Goal: Task Accomplishment & Management: Use online tool/utility

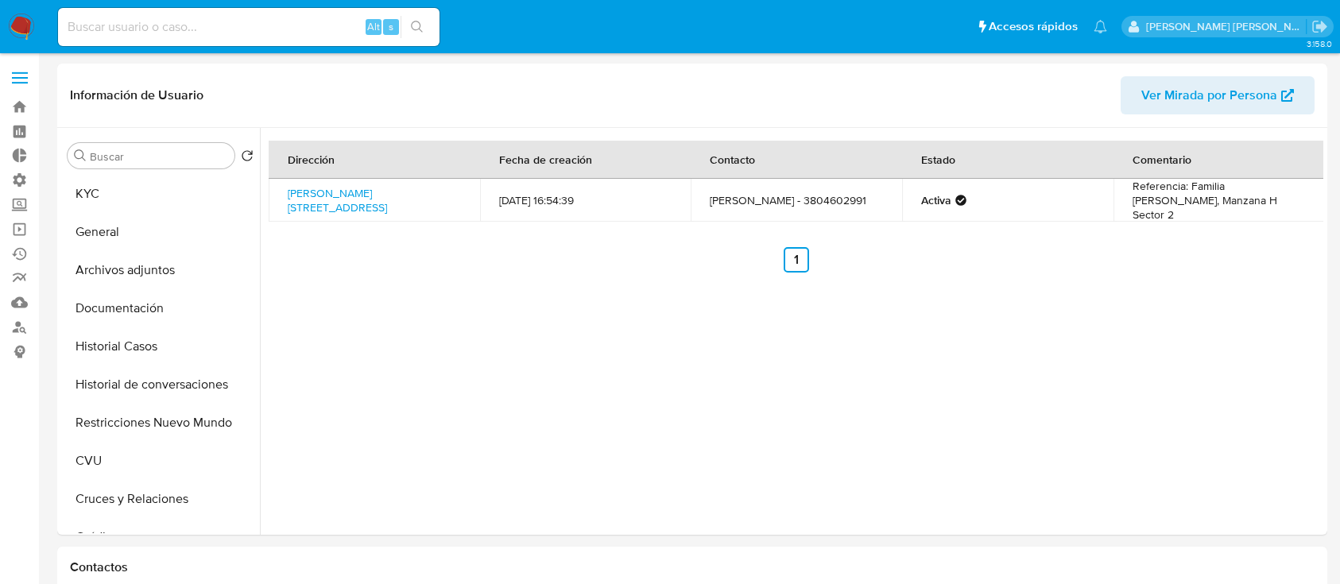
select select "10"
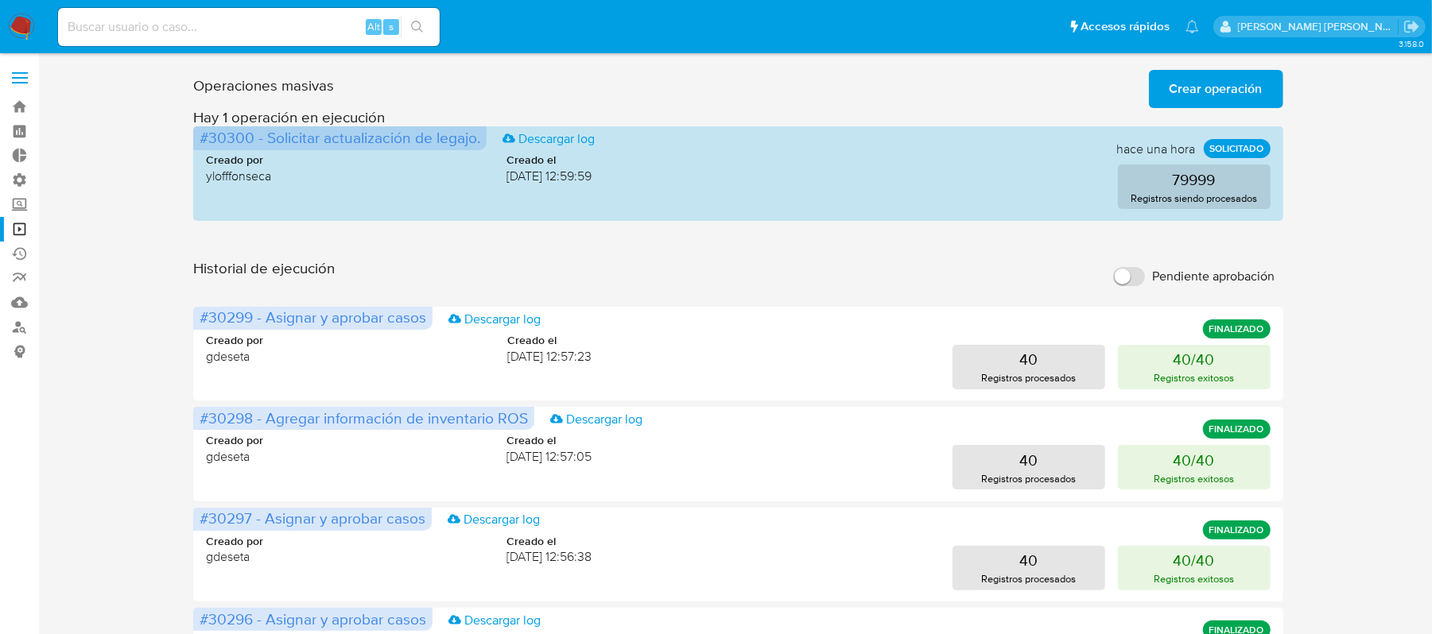
click at [1247, 81] on span "Crear operación" at bounding box center [1215, 89] width 93 height 35
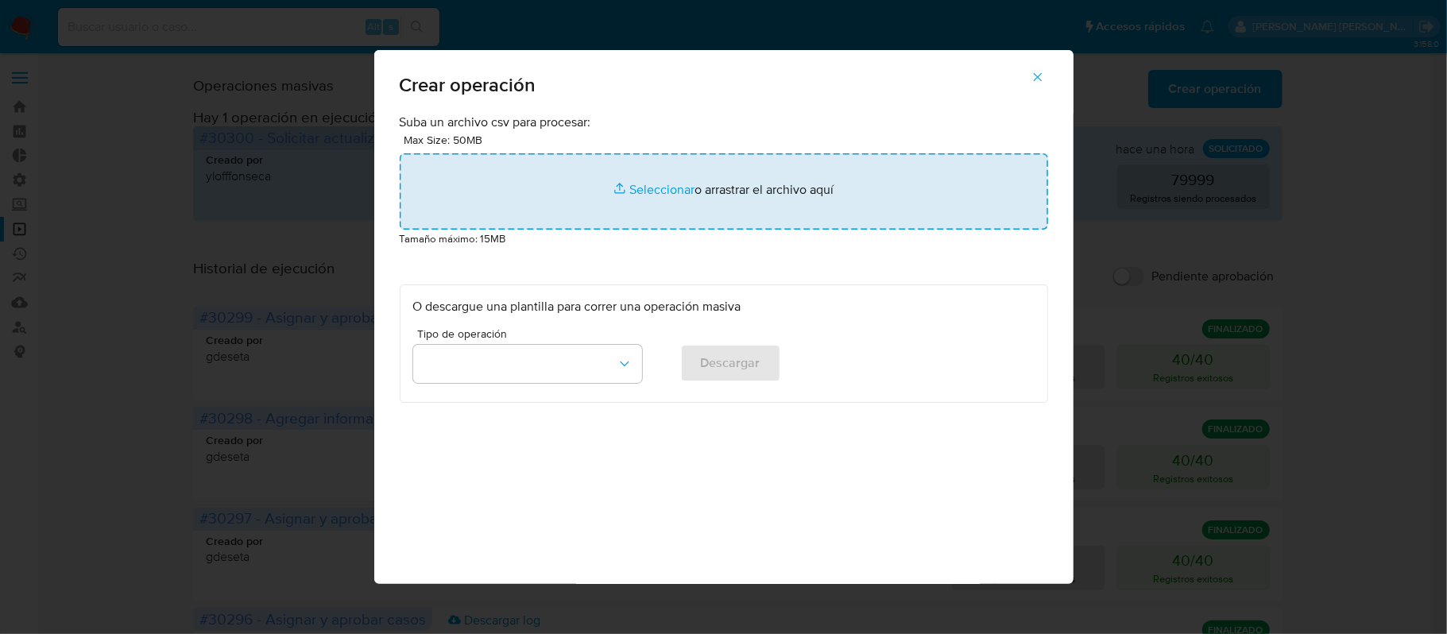
click at [601, 199] on input "file" at bounding box center [724, 191] width 649 height 76
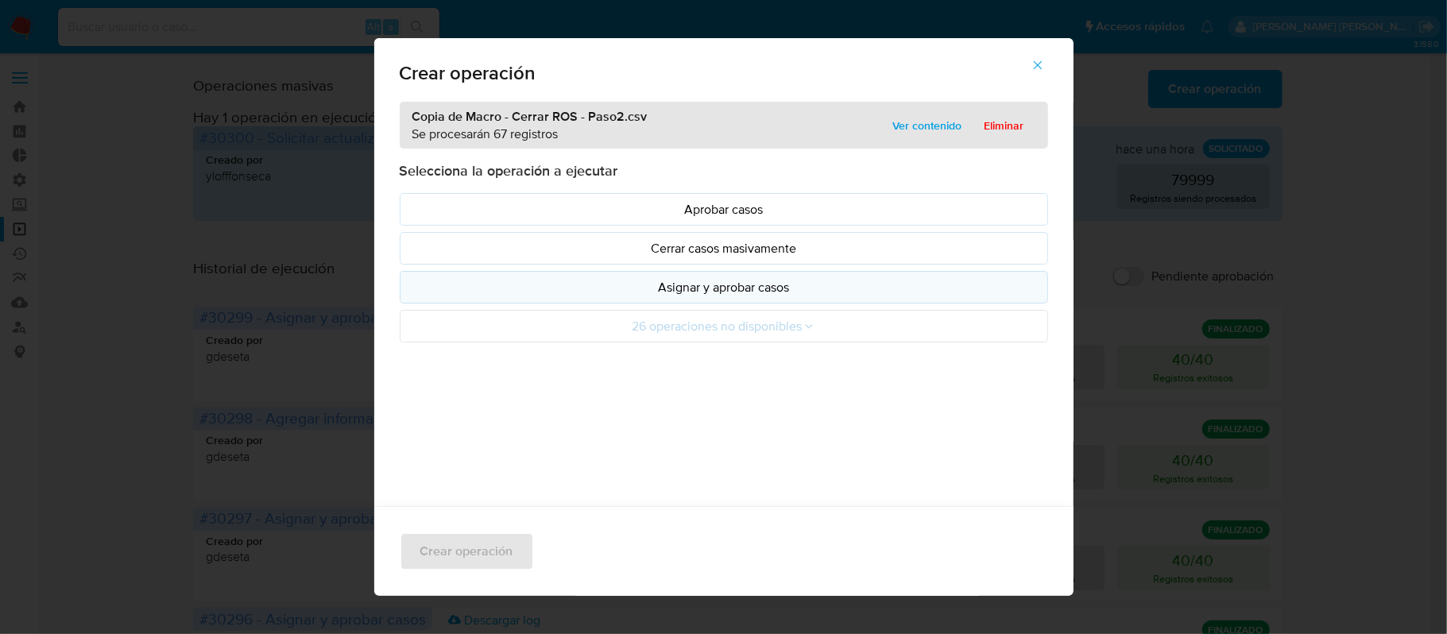
click at [806, 303] on button "Asignar y aprobar casos" at bounding box center [724, 287] width 649 height 33
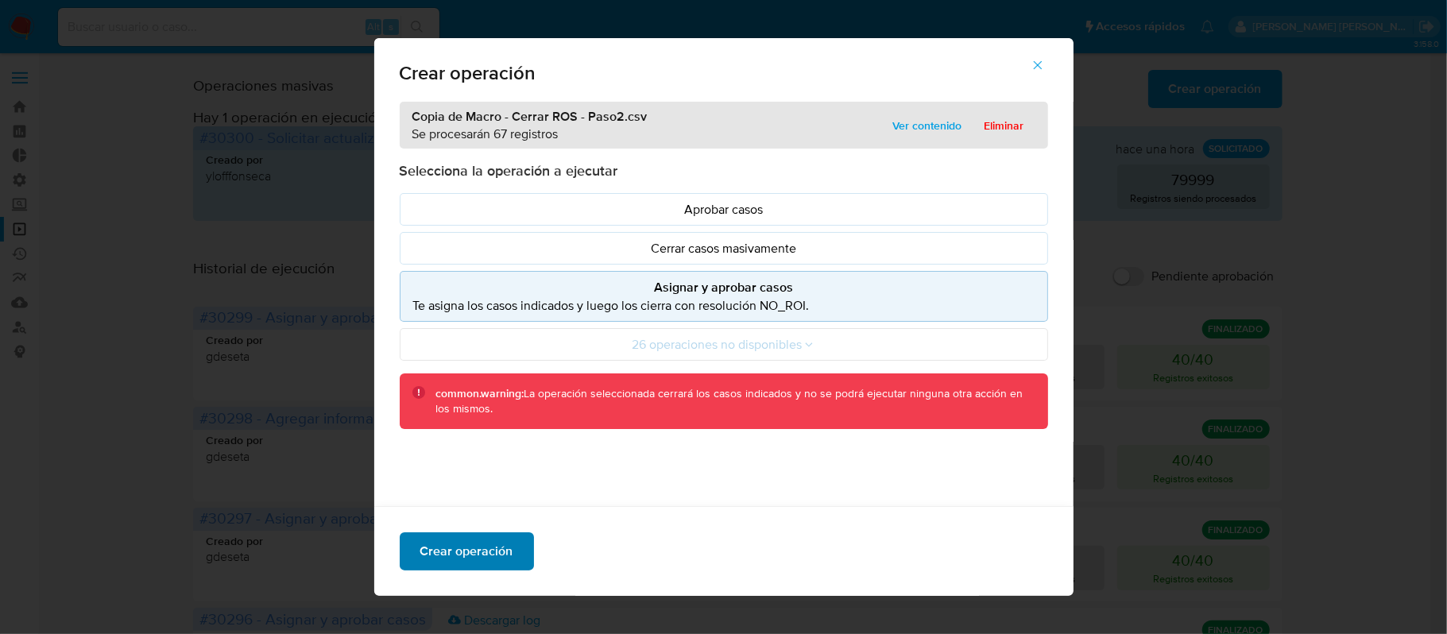
click at [459, 567] on span "Crear operación" at bounding box center [466, 551] width 93 height 35
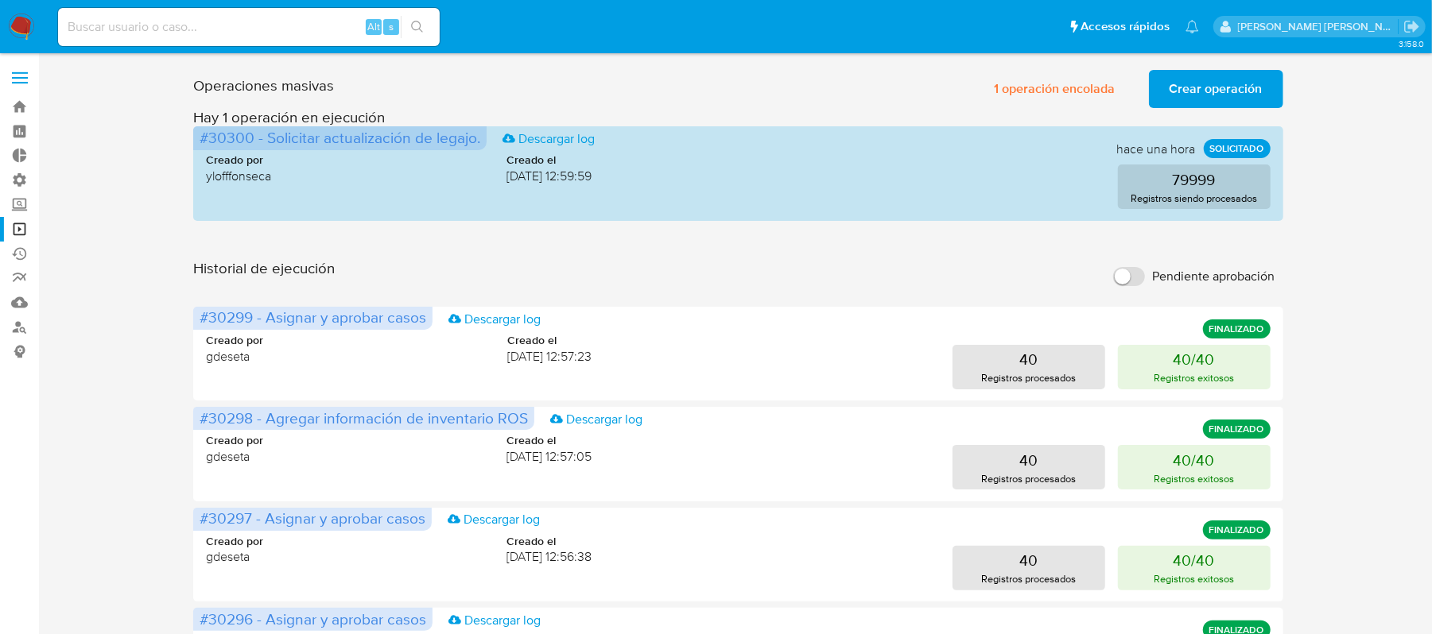
click at [1177, 83] on span "Crear operación" at bounding box center [1215, 89] width 93 height 35
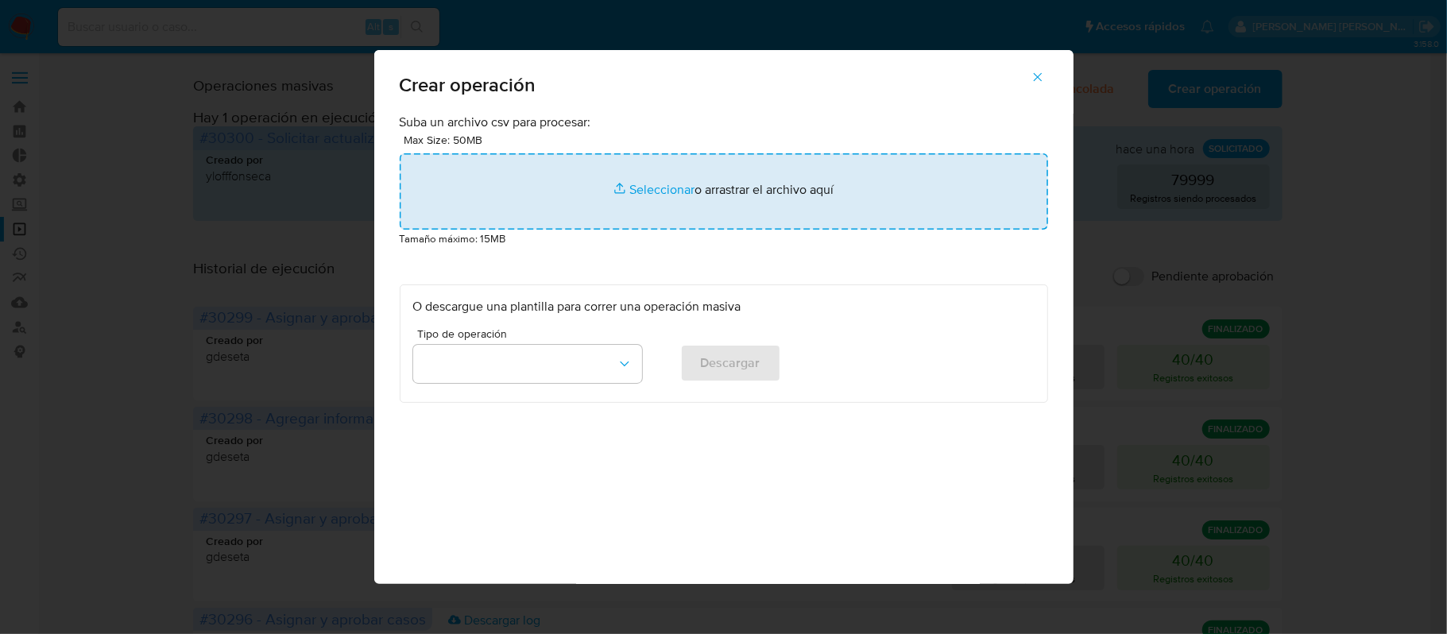
click at [621, 195] on input "file" at bounding box center [724, 191] width 649 height 76
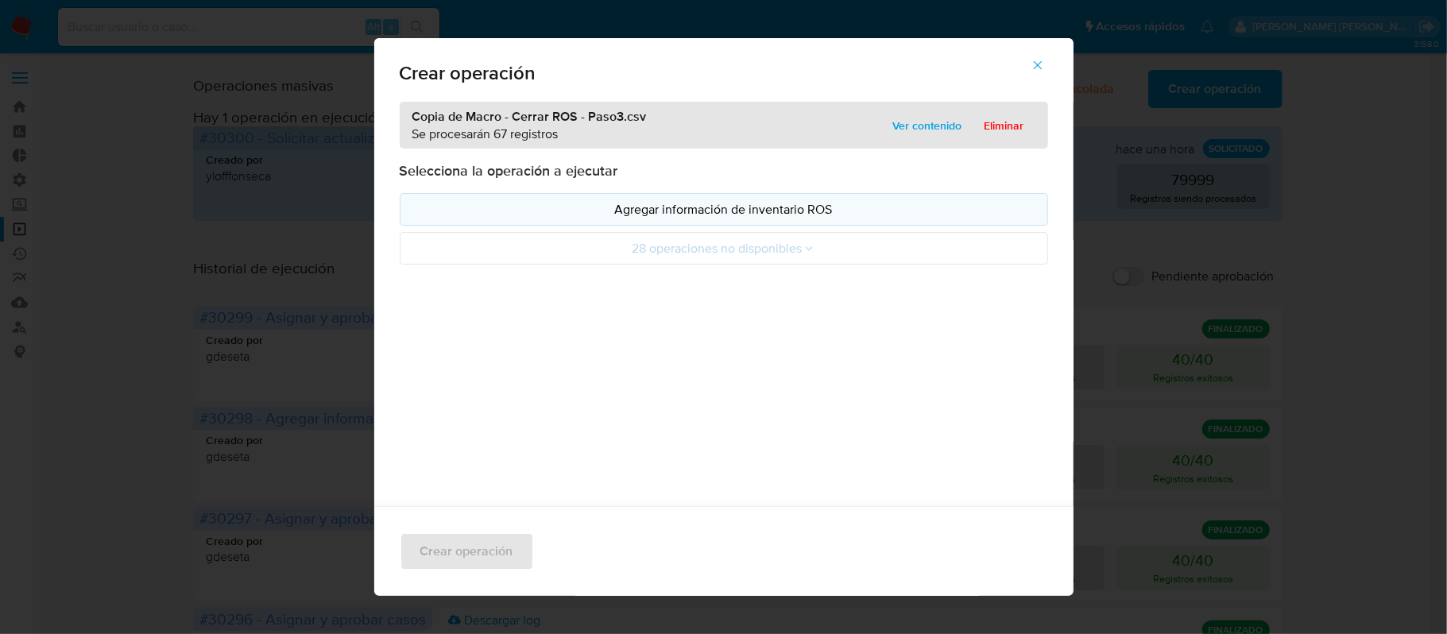
click at [768, 199] on button "Agregar información de inventario ROS" at bounding box center [724, 209] width 649 height 33
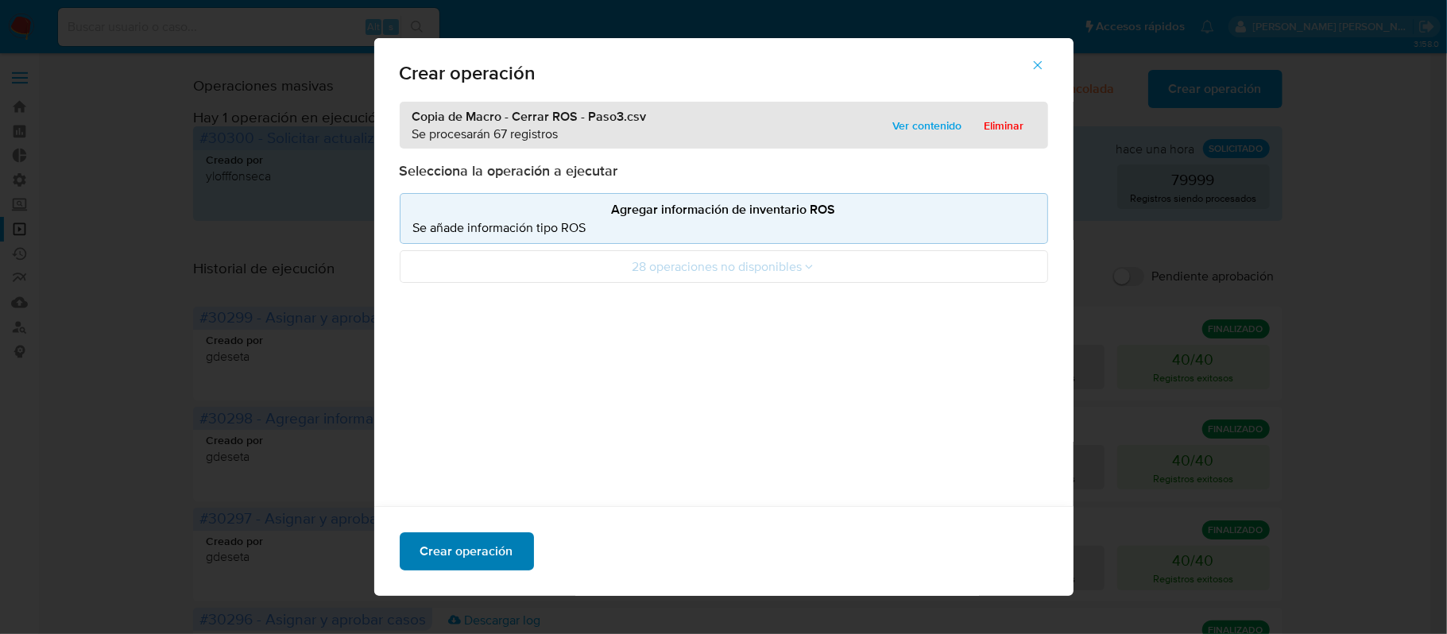
click at [469, 557] on span "Crear operación" at bounding box center [466, 551] width 93 height 35
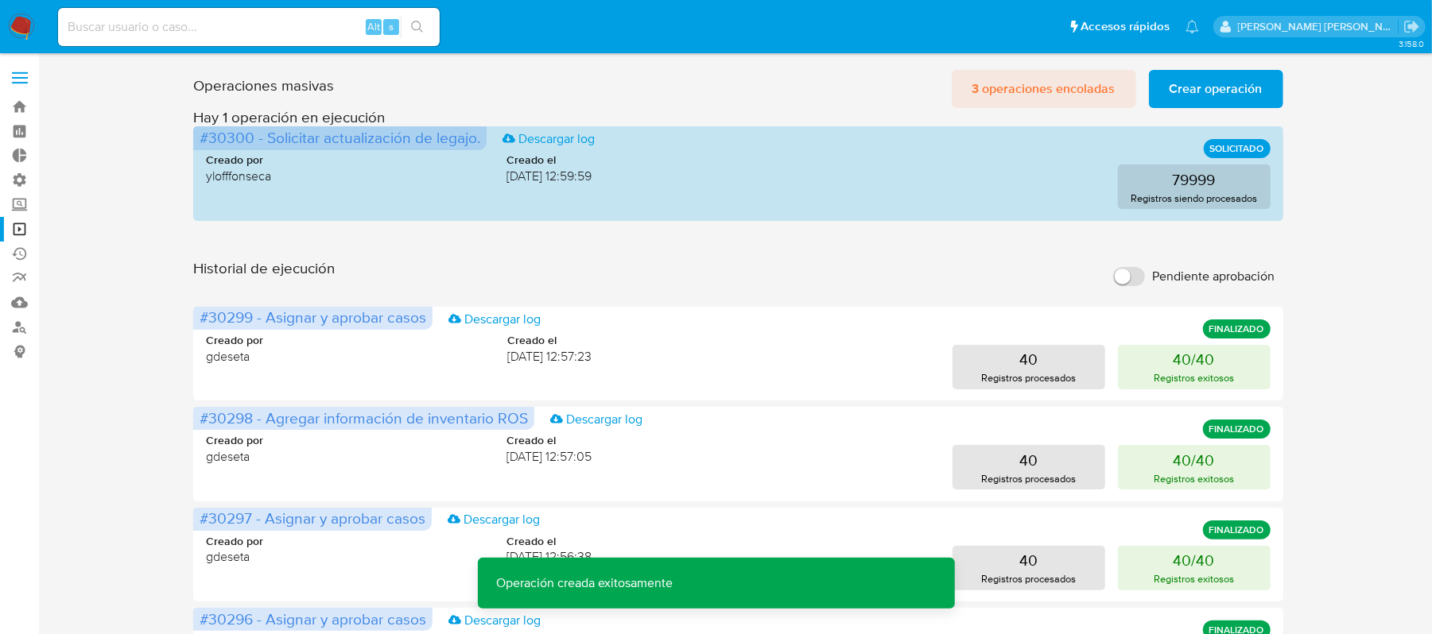
click at [1064, 80] on span "3 operaciones encoladas" at bounding box center [1043, 89] width 143 height 35
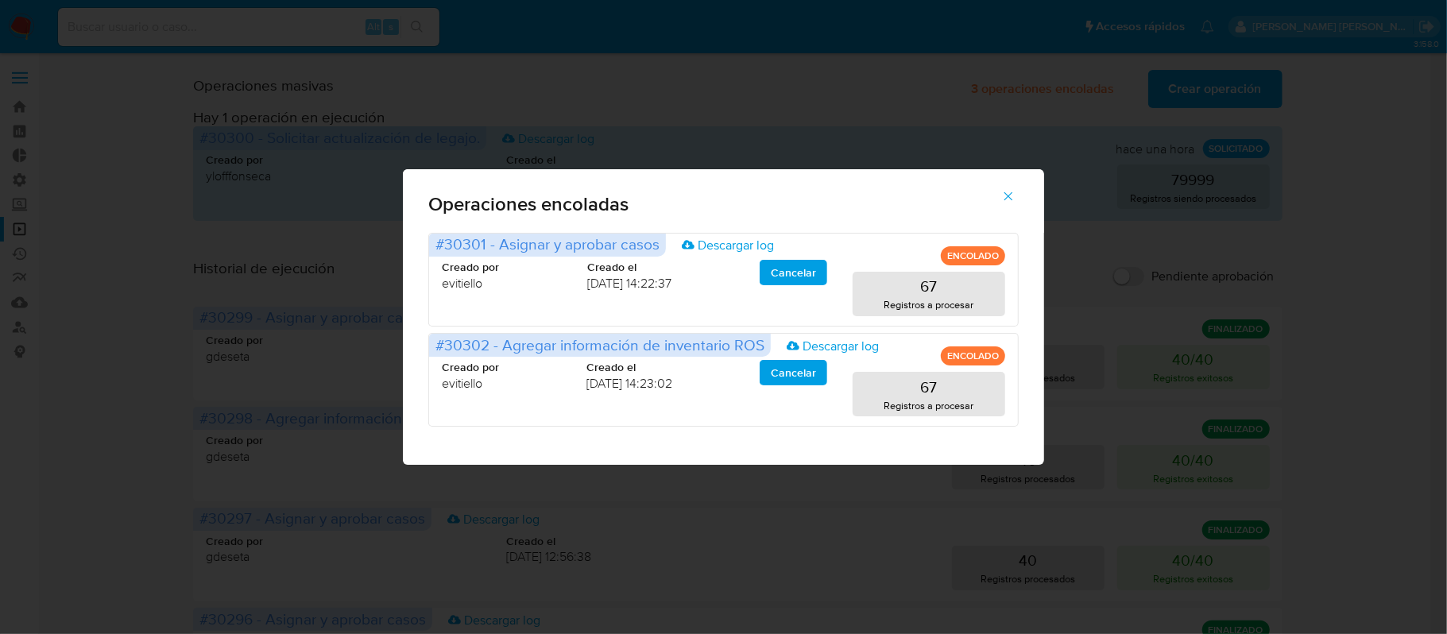
click at [1016, 192] on icon "button" at bounding box center [1009, 196] width 14 height 14
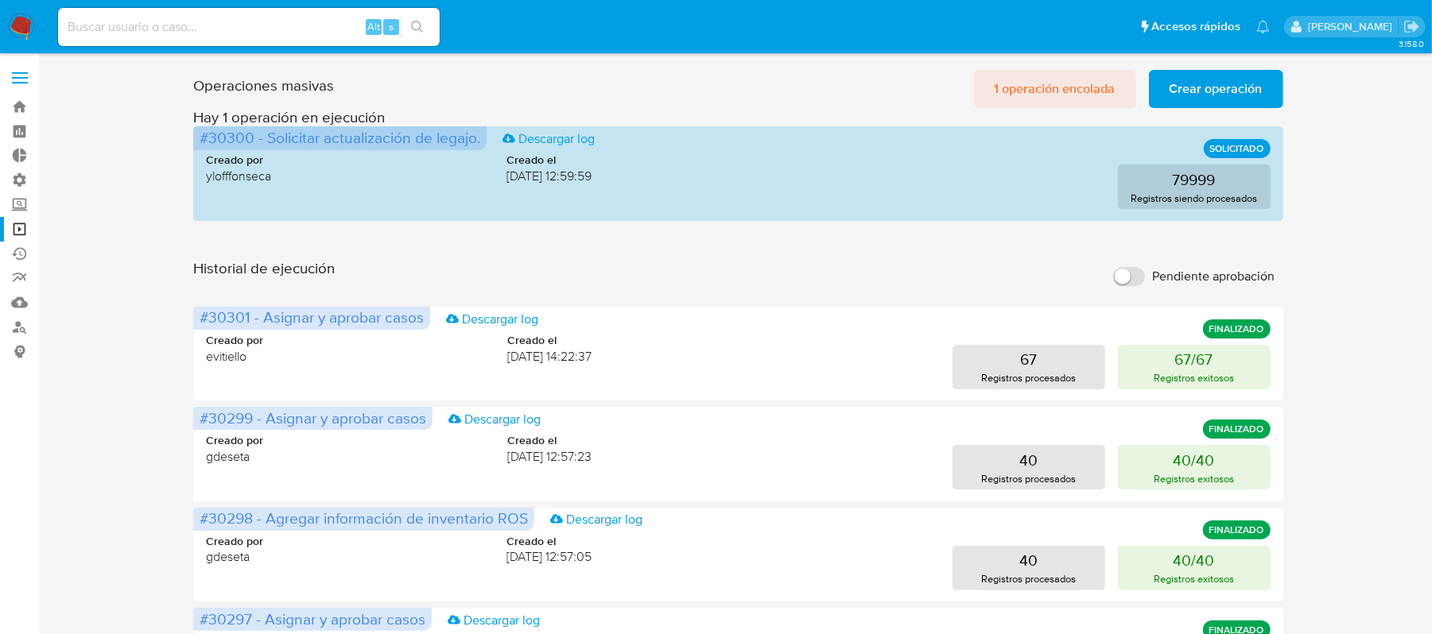
click at [1046, 80] on span "1 operación encolada" at bounding box center [1054, 89] width 121 height 35
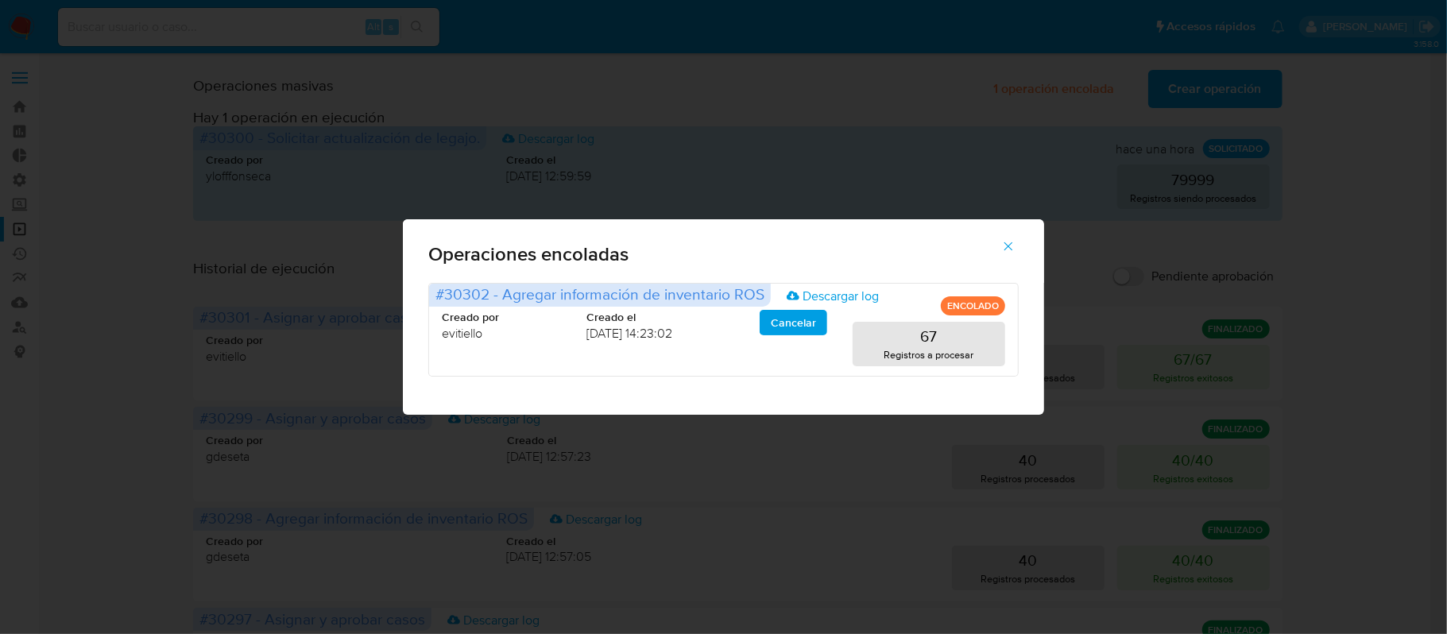
click at [1015, 239] on icon "button" at bounding box center [1009, 246] width 14 height 14
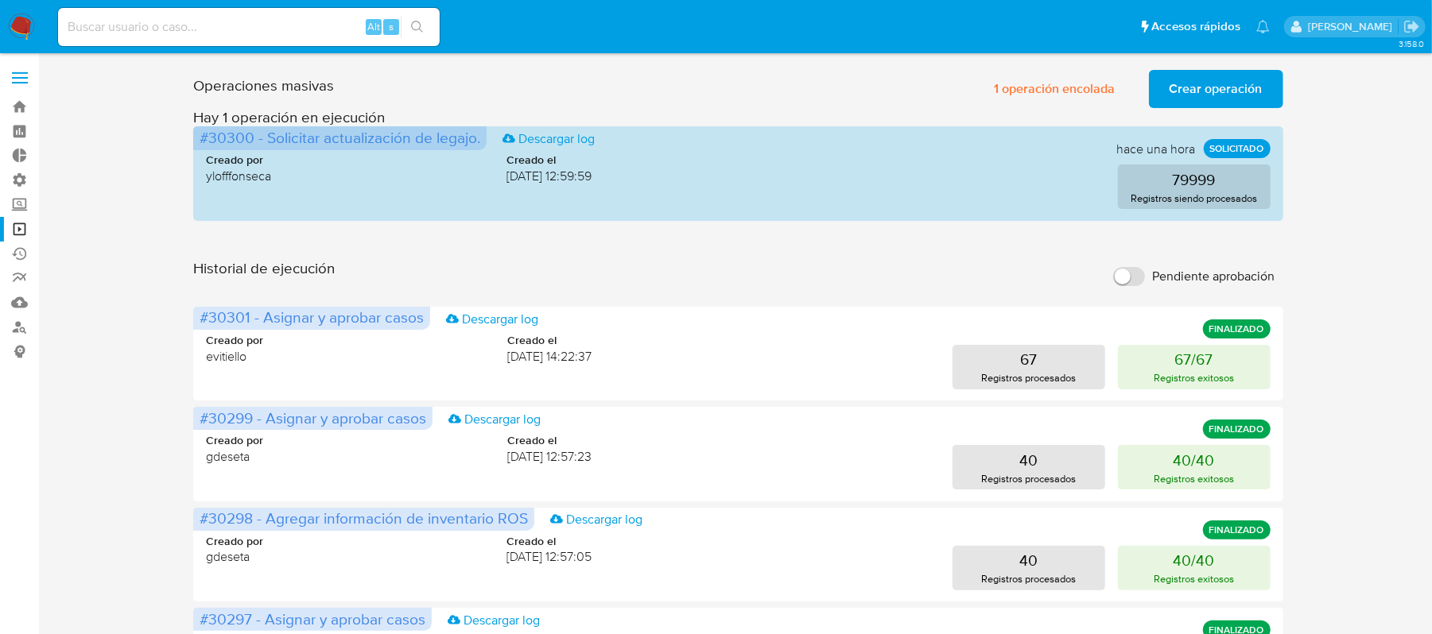
drag, startPoint x: 432, startPoint y: 89, endPoint x: 96, endPoint y: 72, distance: 336.7
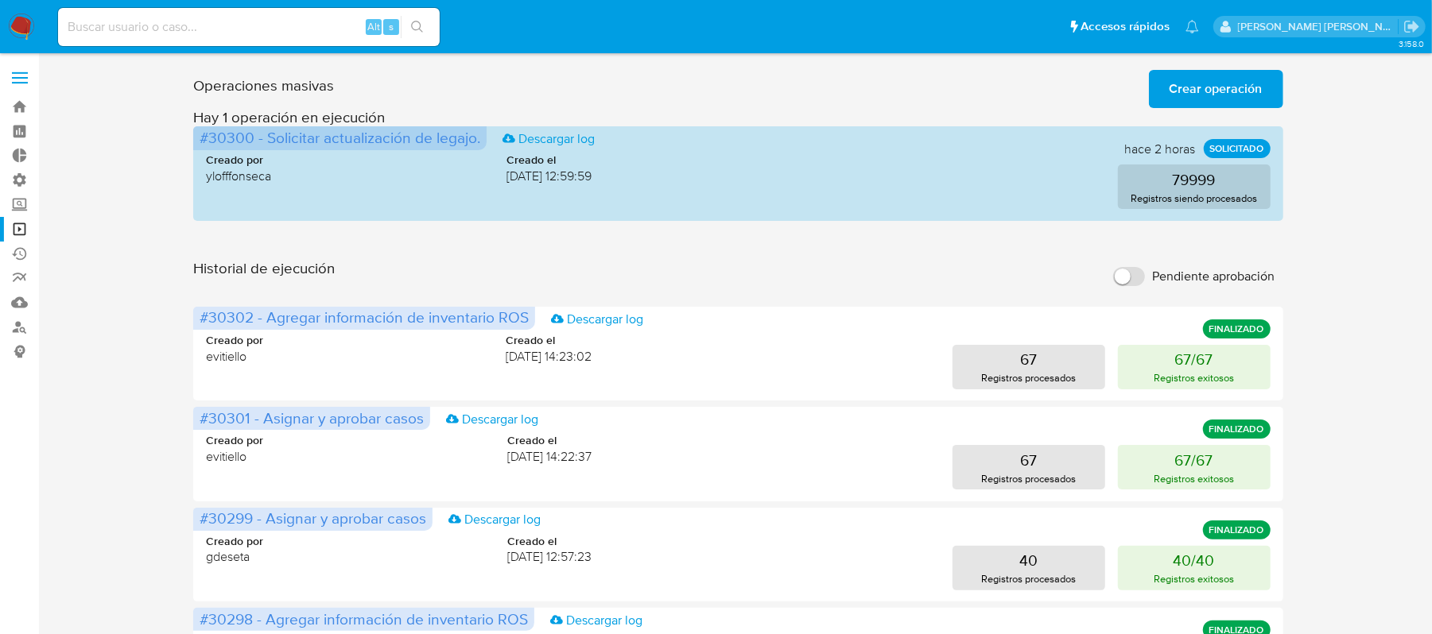
click at [1240, 84] on span "Crear operación" at bounding box center [1215, 89] width 93 height 35
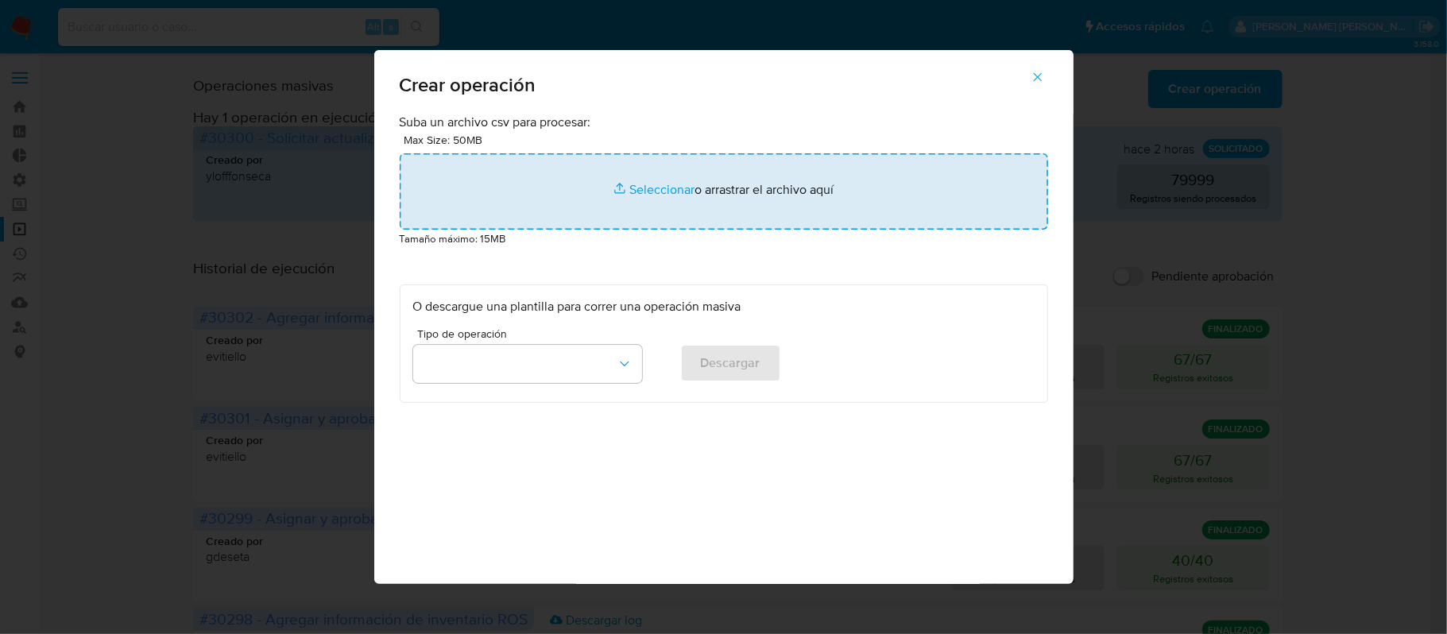
click at [567, 198] on input "file" at bounding box center [724, 191] width 649 height 76
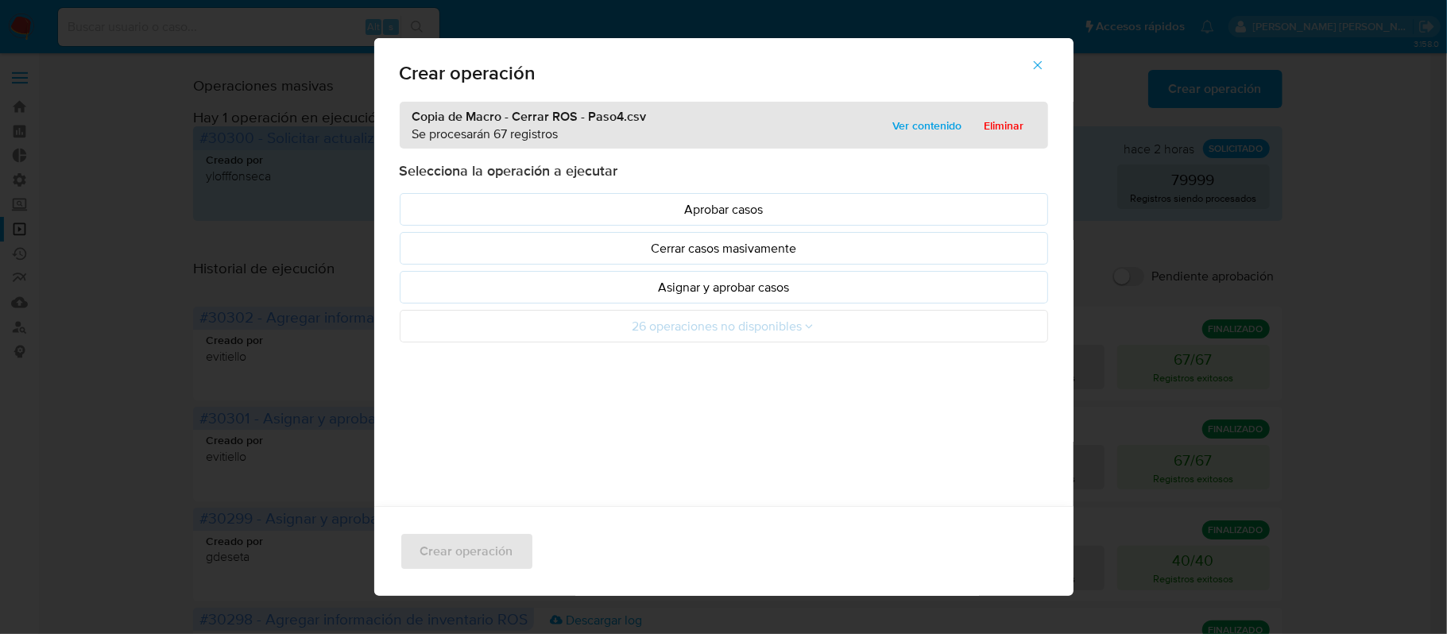
click at [596, 294] on p "Asignar y aprobar casos" at bounding box center [724, 287] width 622 height 18
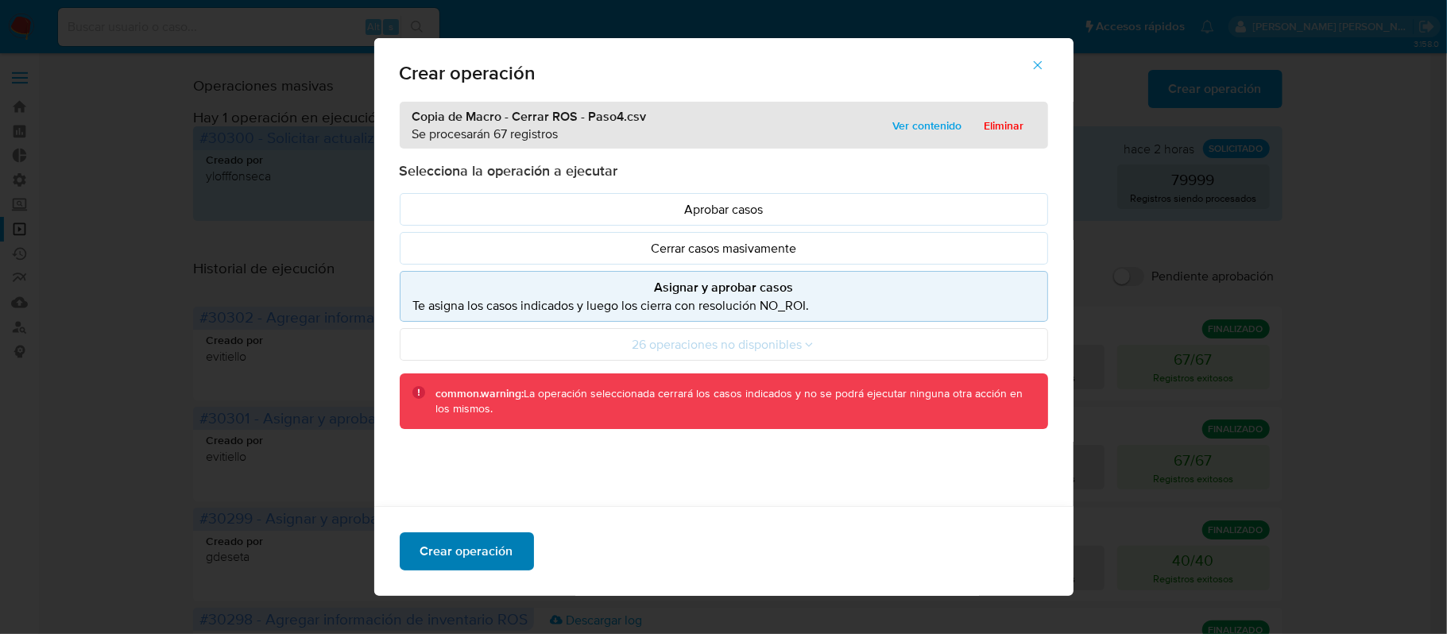
click at [437, 550] on span "Crear operación" at bounding box center [466, 551] width 93 height 35
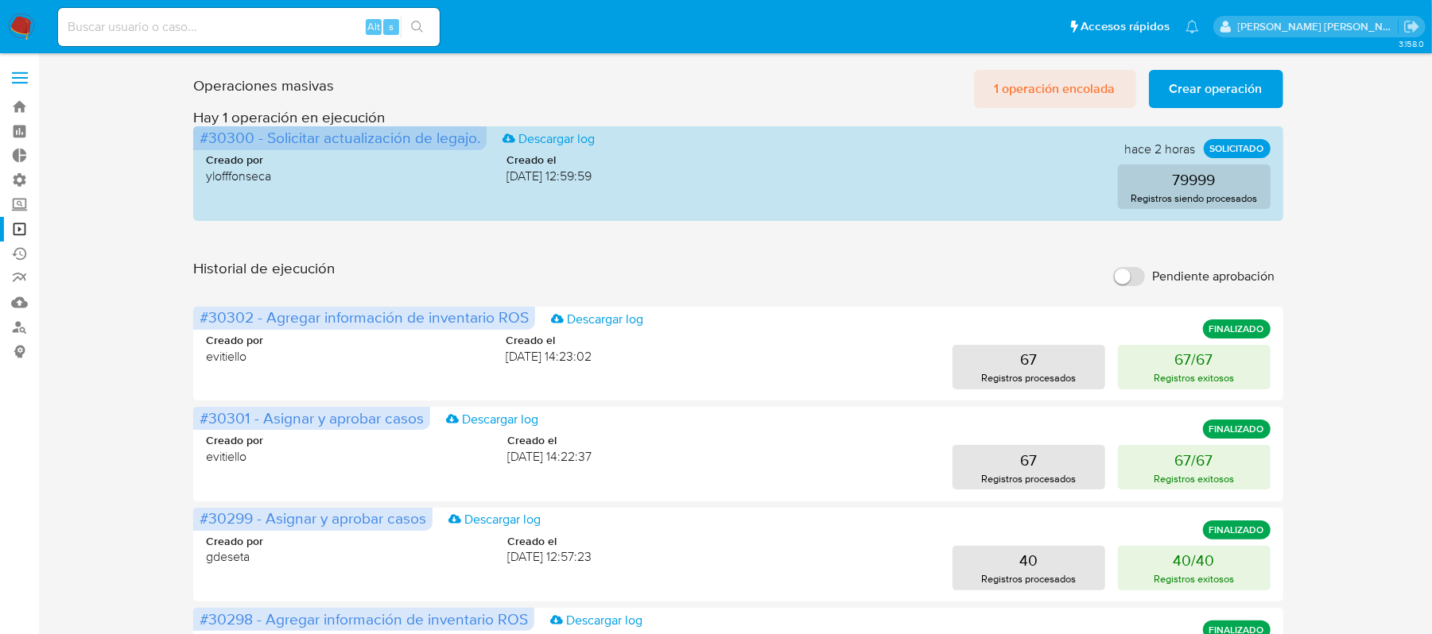
click at [1069, 90] on span "1 operación encolada" at bounding box center [1054, 89] width 121 height 35
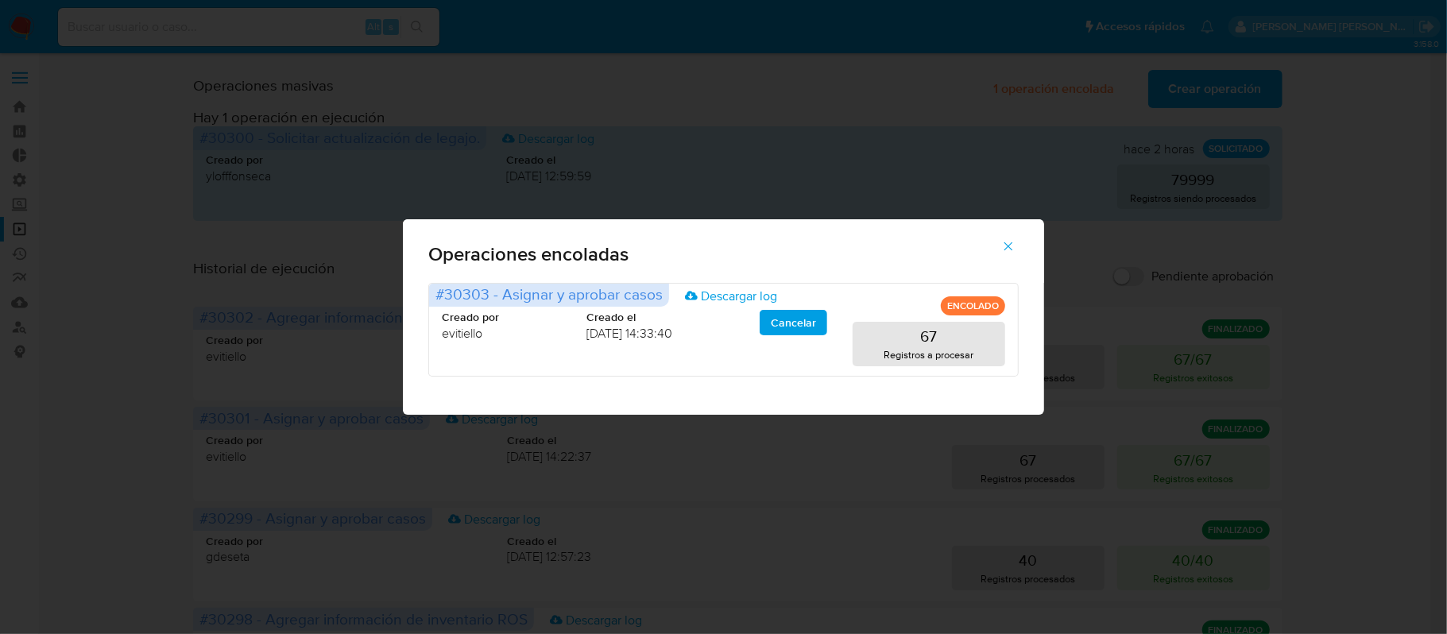
click at [1015, 242] on icon "button" at bounding box center [1009, 246] width 14 height 14
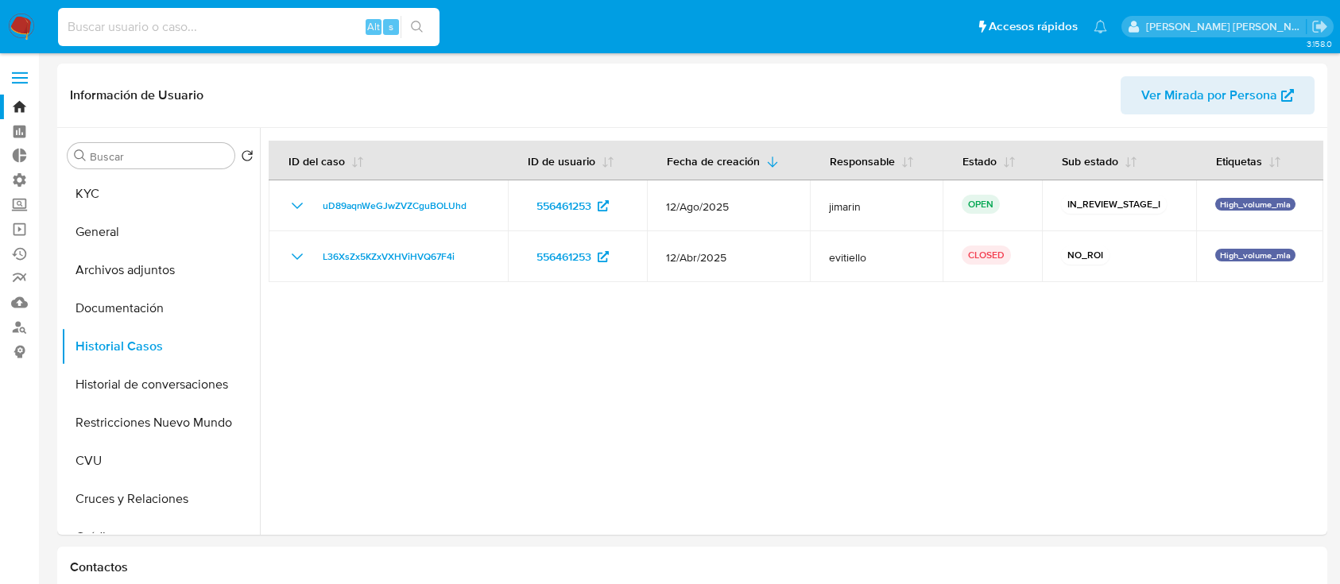
select select "10"
click at [231, 32] on input at bounding box center [249, 27] width 382 height 21
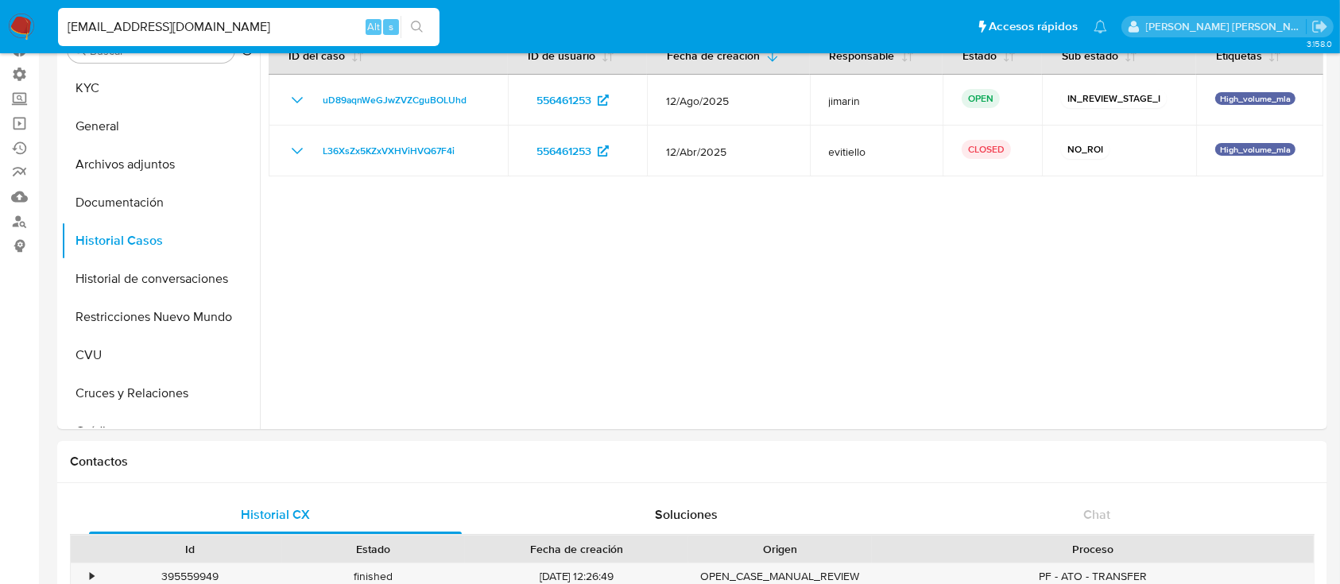
scroll to position [106, 0]
type input "[EMAIL_ADDRESS][DOMAIN_NAME]"
click at [423, 24] on button "search-icon" at bounding box center [417, 27] width 33 height 22
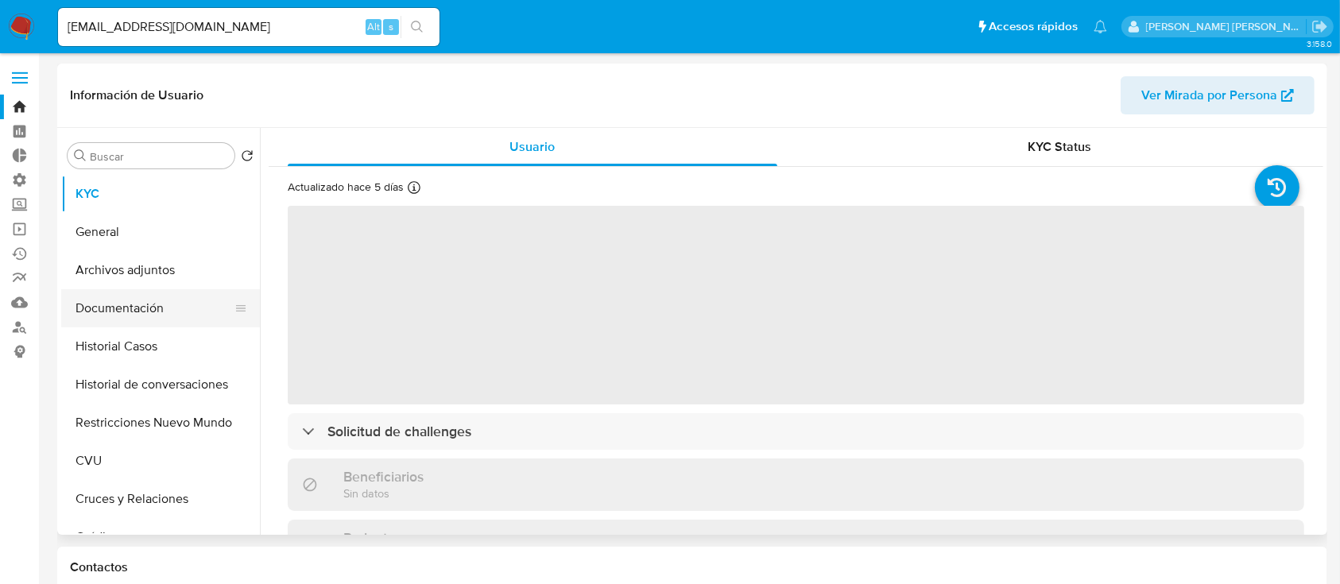
click at [165, 309] on button "Documentación" at bounding box center [154, 308] width 186 height 38
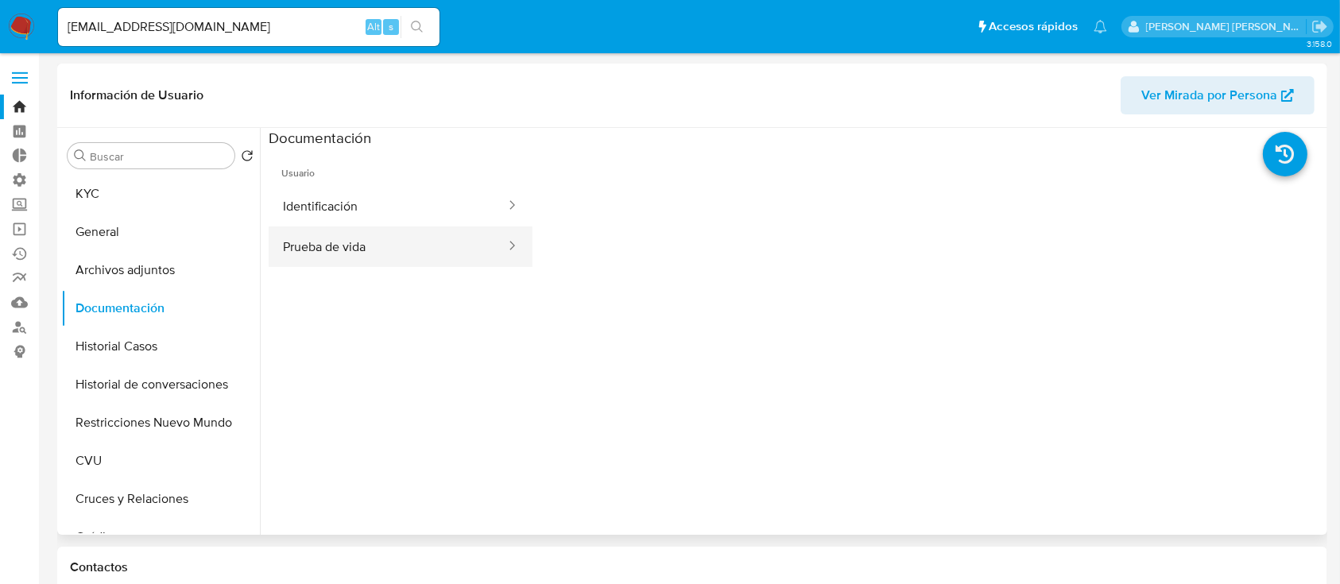
select select "10"
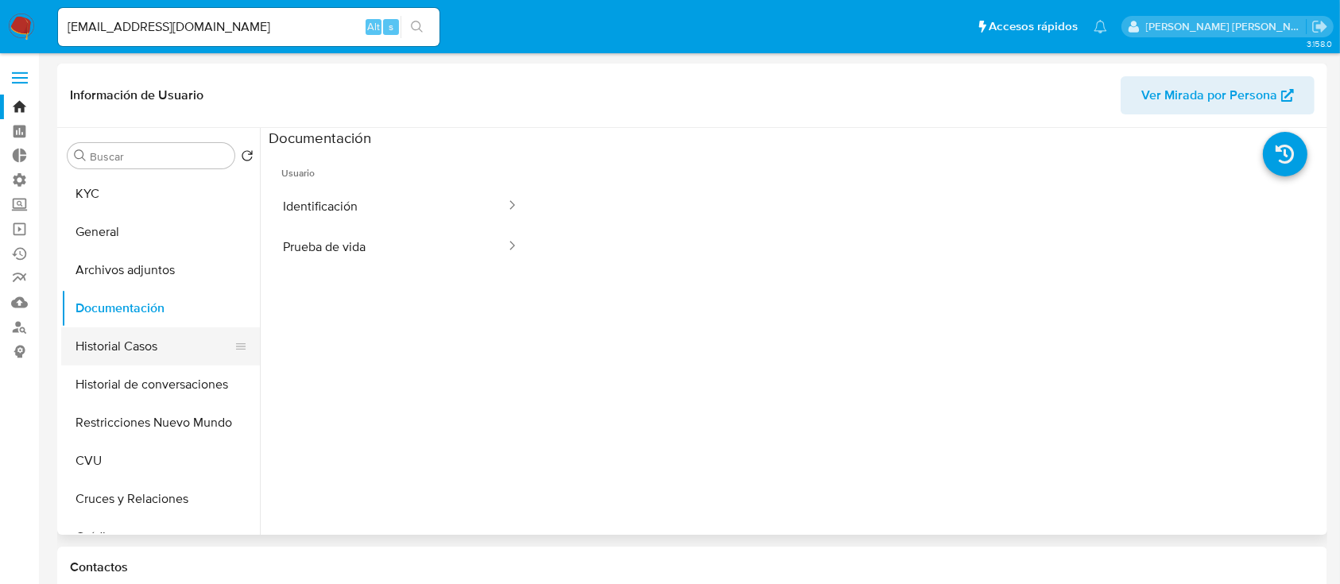
click at [207, 343] on button "Historial Casos" at bounding box center [154, 346] width 186 height 38
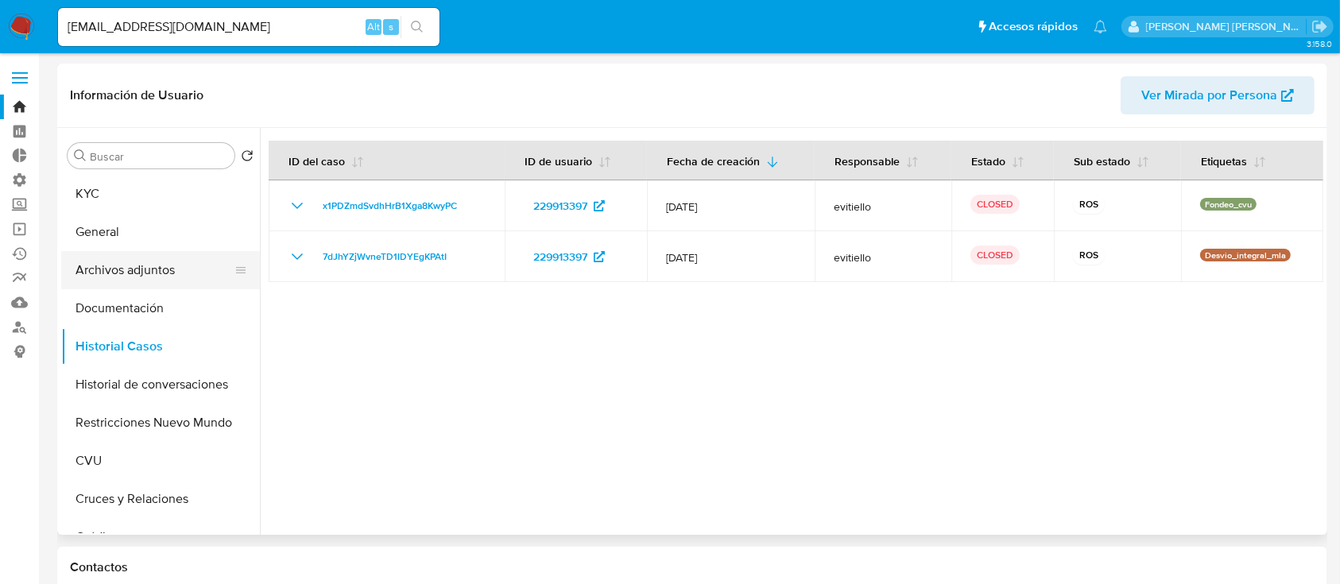
click at [179, 264] on button "Archivos adjuntos" at bounding box center [154, 270] width 186 height 38
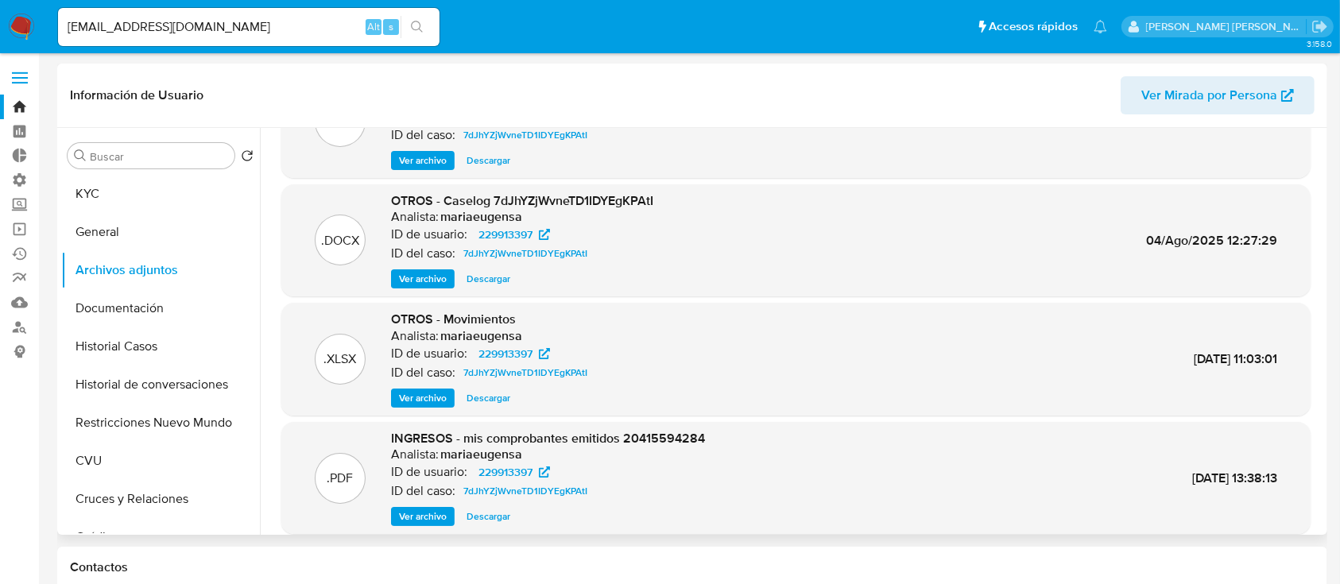
scroll to position [134, 0]
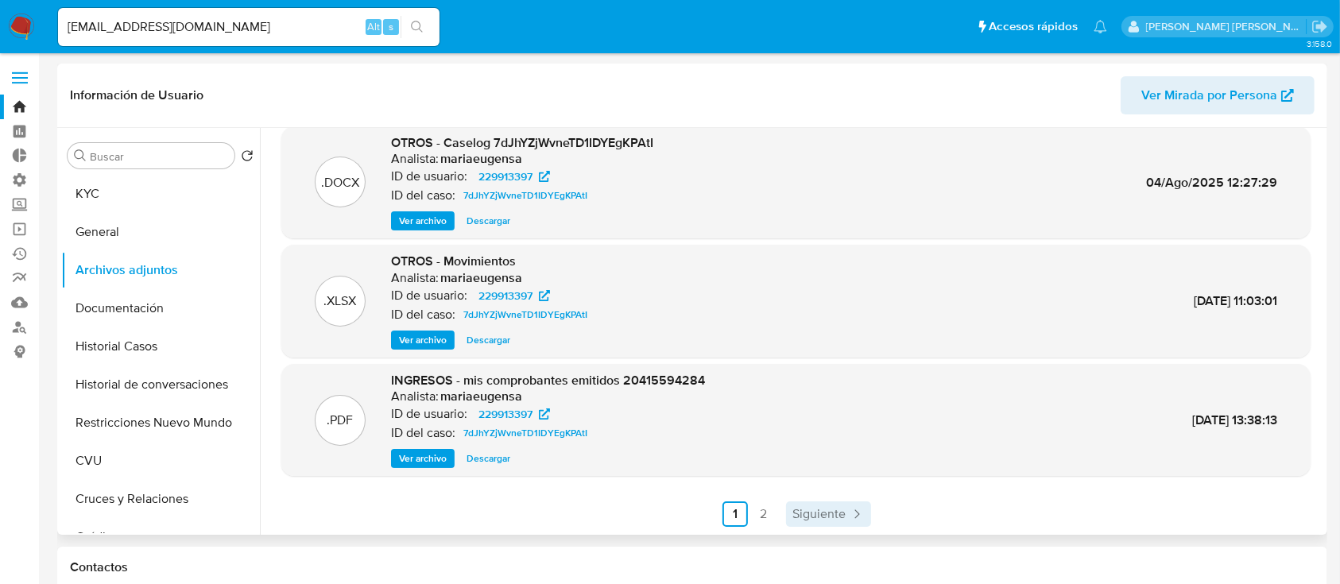
click at [792, 508] on span "Siguiente" at bounding box center [818, 514] width 53 height 13
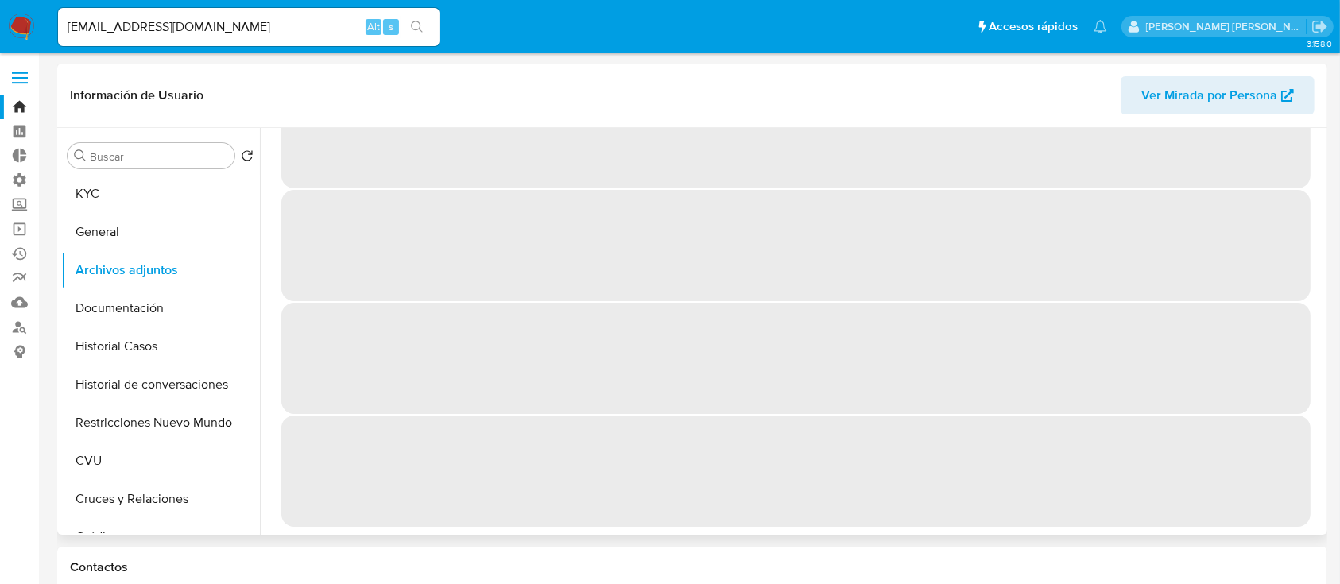
scroll to position [0, 0]
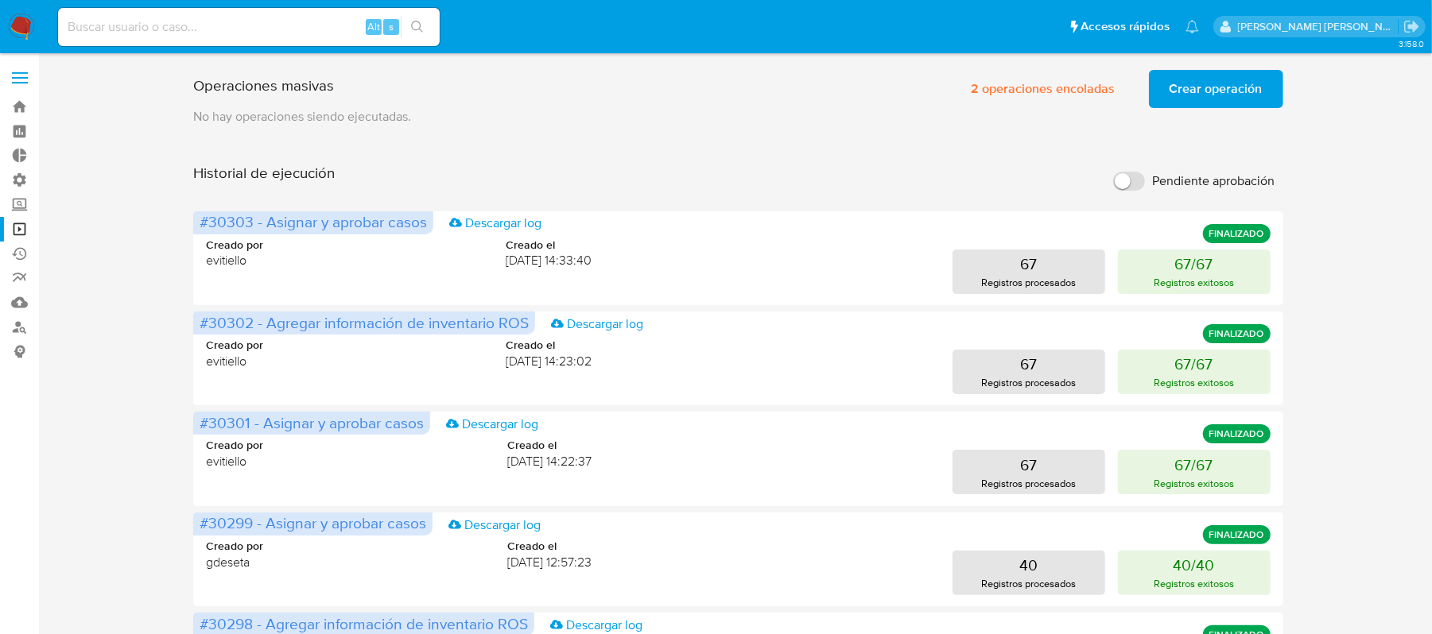
click at [33, 22] on img at bounding box center [21, 27] width 27 height 27
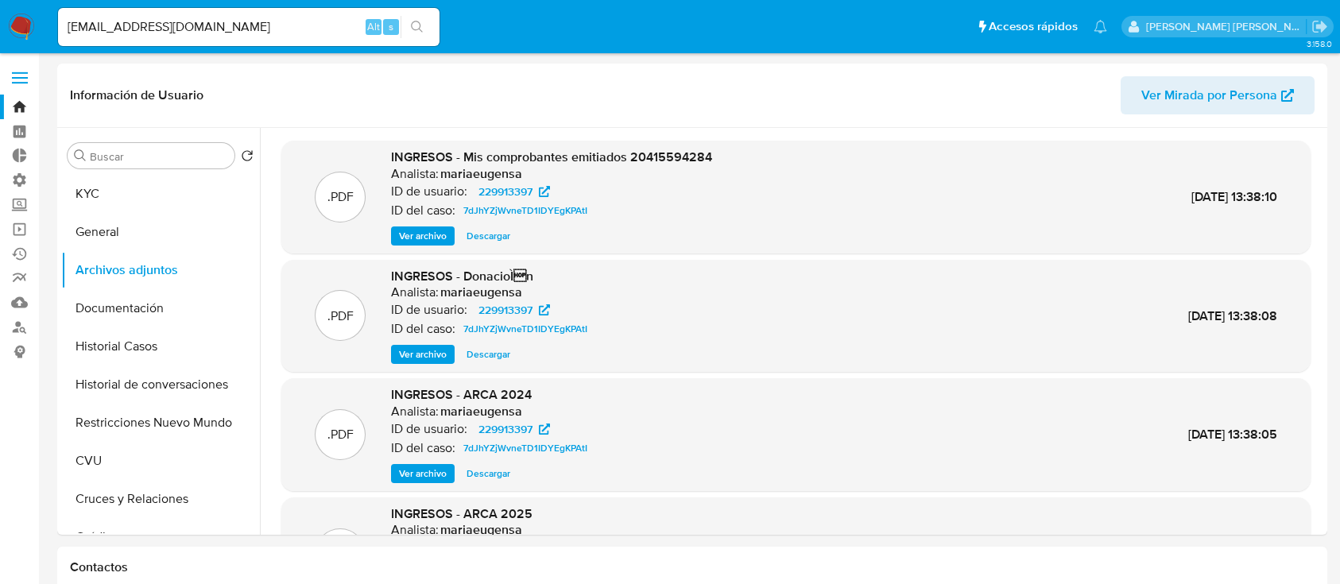
select select "10"
drag, startPoint x: 17, startPoint y: 234, endPoint x: 68, endPoint y: 254, distance: 55.4
click at [17, 234] on link "Operaciones masivas" at bounding box center [94, 229] width 189 height 25
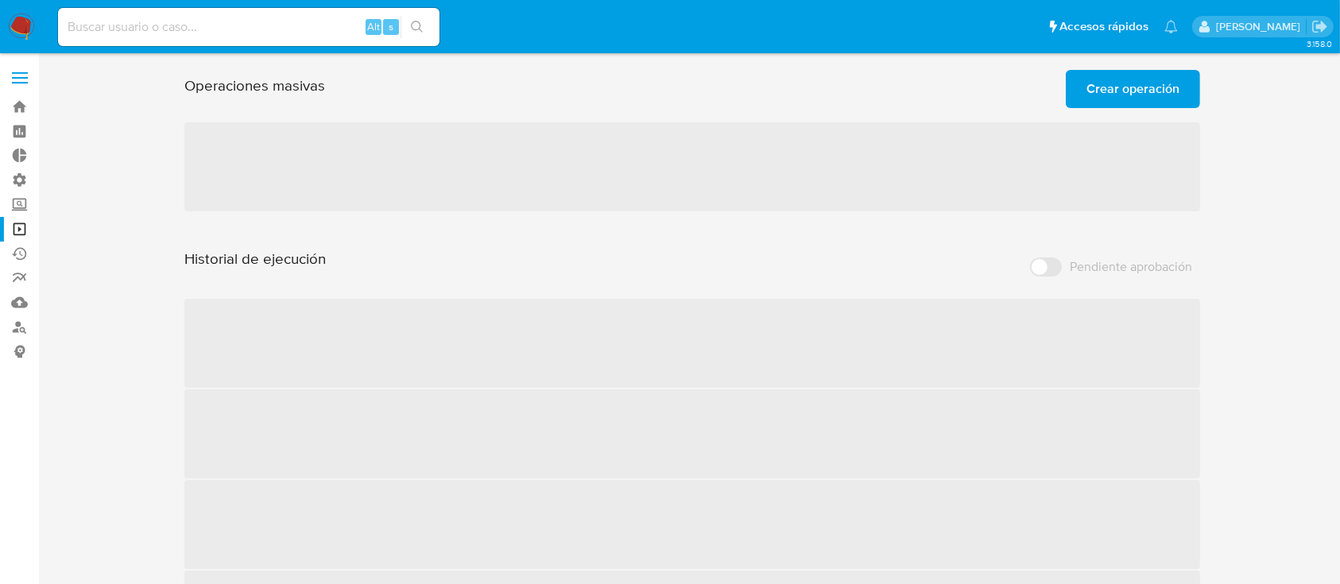
click at [1119, 79] on span "Crear operación" at bounding box center [1133, 89] width 93 height 35
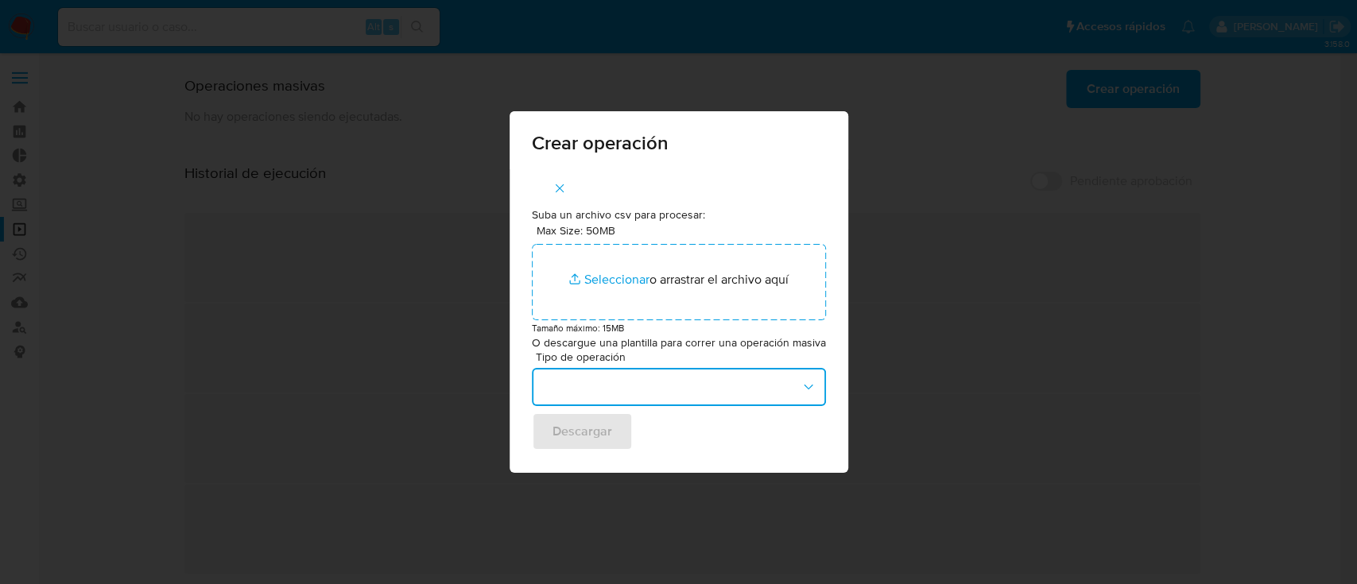
click at [634, 386] on button "button" at bounding box center [679, 387] width 294 height 38
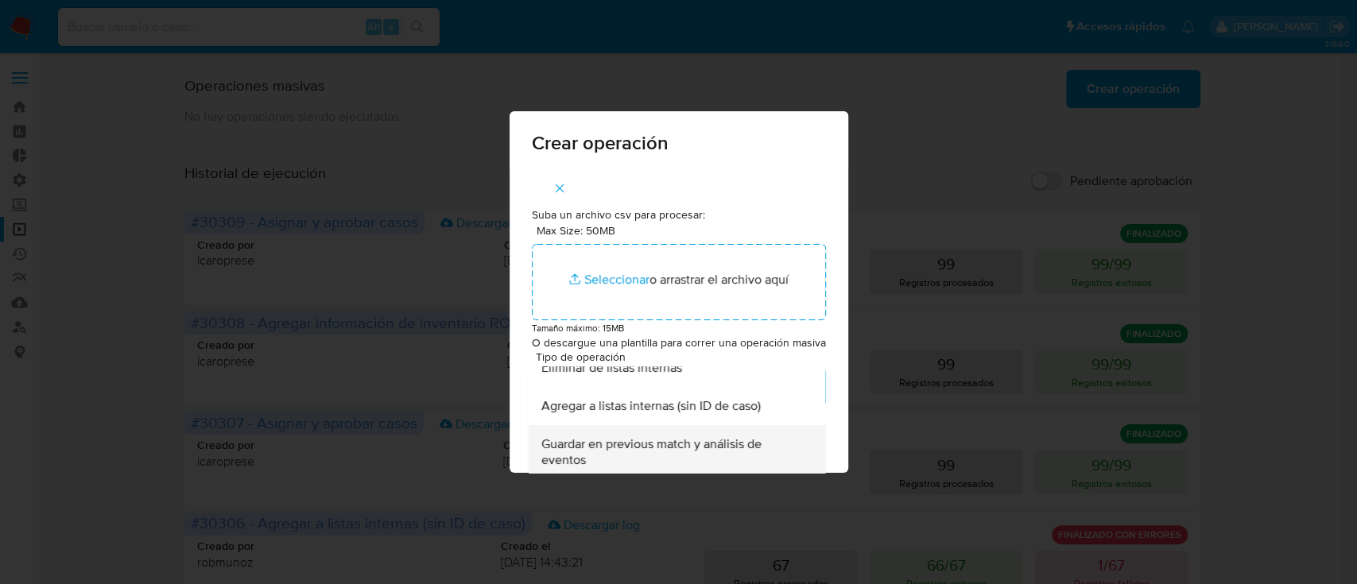
scroll to position [318, 0]
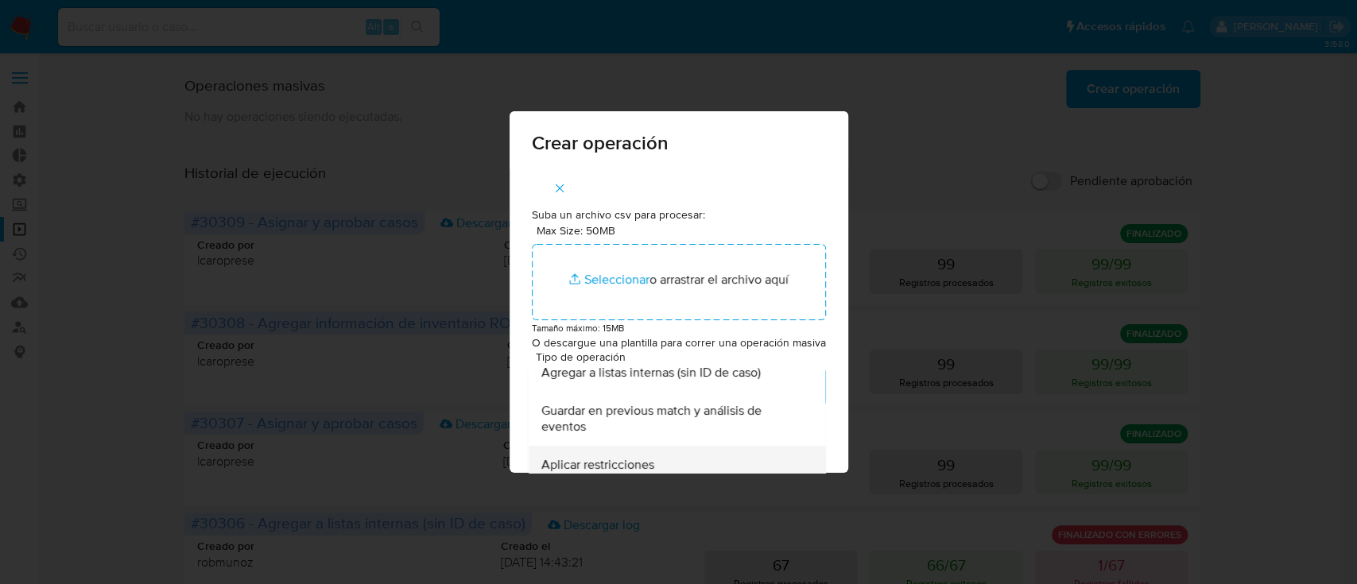
click at [640, 457] on span "Aplicar restricciones" at bounding box center [597, 465] width 113 height 16
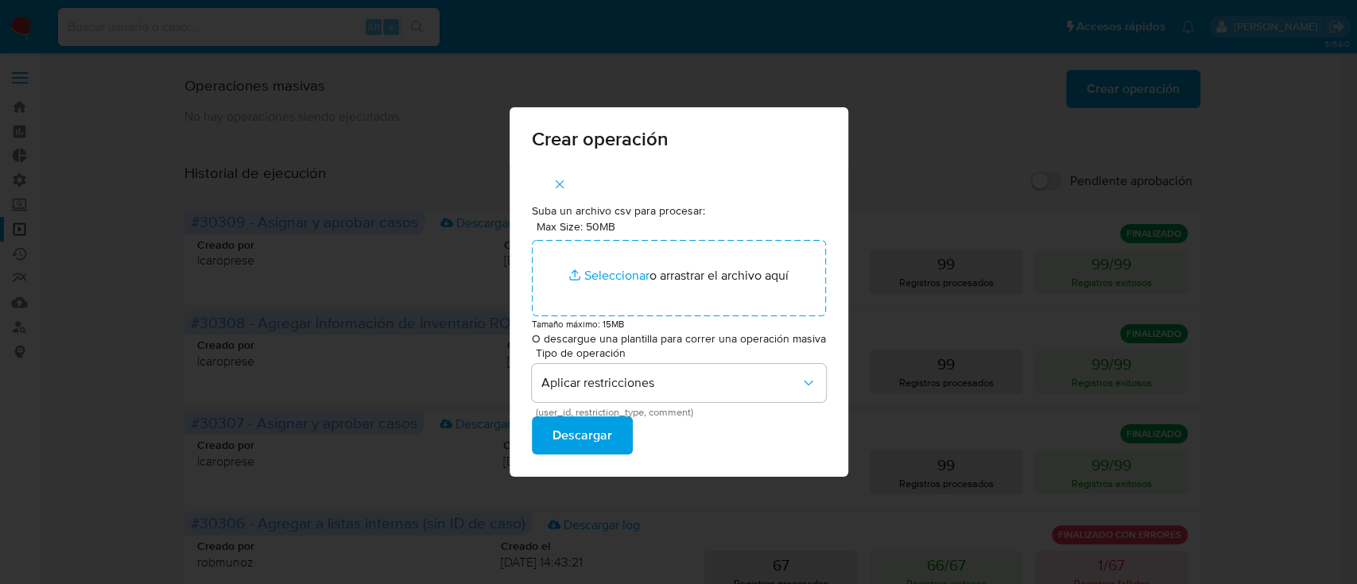
click at [605, 428] on span "Descargar" at bounding box center [582, 435] width 60 height 35
click at [331, 95] on div "Crear operación Suba un archivo csv para procesar: Max Size: 50MB Seleccionar a…" at bounding box center [678, 292] width 1357 height 584
drag, startPoint x: 611, startPoint y: 281, endPoint x: 607, endPoint y: 417, distance: 136.0
click at [607, 417] on div "Suba un archivo csv para procesar: Max Size: 50MB Seleccionar archivos Seleccio…" at bounding box center [679, 328] width 294 height 251
click at [605, 430] on span "Descargar" at bounding box center [582, 435] width 60 height 35
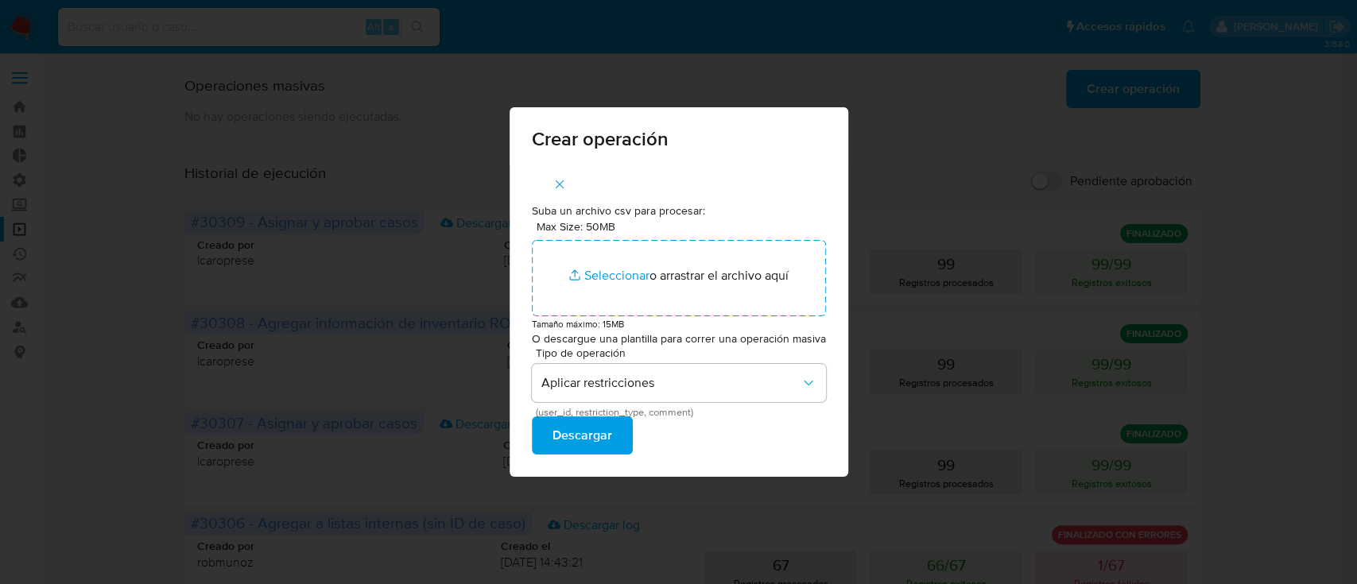
click at [593, 431] on span "Descargar" at bounding box center [582, 435] width 60 height 35
click at [886, 279] on div "Crear operación Suba un archivo csv para procesar: Max Size: 50MB Seleccionar a…" at bounding box center [678, 292] width 1357 height 584
click at [552, 181] on button "button" at bounding box center [560, 184] width 56 height 38
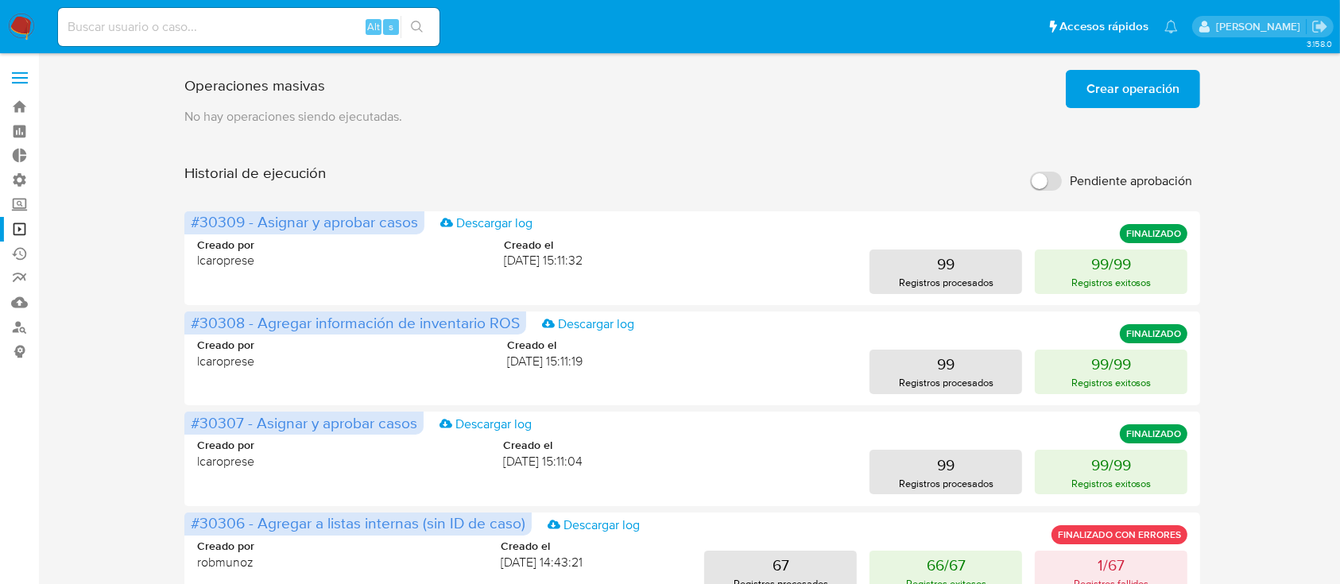
click at [1138, 90] on span "Crear operación" at bounding box center [1133, 89] width 93 height 35
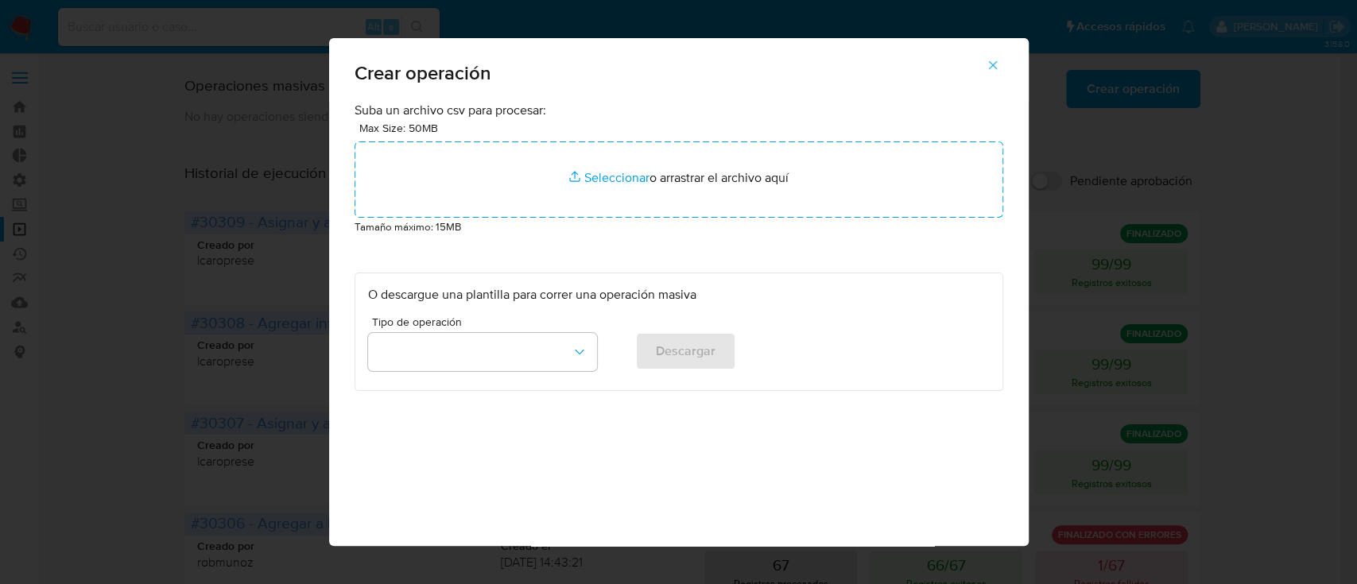
click at [506, 319] on span "Tipo de operación" at bounding box center [486, 321] width 229 height 11
click at [509, 365] on button "button" at bounding box center [482, 352] width 229 height 38
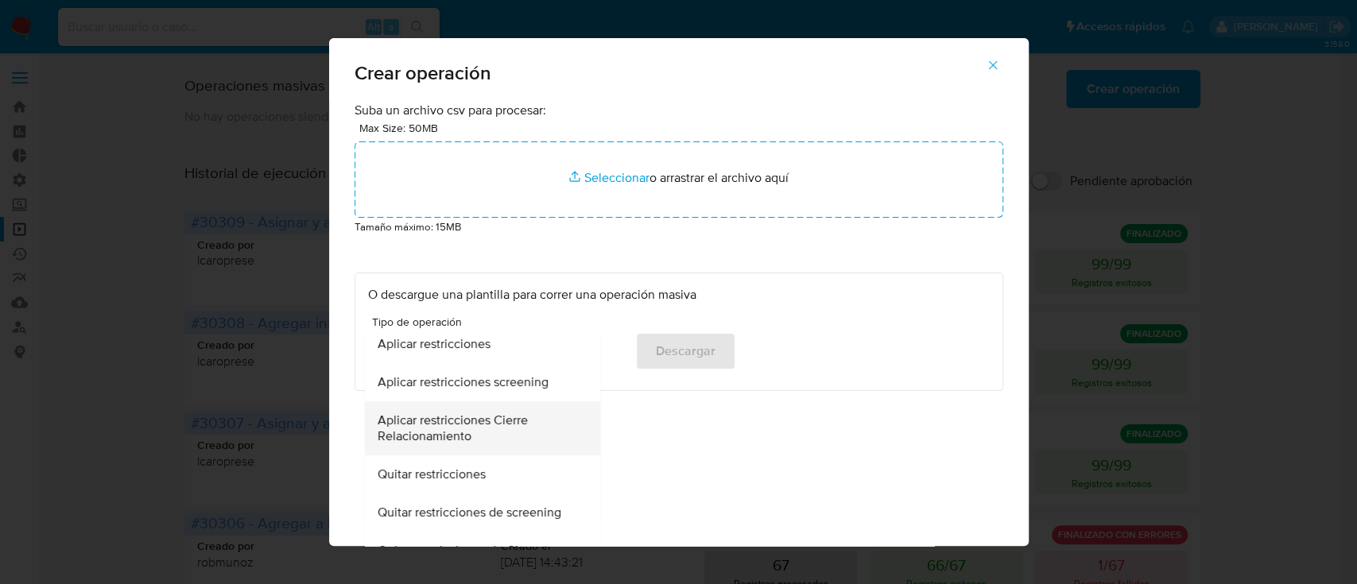
scroll to position [424, 0]
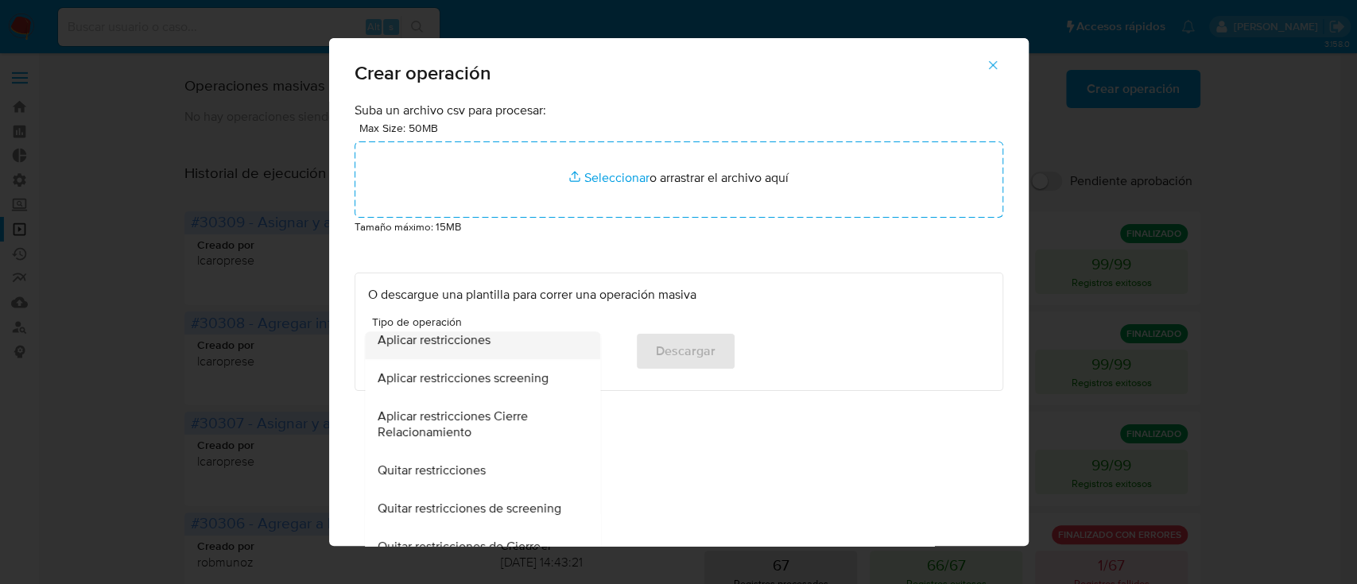
click at [466, 352] on div "Aplicar restricciones" at bounding box center [478, 340] width 200 height 38
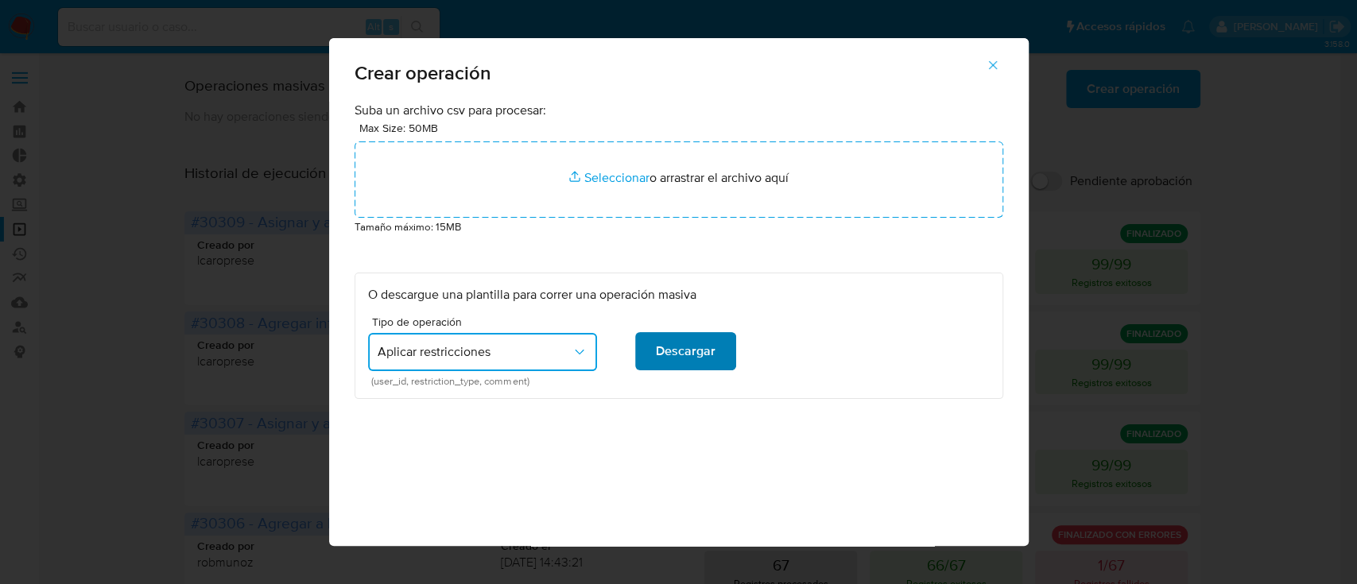
click at [723, 353] on button "Descargar" at bounding box center [685, 351] width 101 height 38
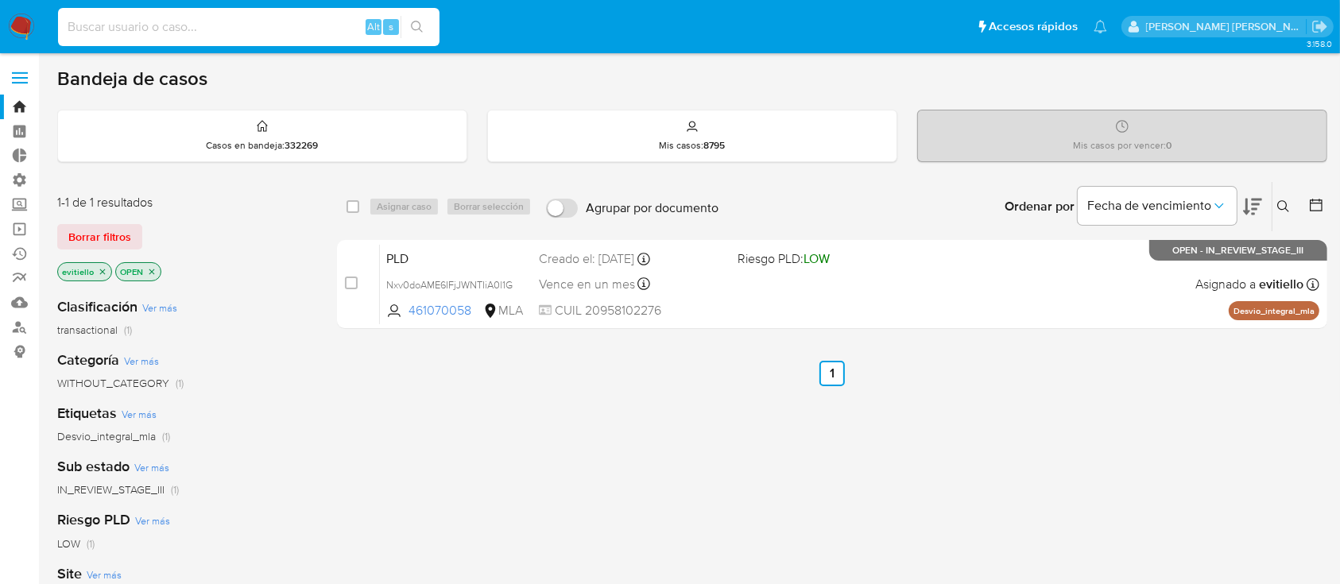
click at [126, 29] on input at bounding box center [249, 27] width 382 height 21
paste input "141435611"
type input "141435611"
click at [409, 29] on button "search-icon" at bounding box center [417, 27] width 33 height 22
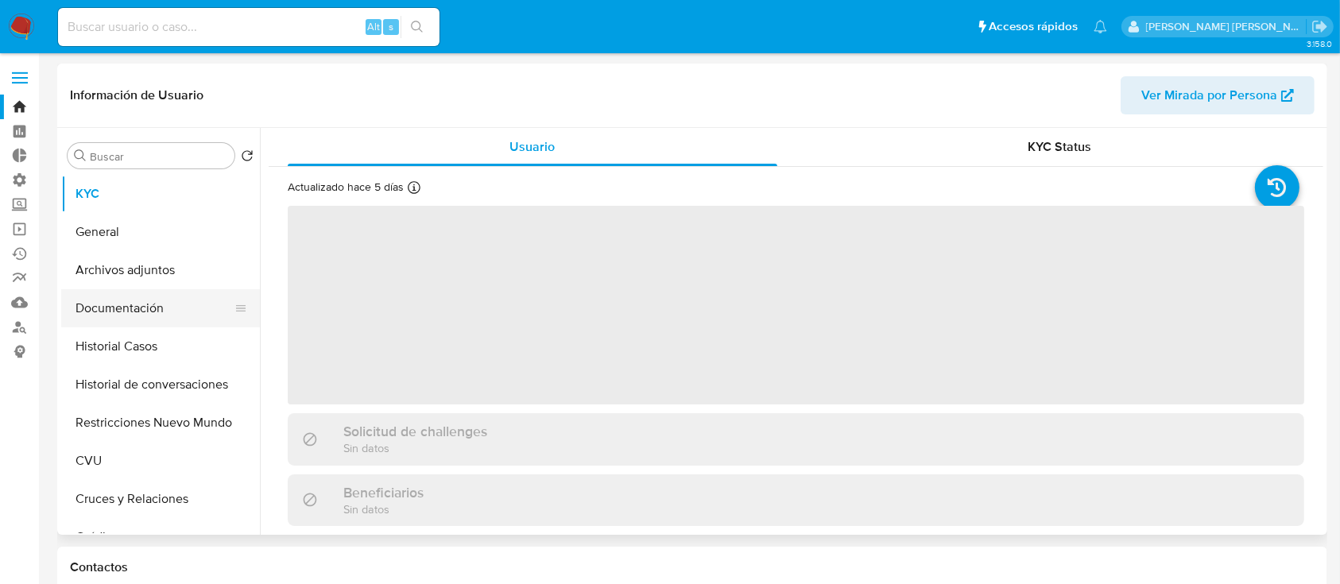
click at [140, 315] on button "Documentación" at bounding box center [154, 308] width 186 height 38
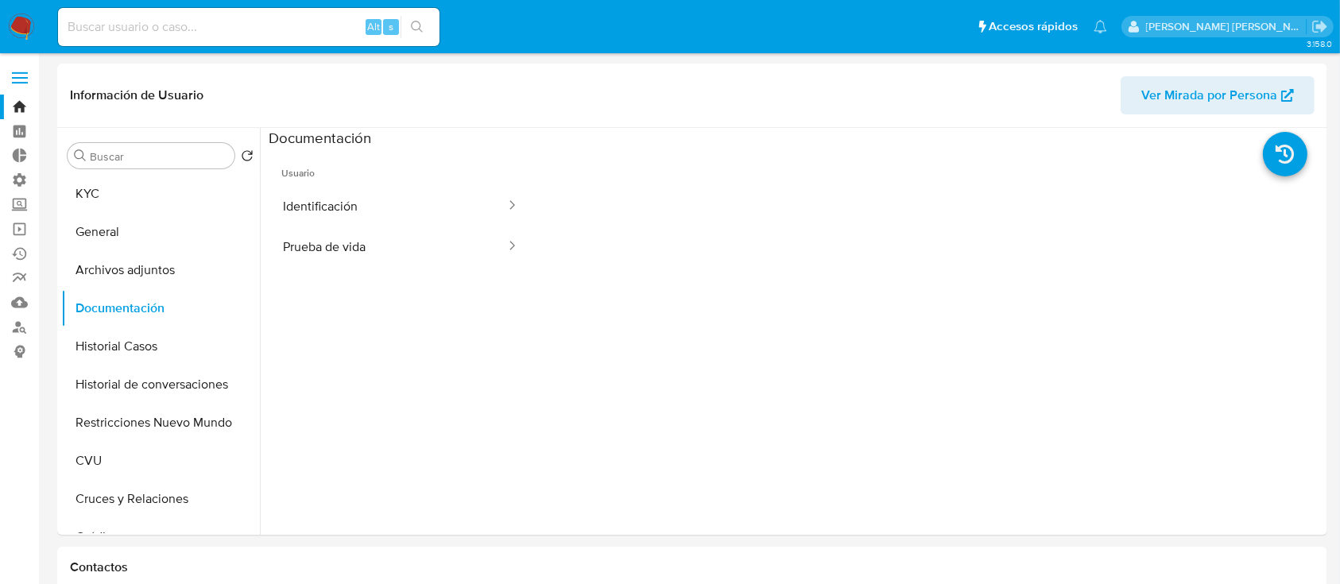
click at [379, 199] on button "Identificación" at bounding box center [388, 206] width 238 height 41
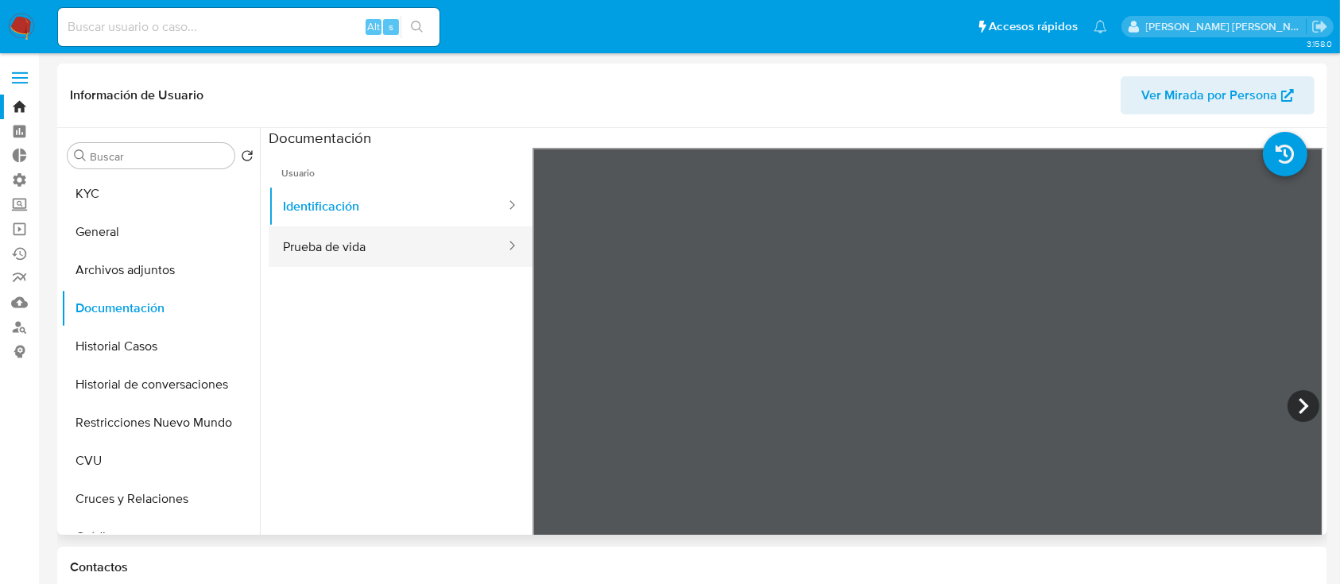
select select "10"
click at [385, 244] on button "Prueba de vida" at bounding box center [388, 247] width 238 height 41
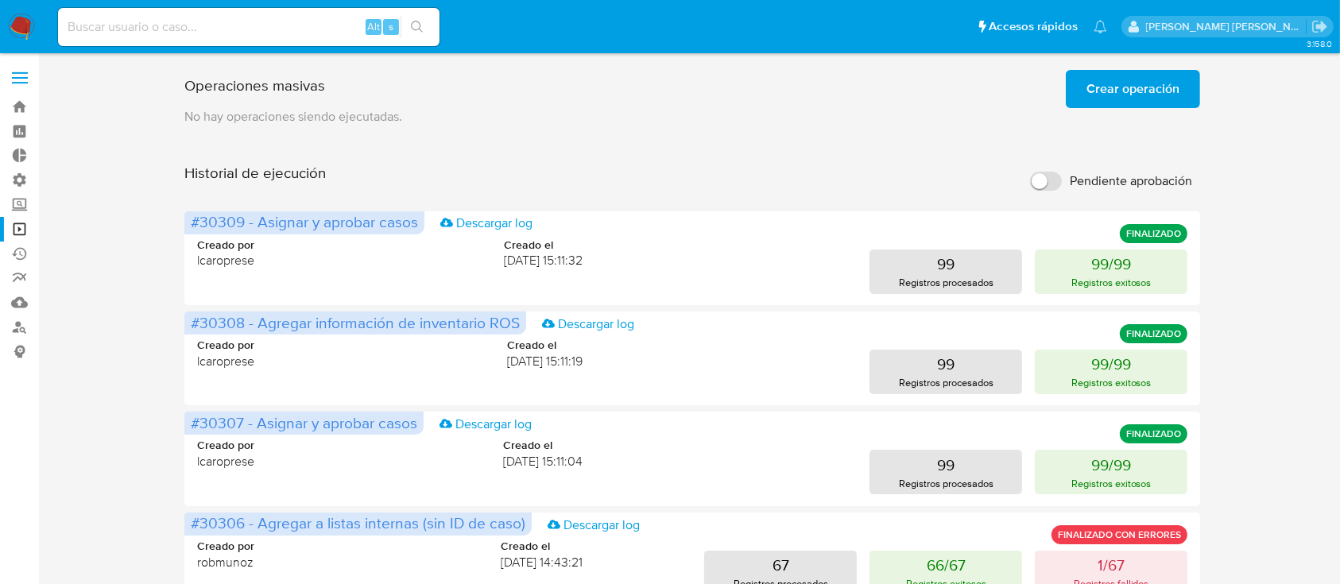
click at [1157, 87] on span "Crear operación" at bounding box center [1133, 89] width 93 height 35
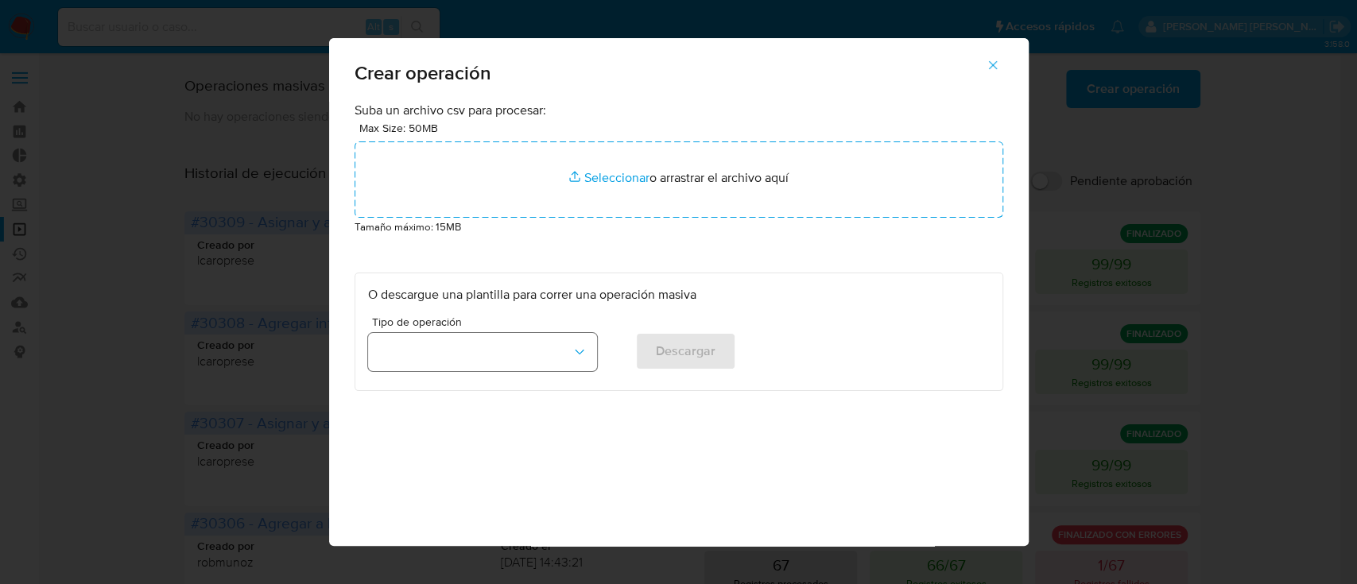
drag, startPoint x: 502, startPoint y: 340, endPoint x: 509, endPoint y: 334, distance: 9.0
click at [502, 339] on button "button" at bounding box center [482, 352] width 229 height 38
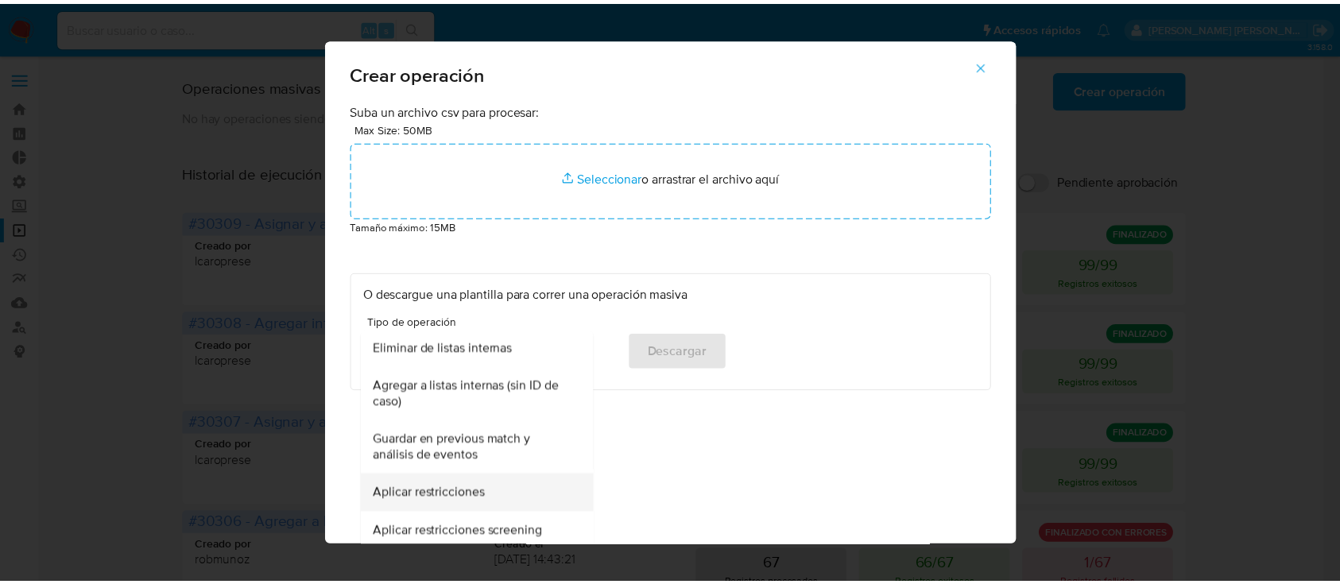
scroll to position [318, 0]
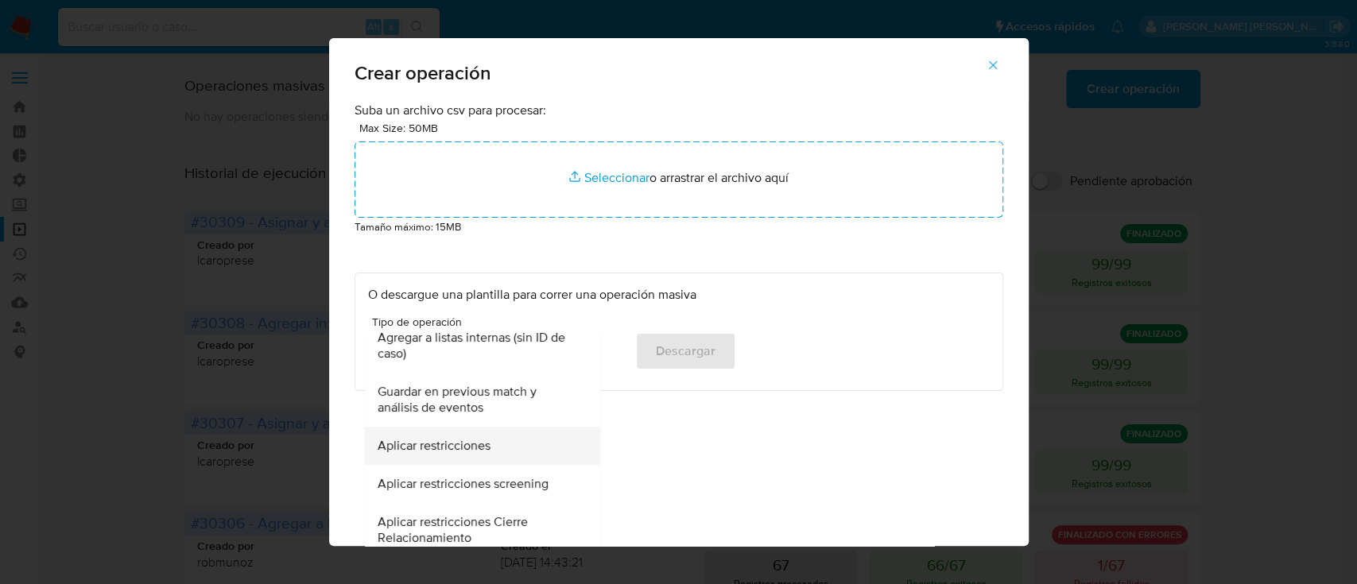
click at [491, 443] on div "Aplicar restricciones" at bounding box center [478, 446] width 200 height 38
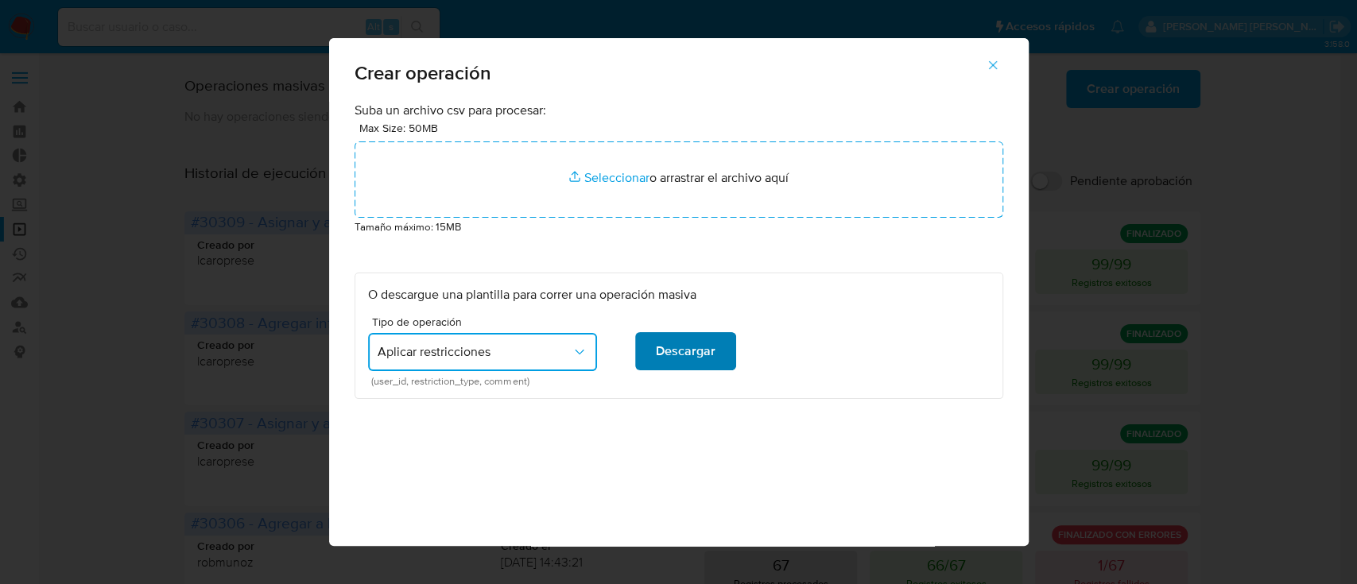
click at [676, 339] on span "Descargar" at bounding box center [686, 351] width 60 height 35
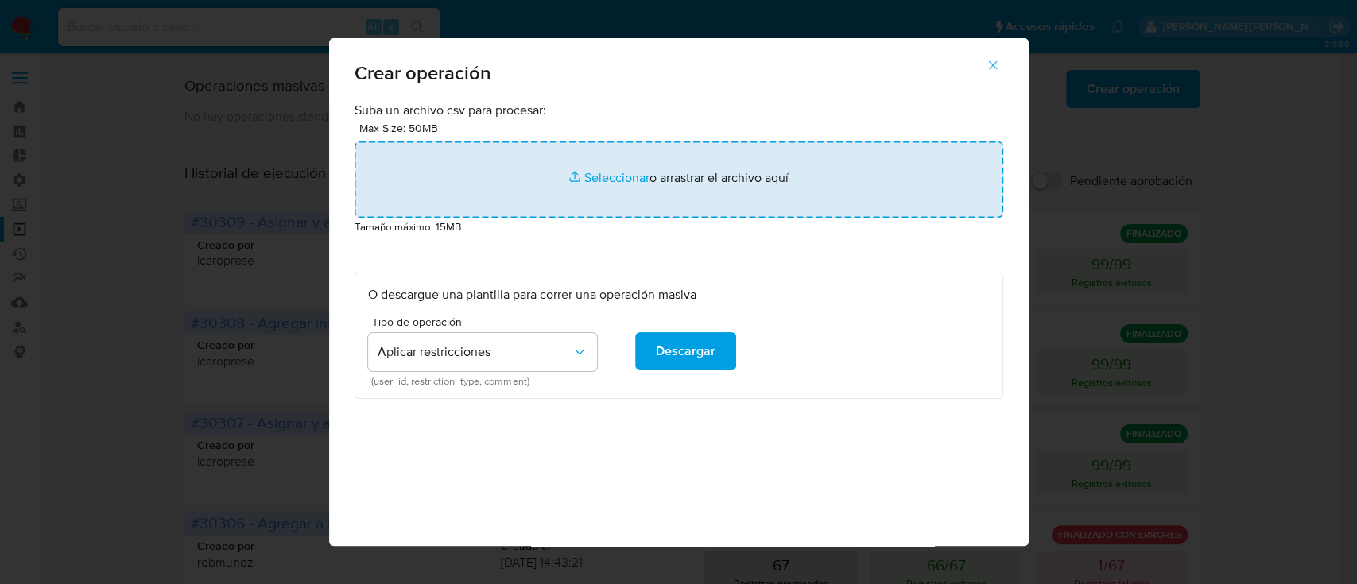
click at [594, 185] on input "file" at bounding box center [679, 179] width 649 height 76
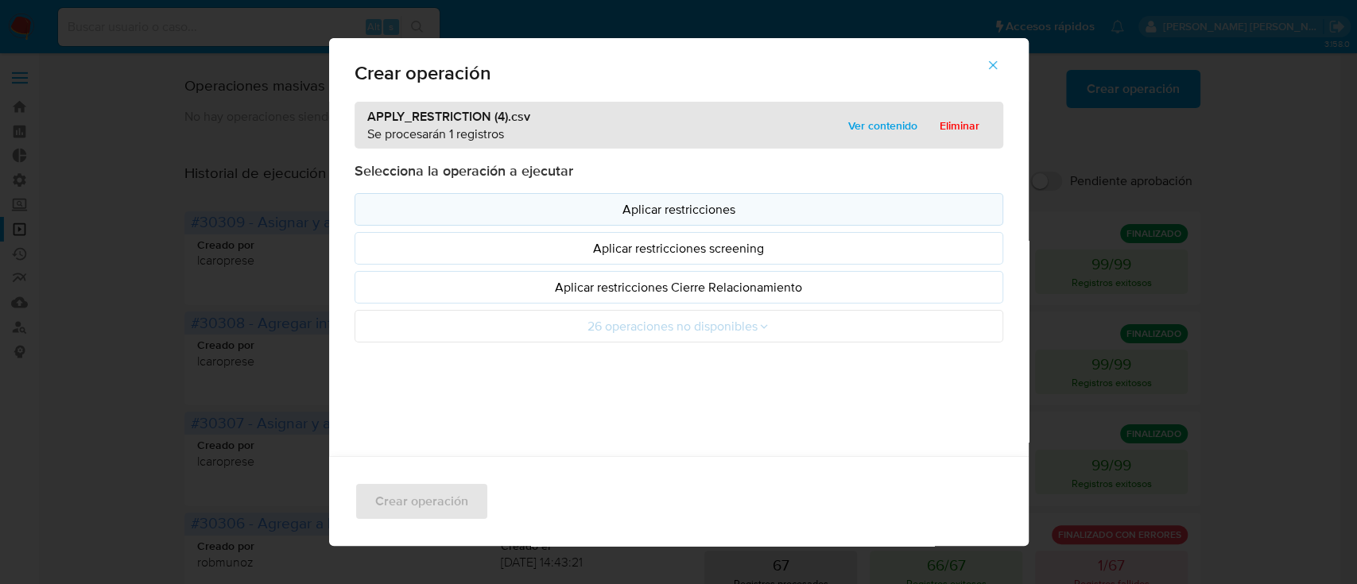
click at [640, 211] on p "Aplicar restricciones" at bounding box center [679, 209] width 622 height 18
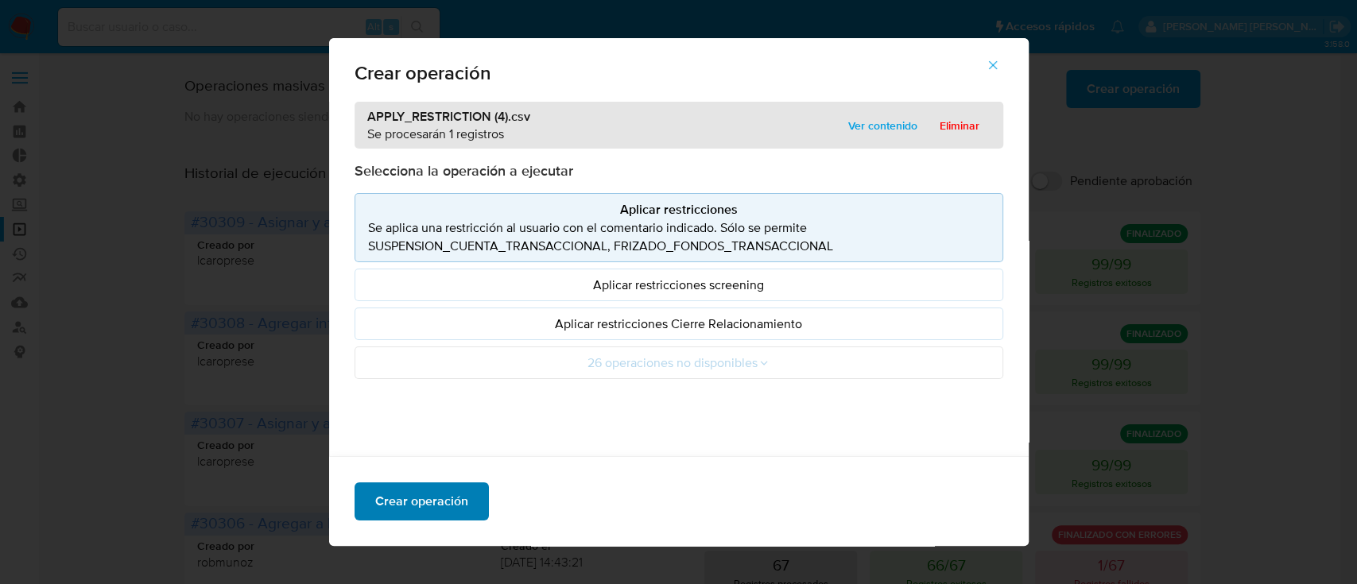
click at [417, 490] on span "Crear operación" at bounding box center [421, 501] width 93 height 35
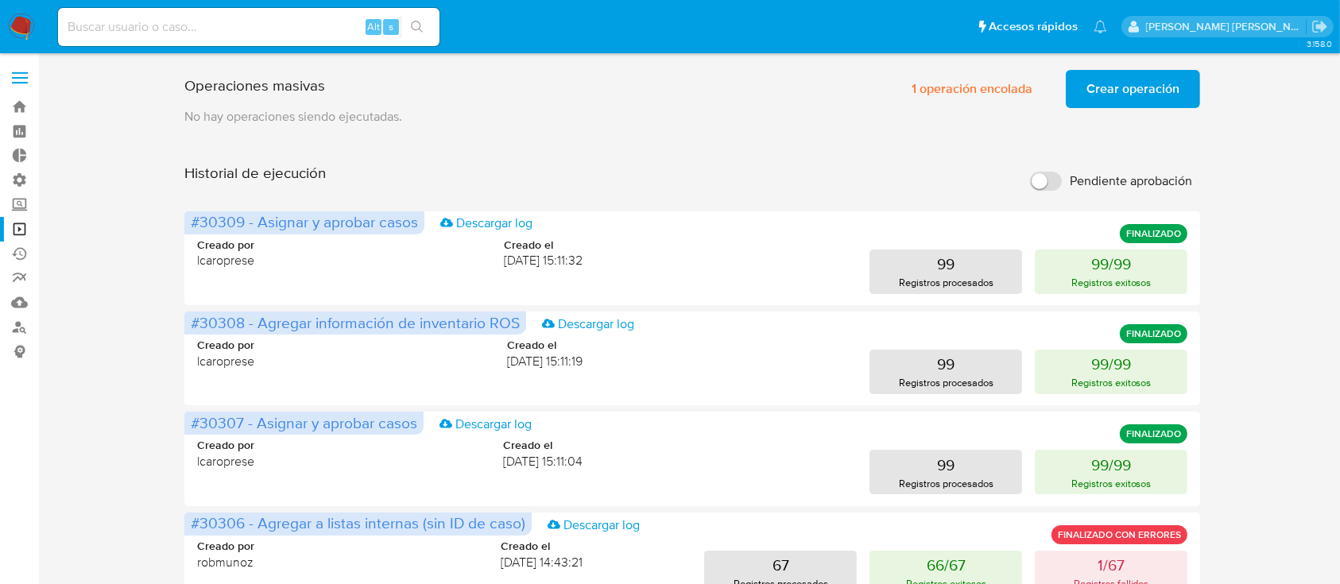
click at [292, 23] on input at bounding box center [249, 27] width 382 height 21
paste input "216369054"
type input "216369054"
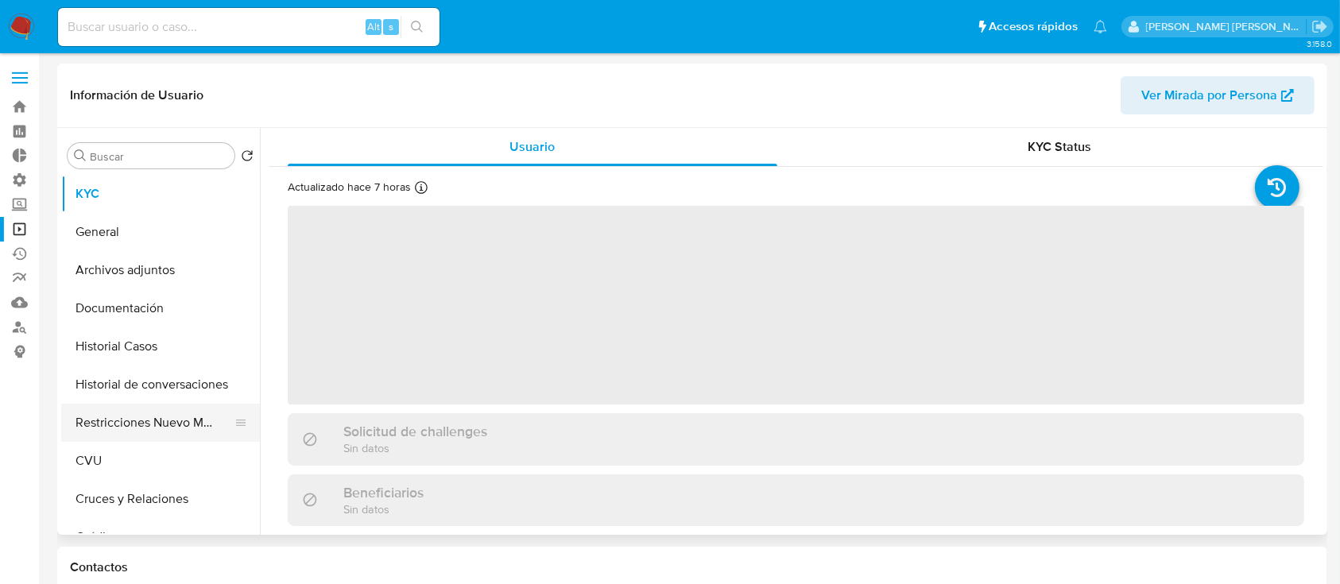
click at [135, 417] on button "Restricciones Nuevo Mundo" at bounding box center [154, 423] width 186 height 38
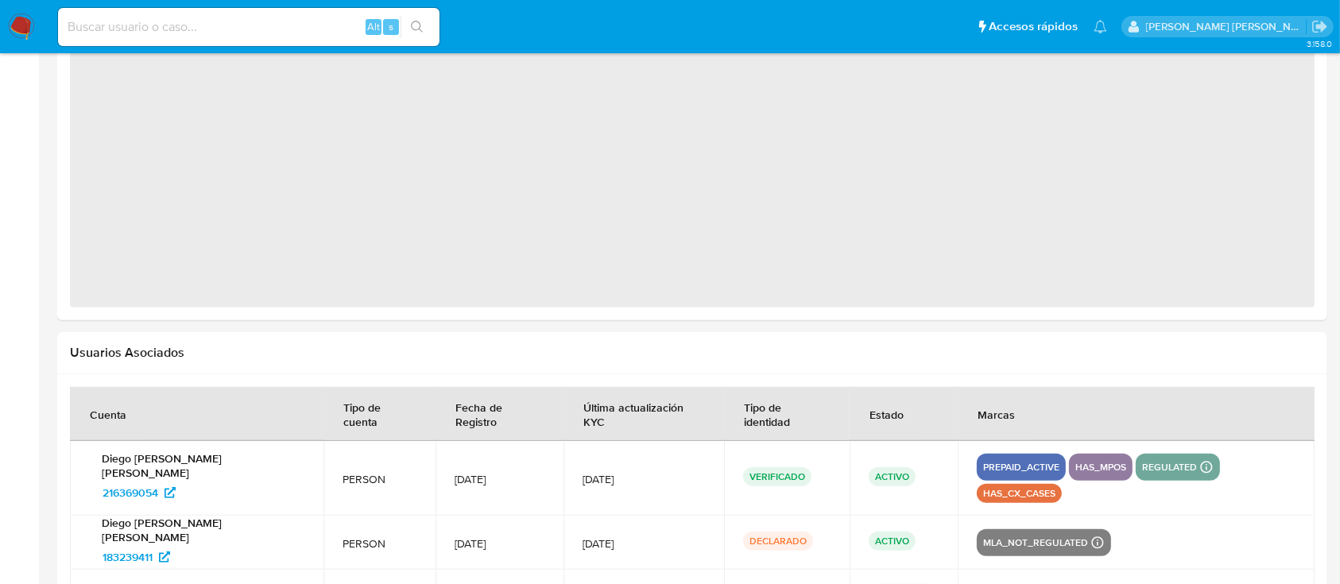
select select "10"
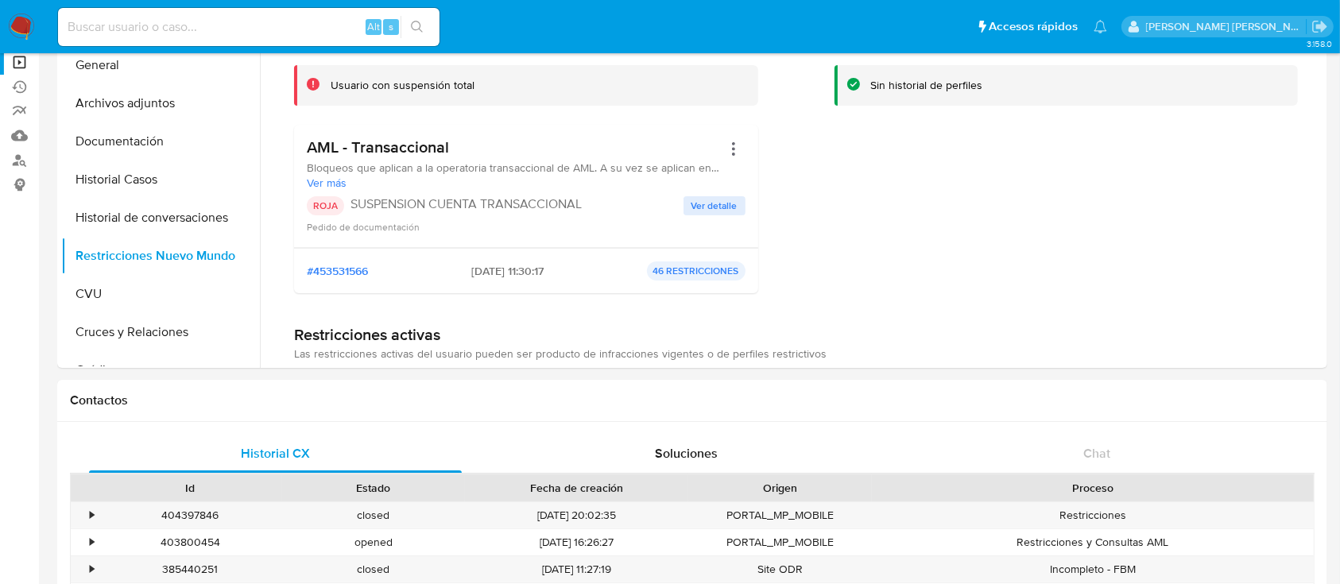
scroll to position [29, 0]
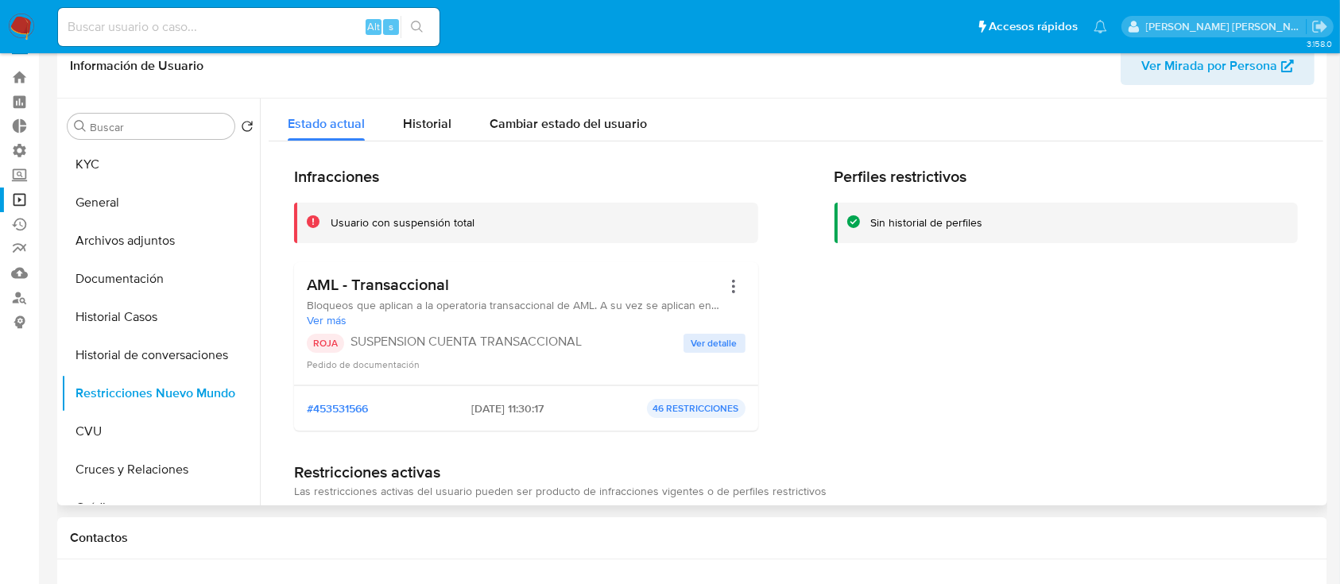
click at [692, 345] on span "Ver detalle" at bounding box center [715, 343] width 46 height 16
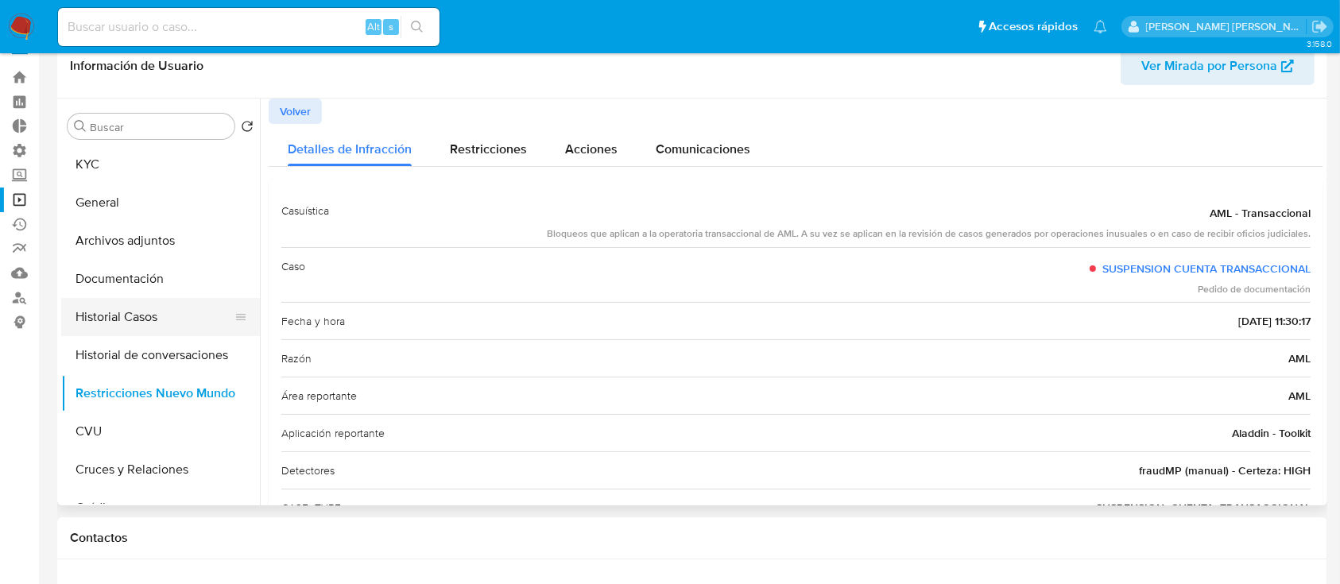
click at [144, 334] on button "Historial Casos" at bounding box center [154, 317] width 186 height 38
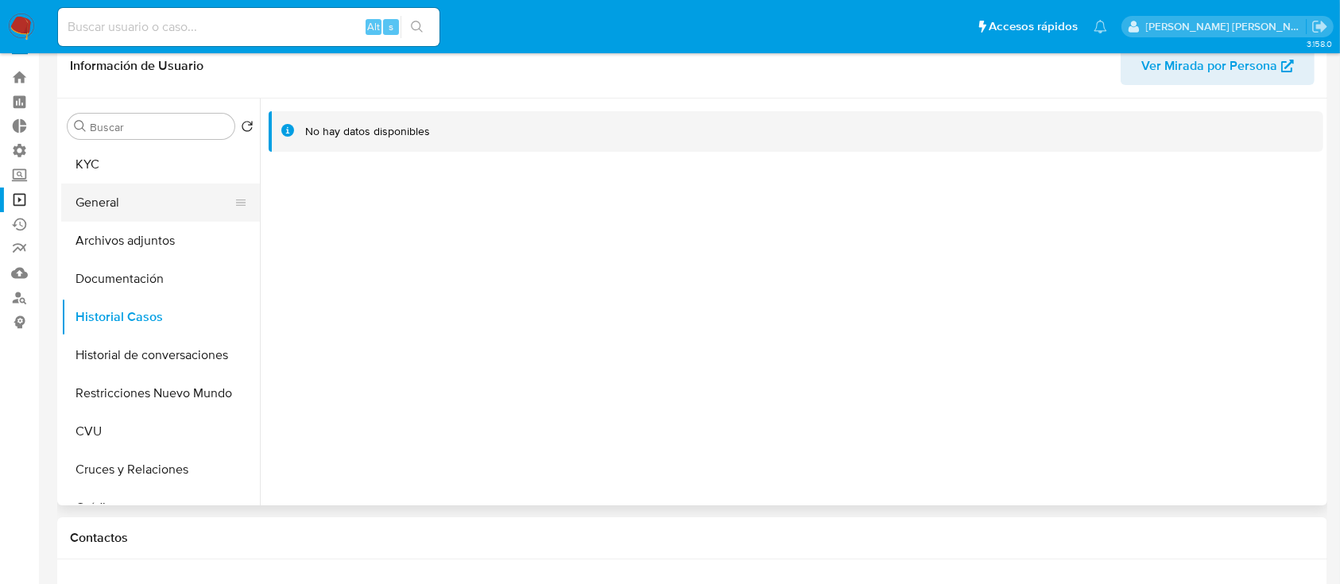
click at [149, 205] on button "General" at bounding box center [154, 203] width 186 height 38
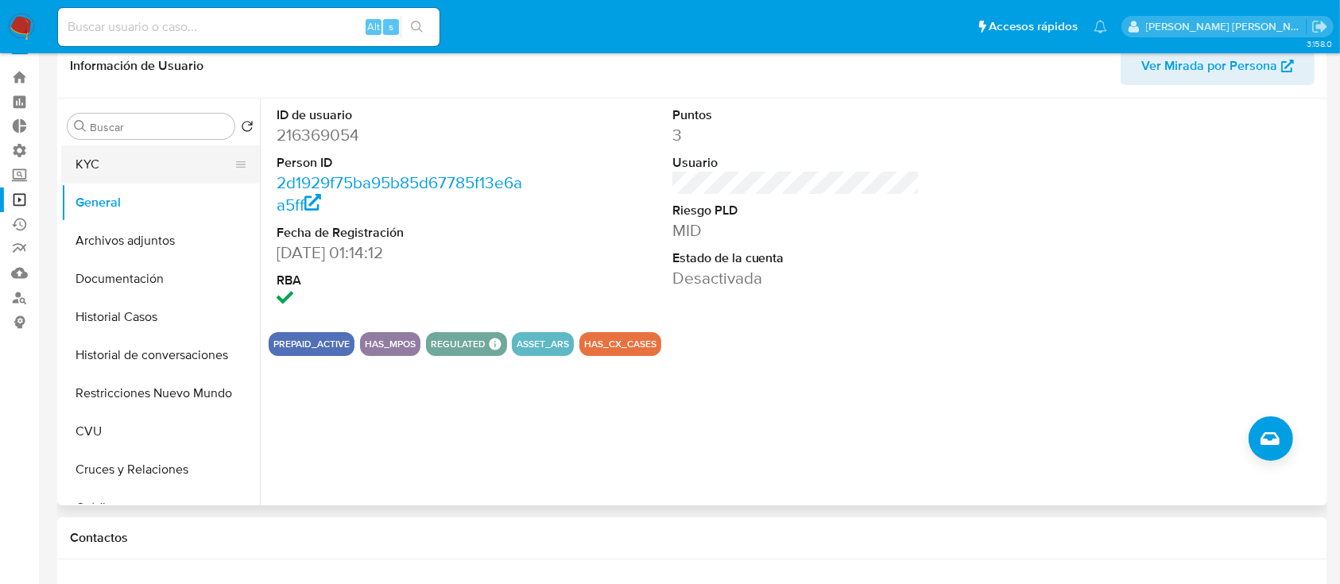
click at [140, 166] on button "KYC" at bounding box center [154, 164] width 186 height 38
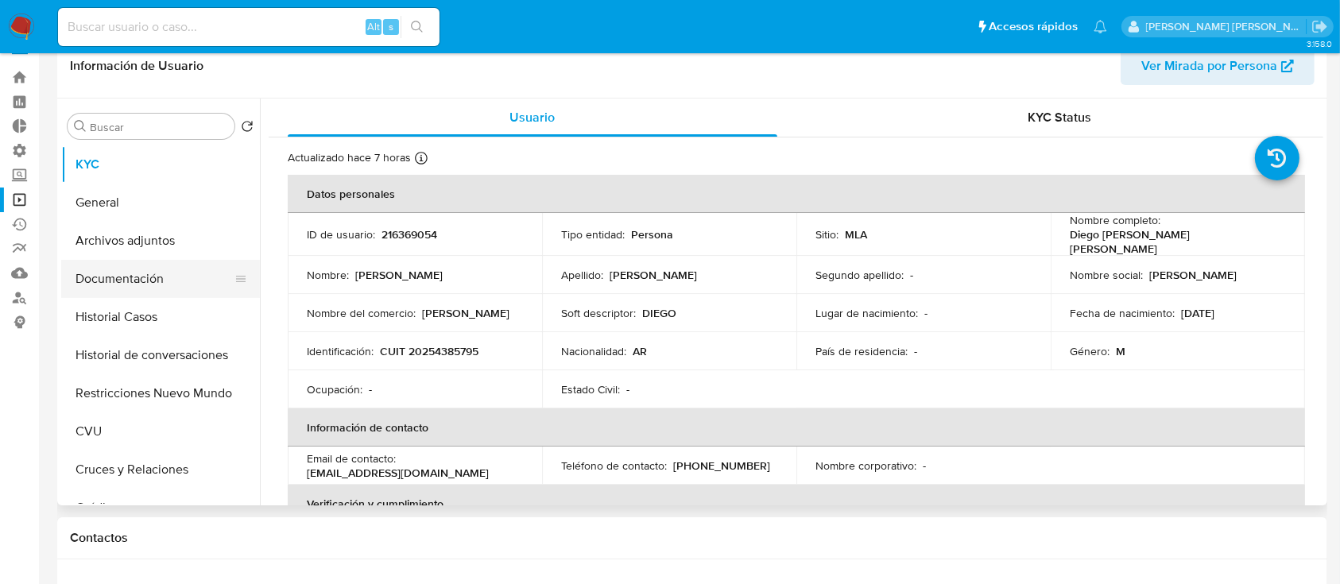
click at [140, 274] on button "Documentación" at bounding box center [154, 279] width 186 height 38
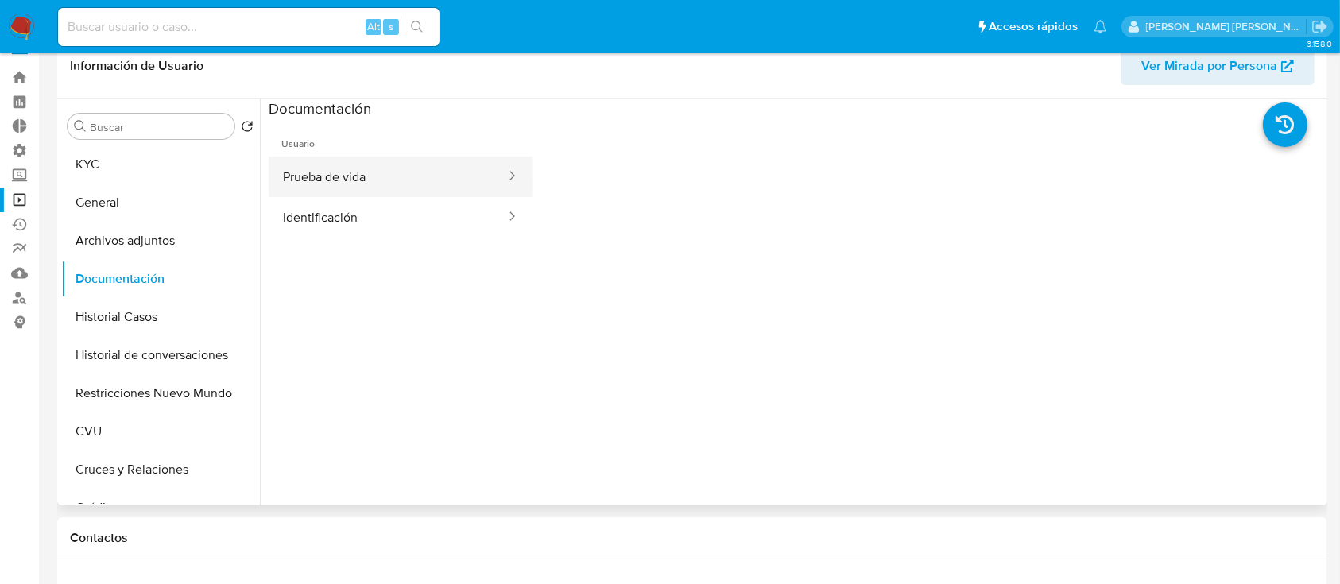
click at [429, 176] on button "Prueba de vida" at bounding box center [388, 177] width 238 height 41
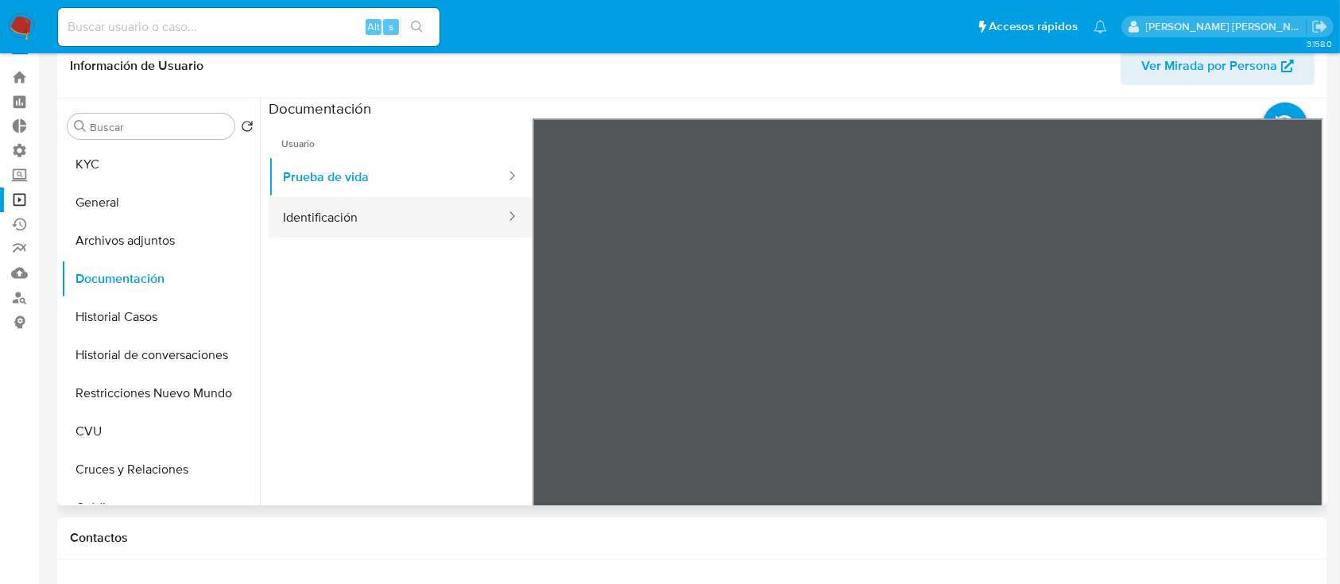
click at [413, 217] on button "Identificación" at bounding box center [388, 217] width 238 height 41
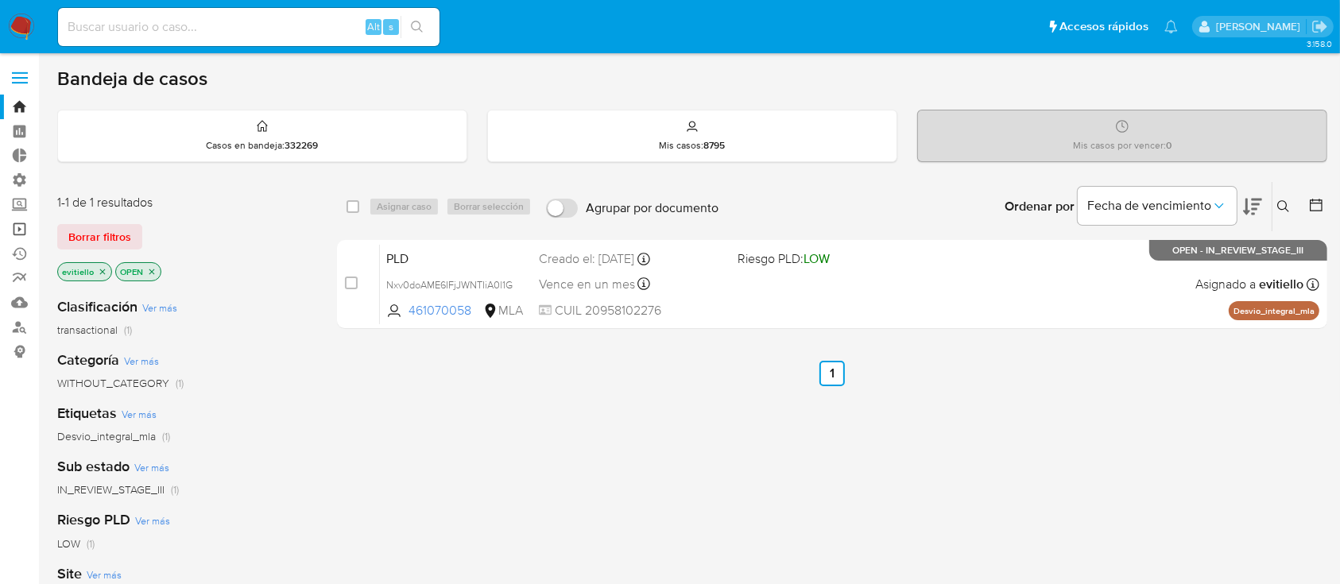
click at [23, 232] on link "Operaciones masivas" at bounding box center [94, 229] width 189 height 25
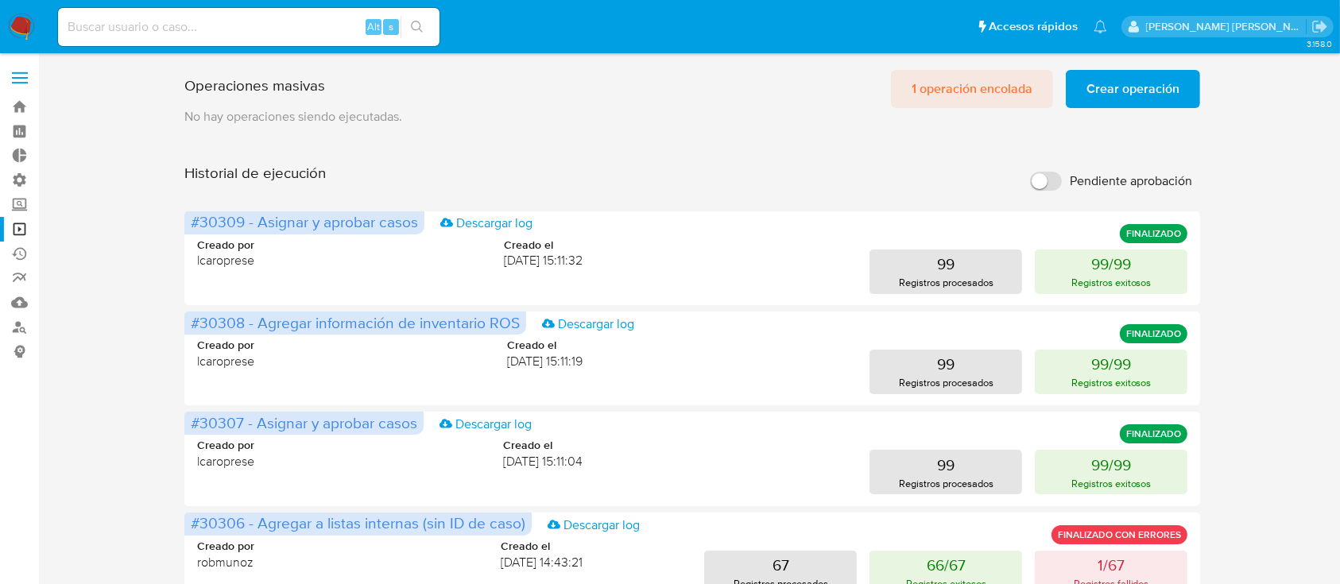
click at [980, 81] on span "1 operación encolada" at bounding box center [972, 89] width 121 height 35
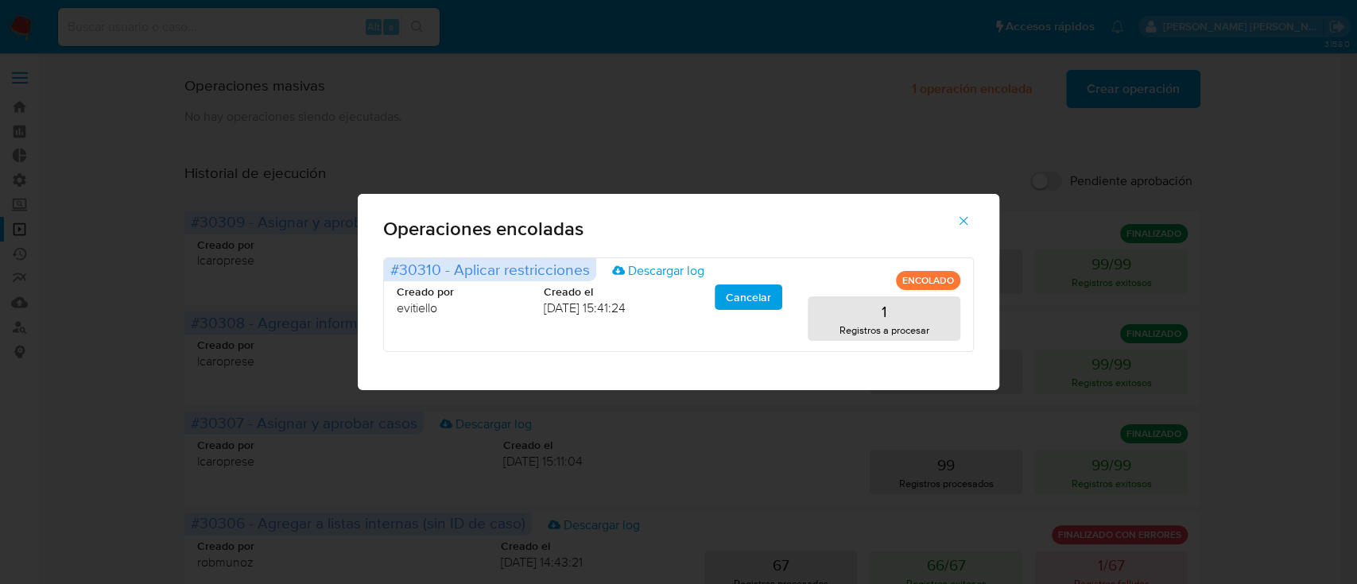
click at [958, 225] on icon "button" at bounding box center [963, 221] width 14 height 14
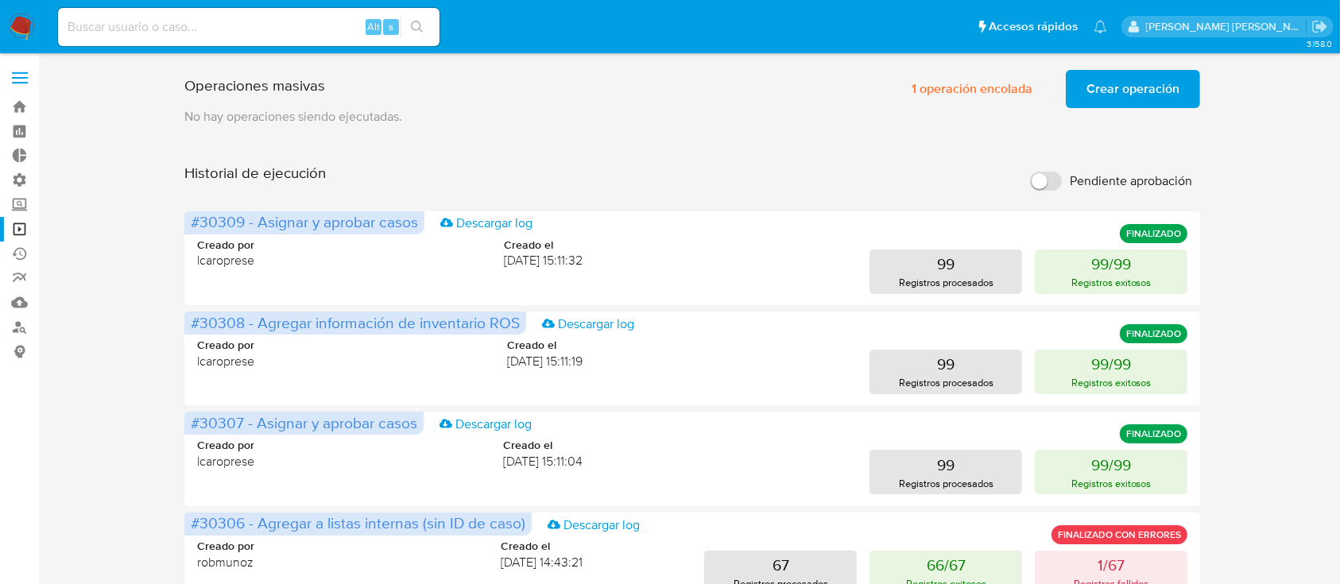
scroll to position [743, 0]
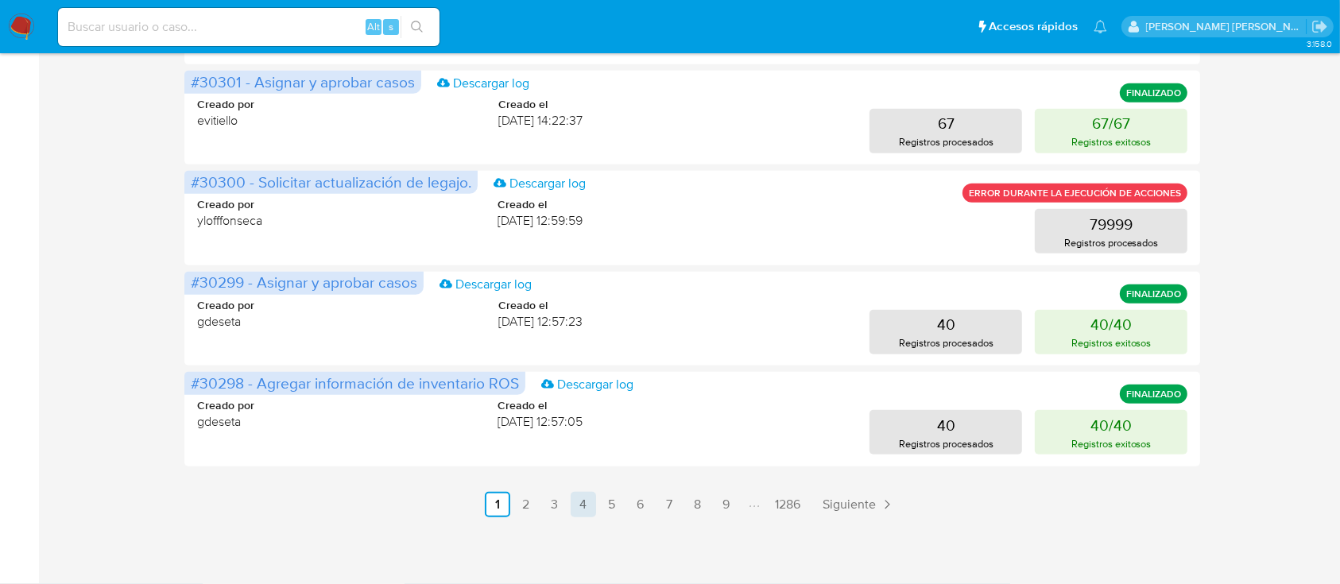
click at [616, 494] on link "5" at bounding box center [611, 504] width 25 height 25
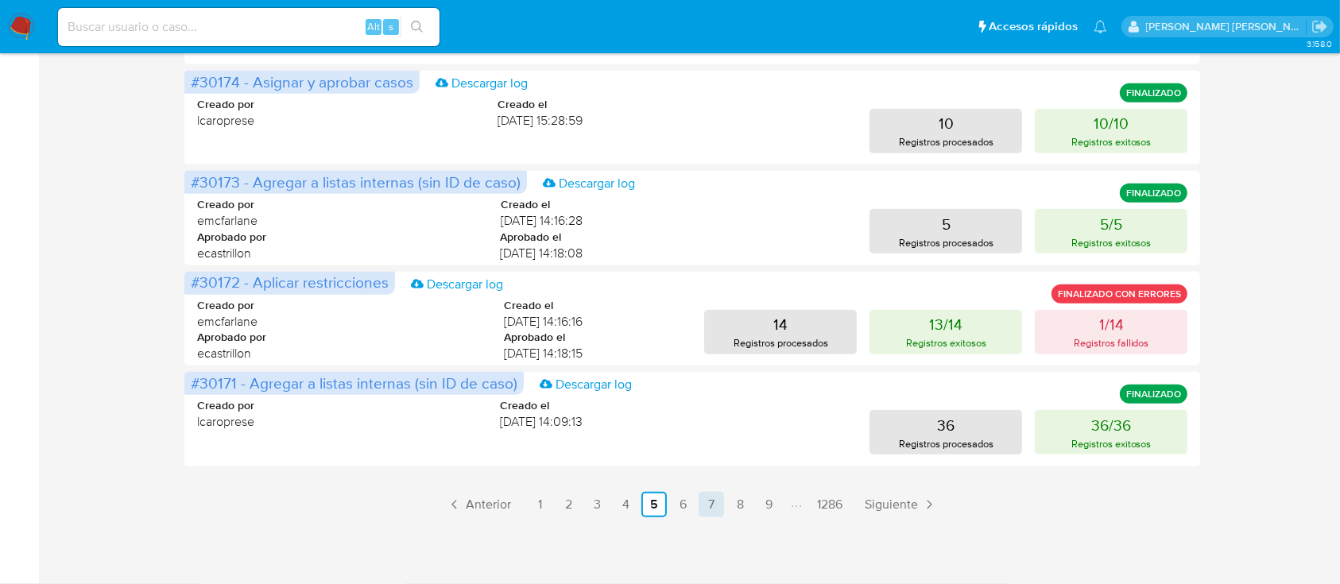
click at [699, 501] on link "7" at bounding box center [711, 504] width 25 height 25
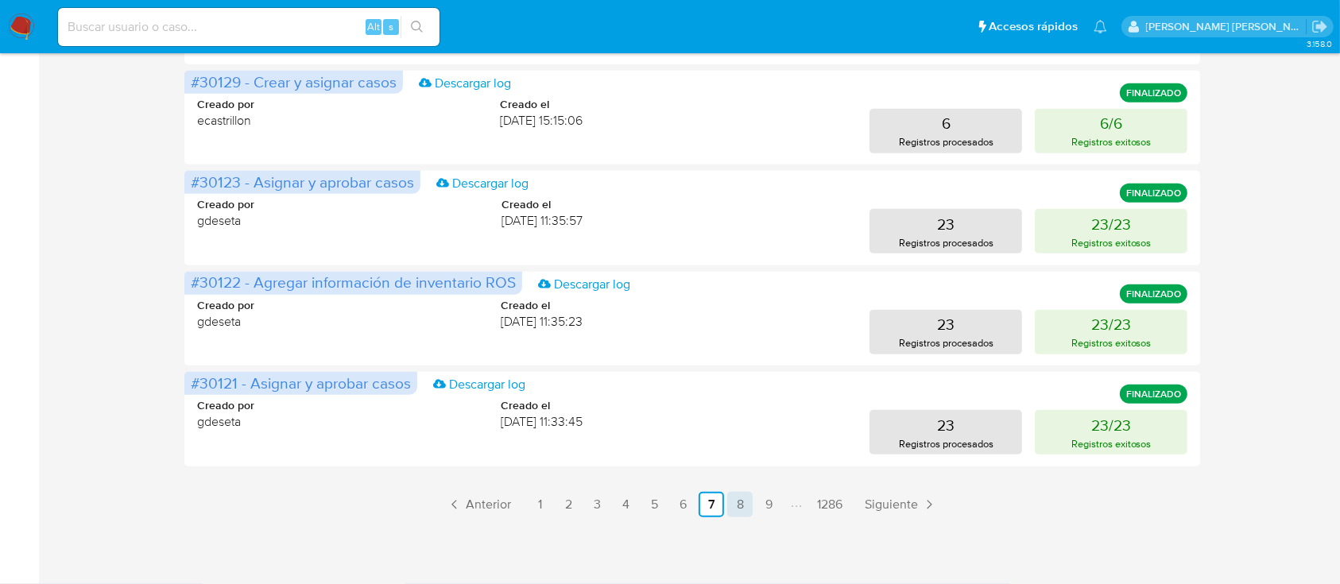
click at [730, 503] on link "8" at bounding box center [739, 504] width 25 height 25
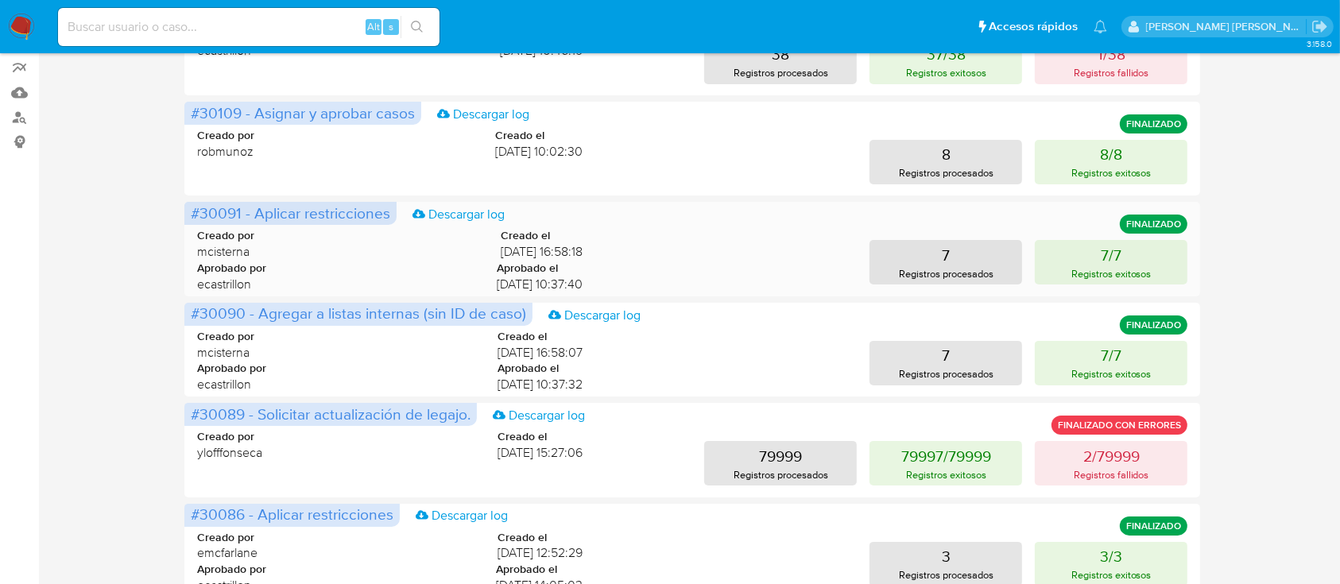
scroll to position [213, 0]
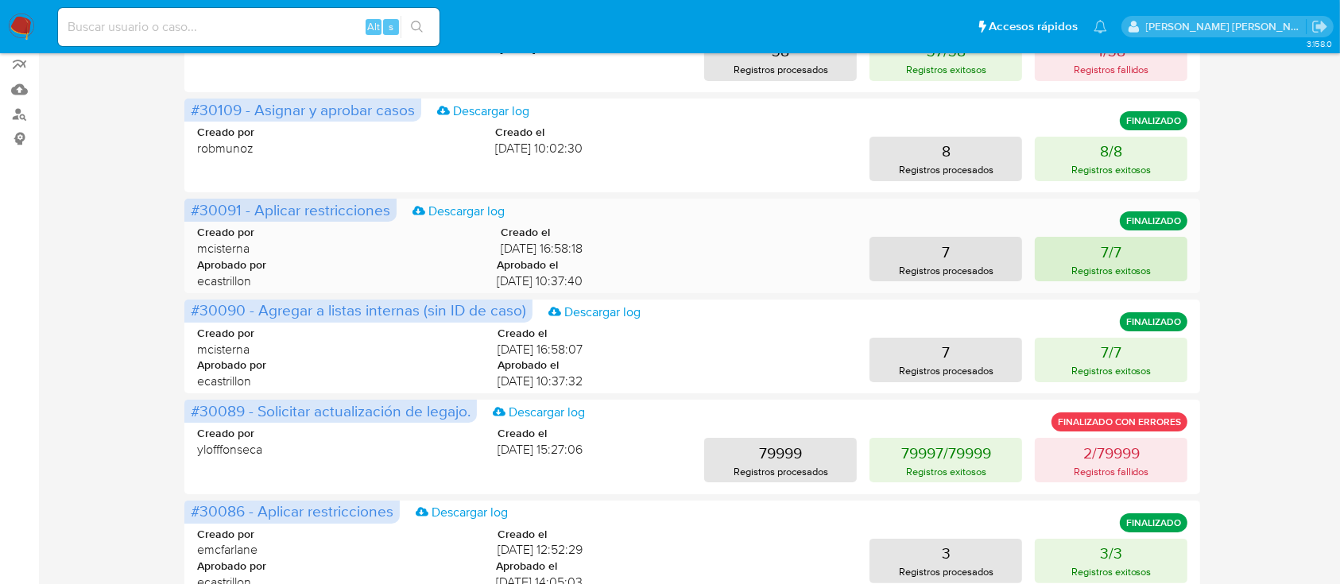
click at [1079, 250] on button "7/7 Registros exitosos" at bounding box center [1111, 259] width 153 height 45
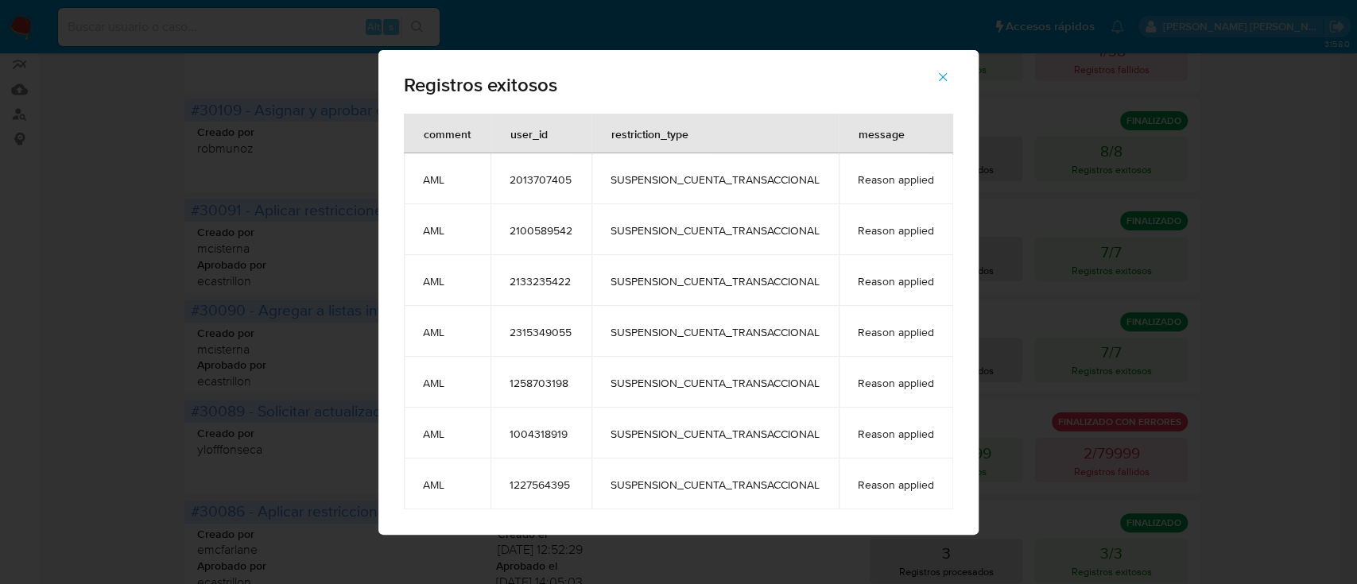
click at [545, 232] on span "2100589542" at bounding box center [541, 230] width 63 height 14
click at [951, 72] on button "button" at bounding box center [943, 77] width 56 height 38
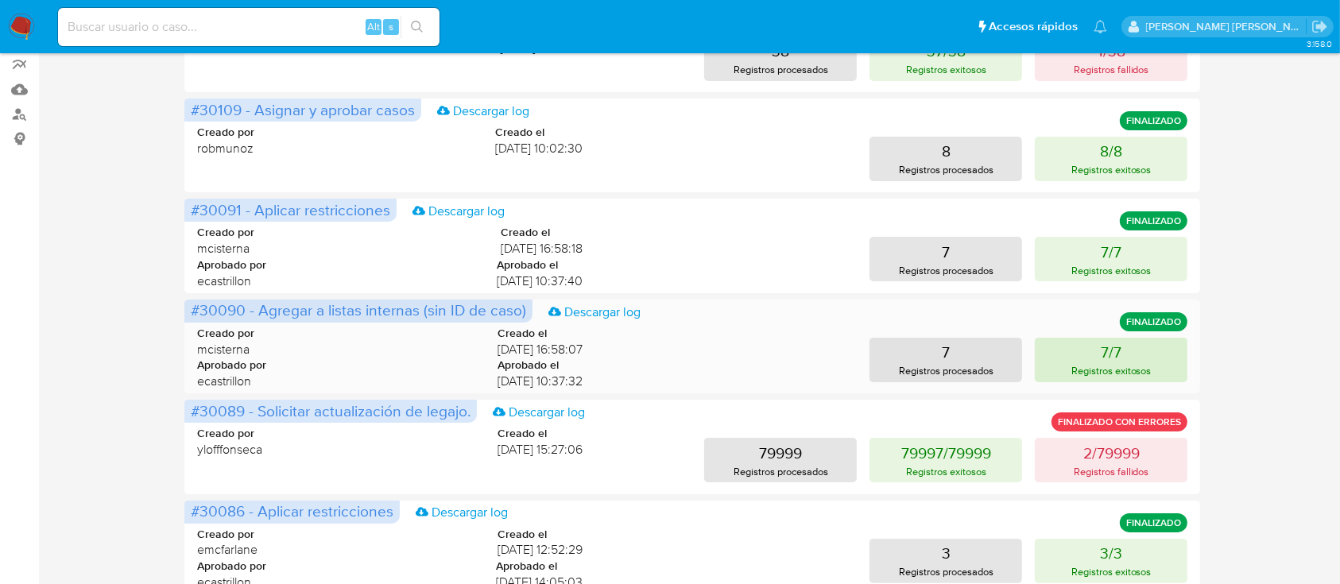
click at [1096, 359] on button "7/7 Registros exitosos" at bounding box center [1111, 360] width 153 height 45
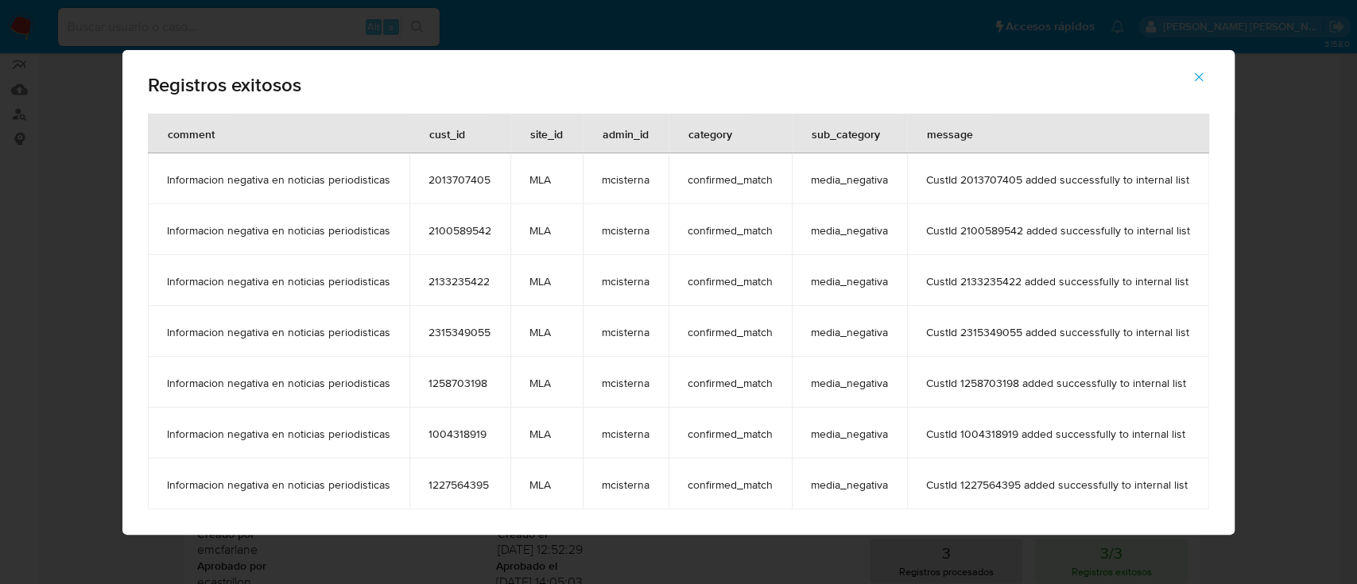
click at [1202, 78] on icon "button" at bounding box center [1198, 77] width 14 height 14
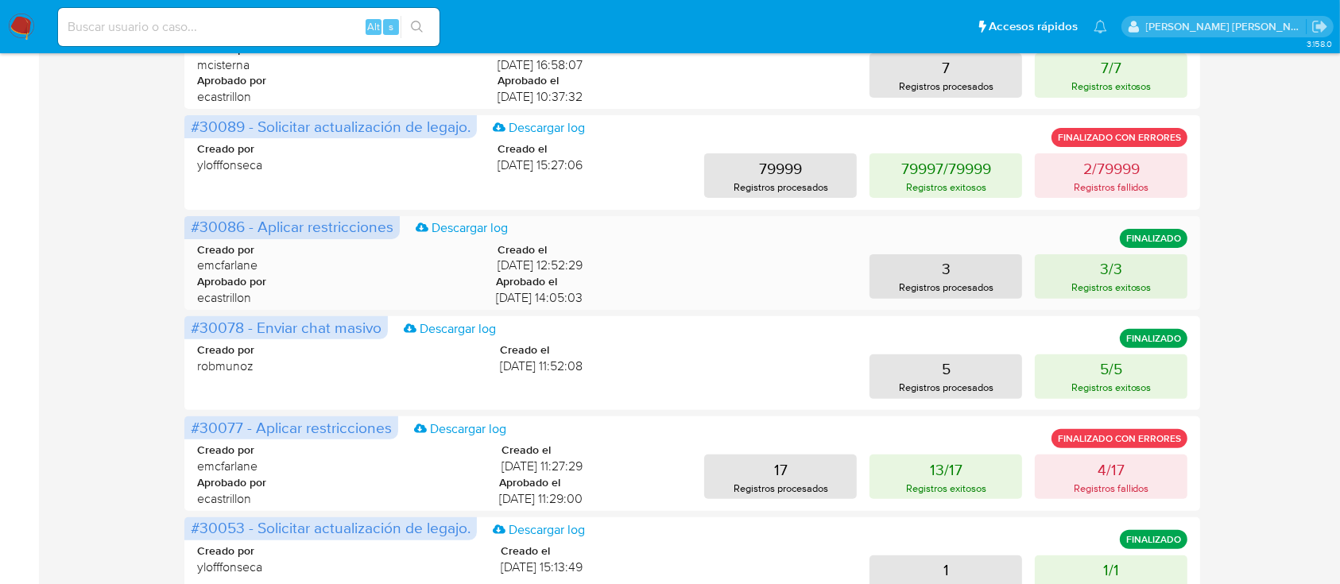
scroll to position [531, 0]
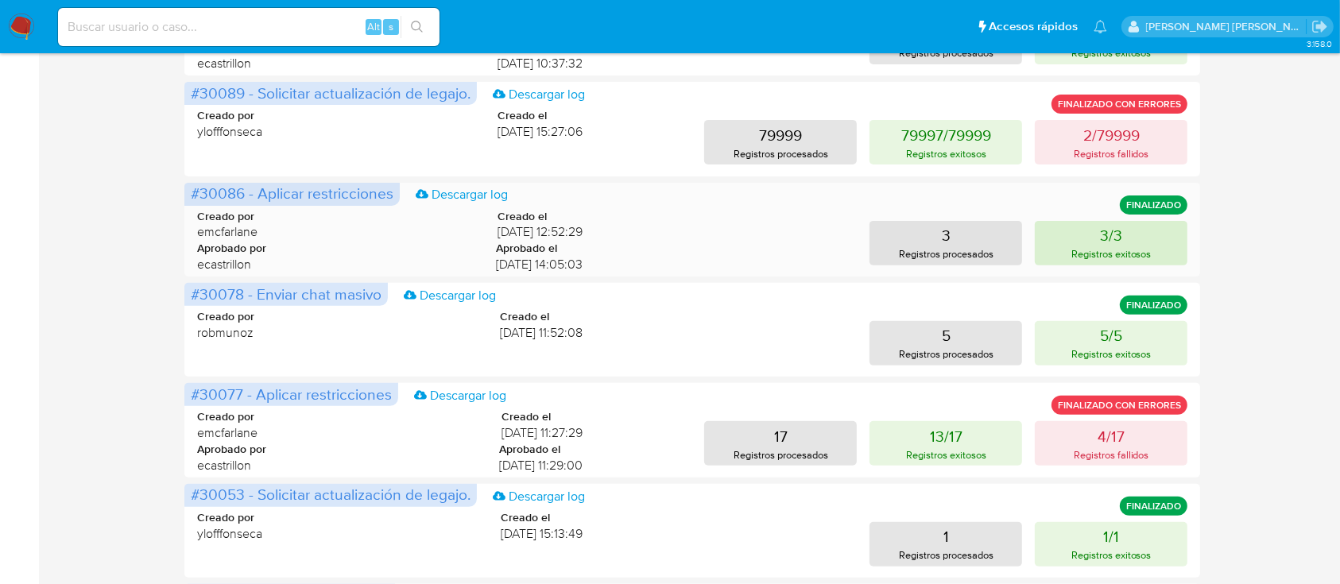
click at [1113, 237] on p "3/3" at bounding box center [1111, 235] width 22 height 22
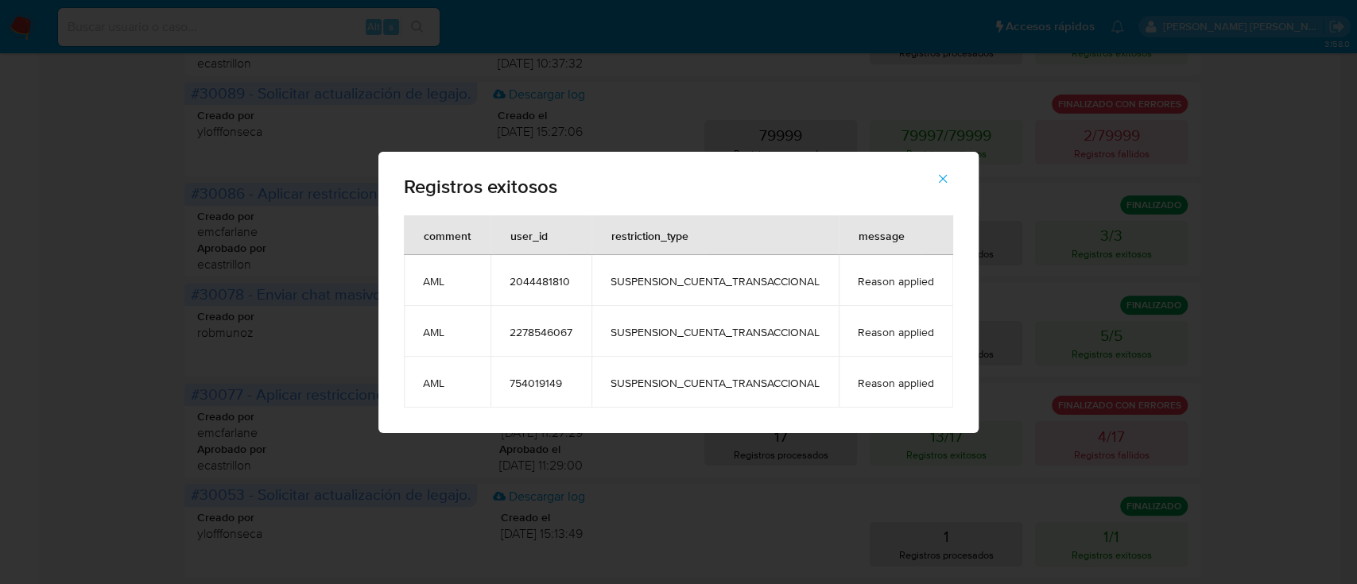
click at [949, 173] on icon "button" at bounding box center [943, 179] width 14 height 14
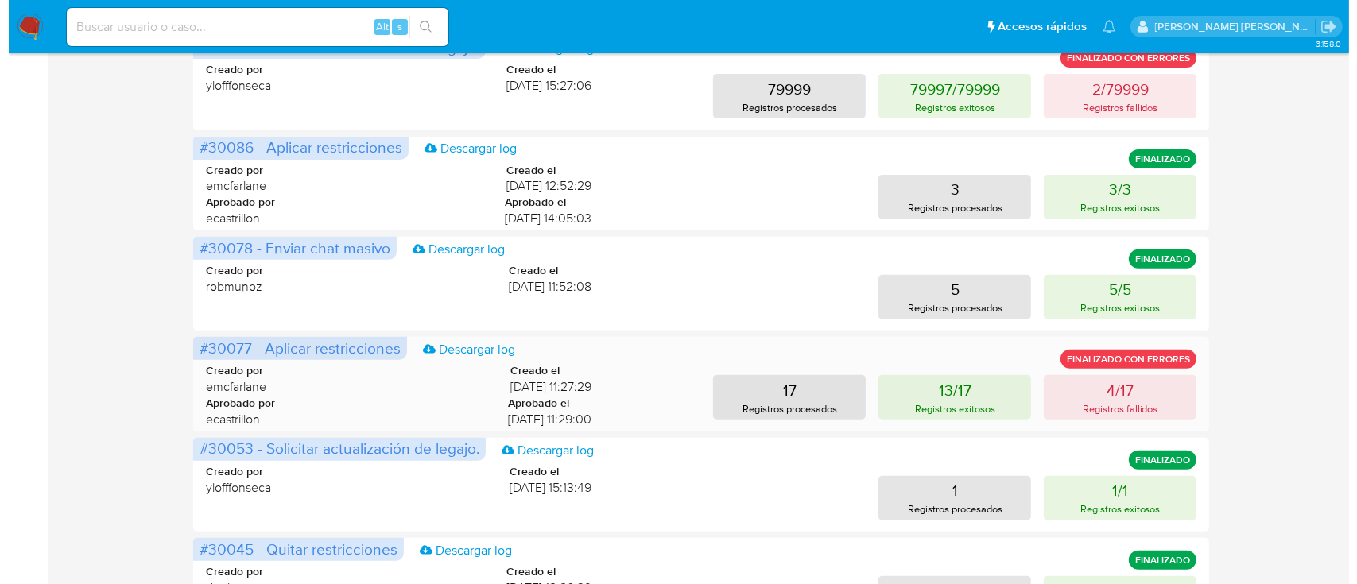
scroll to position [637, 0]
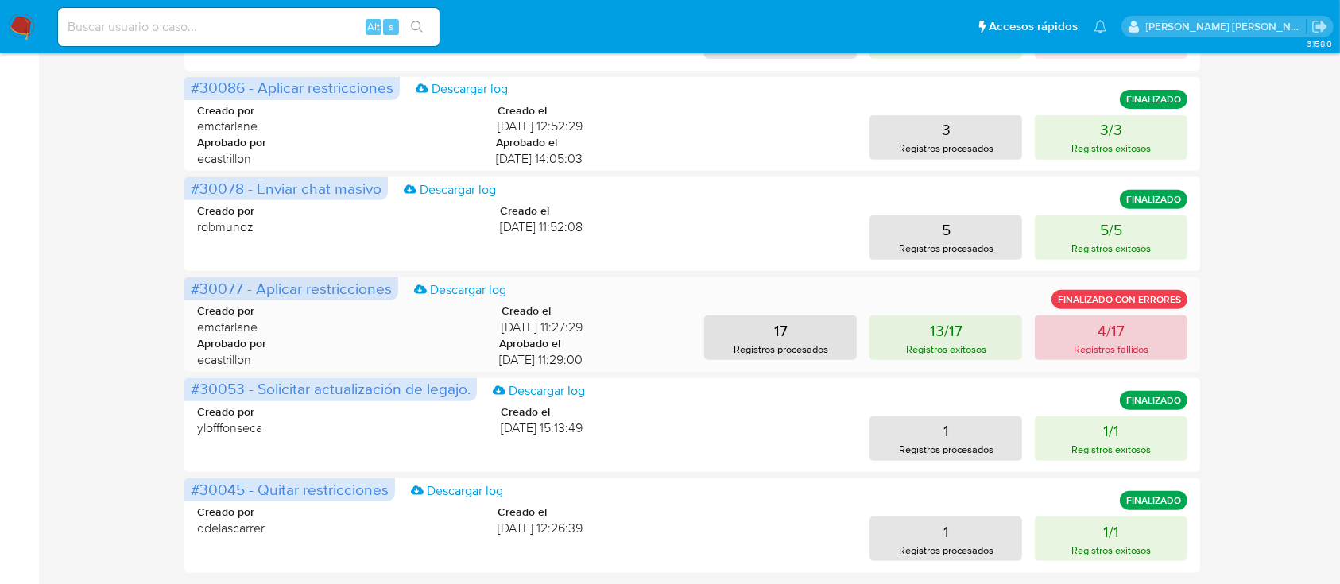
click at [1110, 332] on p "4/17" at bounding box center [1111, 331] width 27 height 22
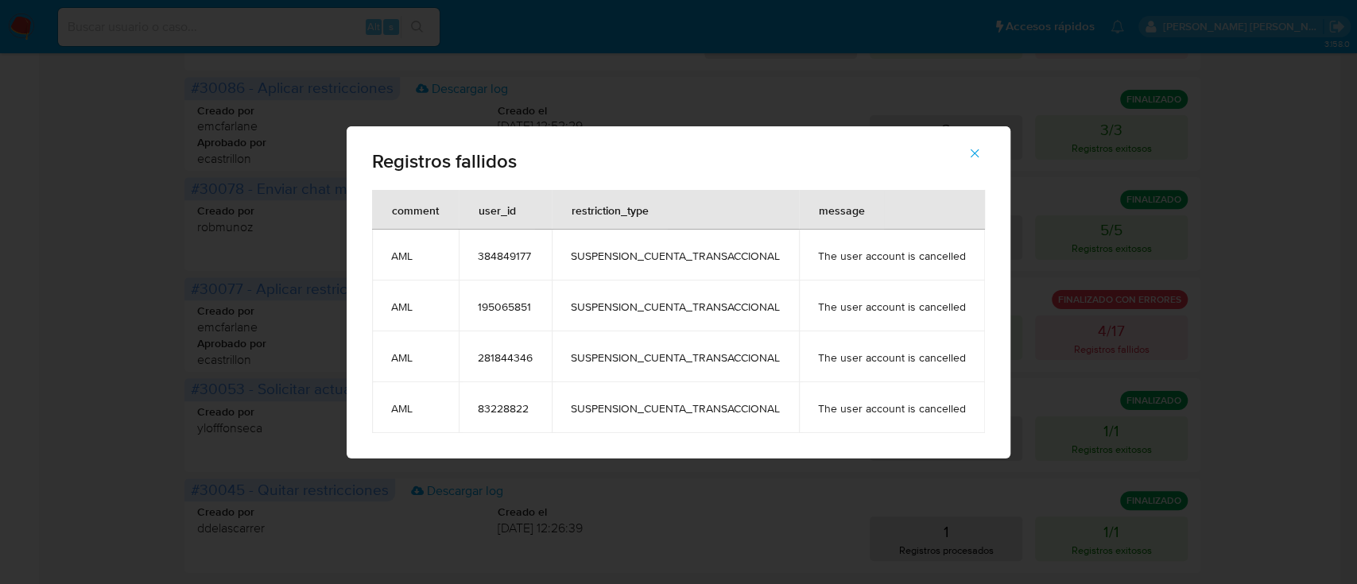
click at [983, 154] on button "button" at bounding box center [975, 153] width 56 height 38
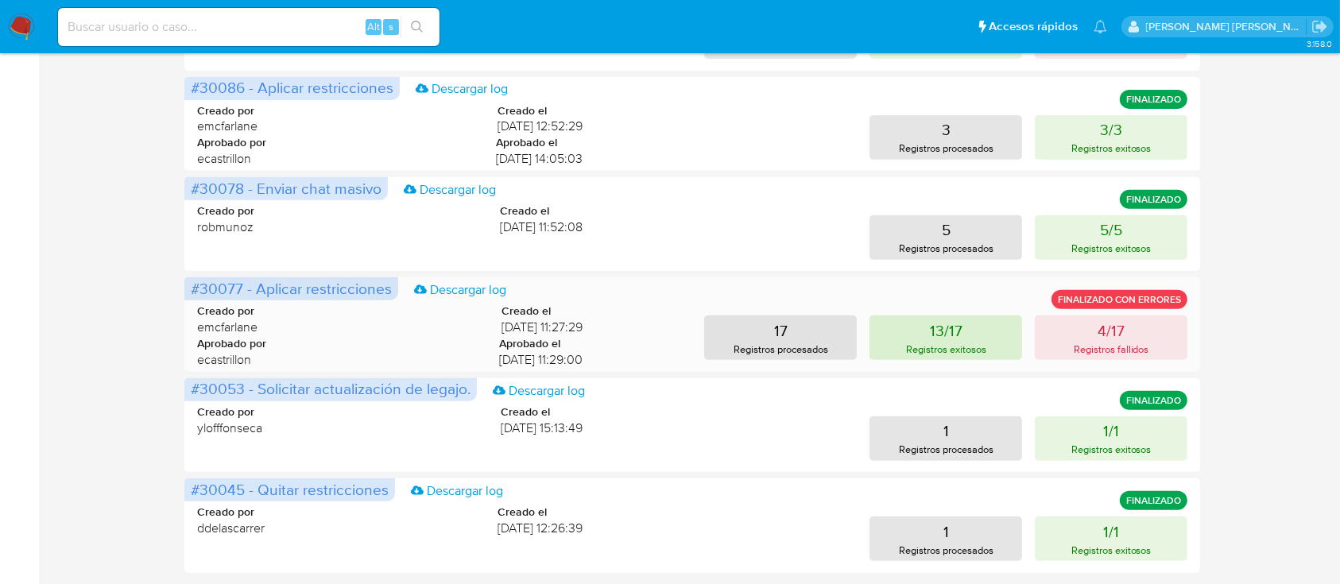
click at [972, 335] on button "13/17 Registros exitosos" at bounding box center [946, 338] width 153 height 45
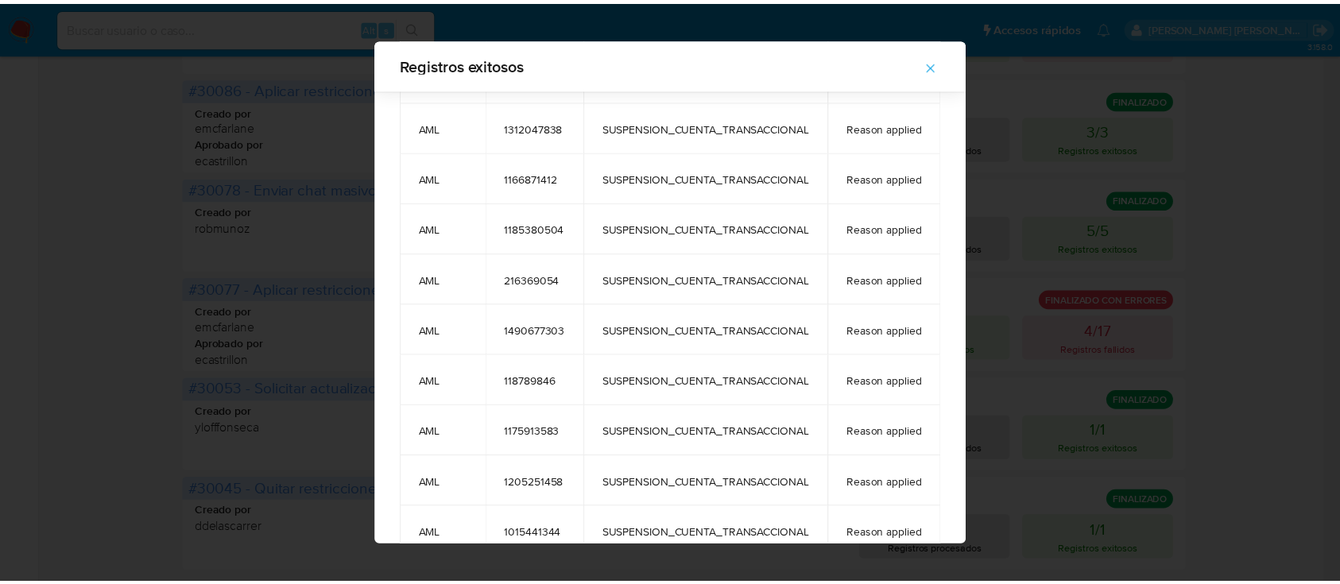
scroll to position [269, 0]
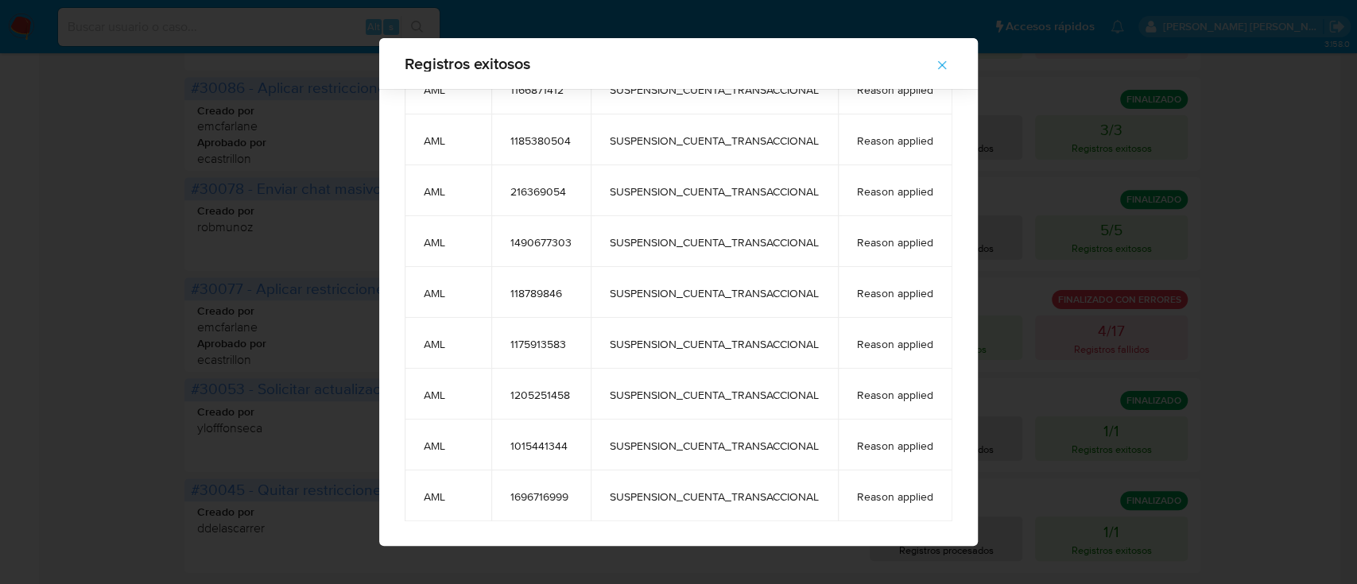
click at [949, 65] on icon "button" at bounding box center [942, 65] width 14 height 14
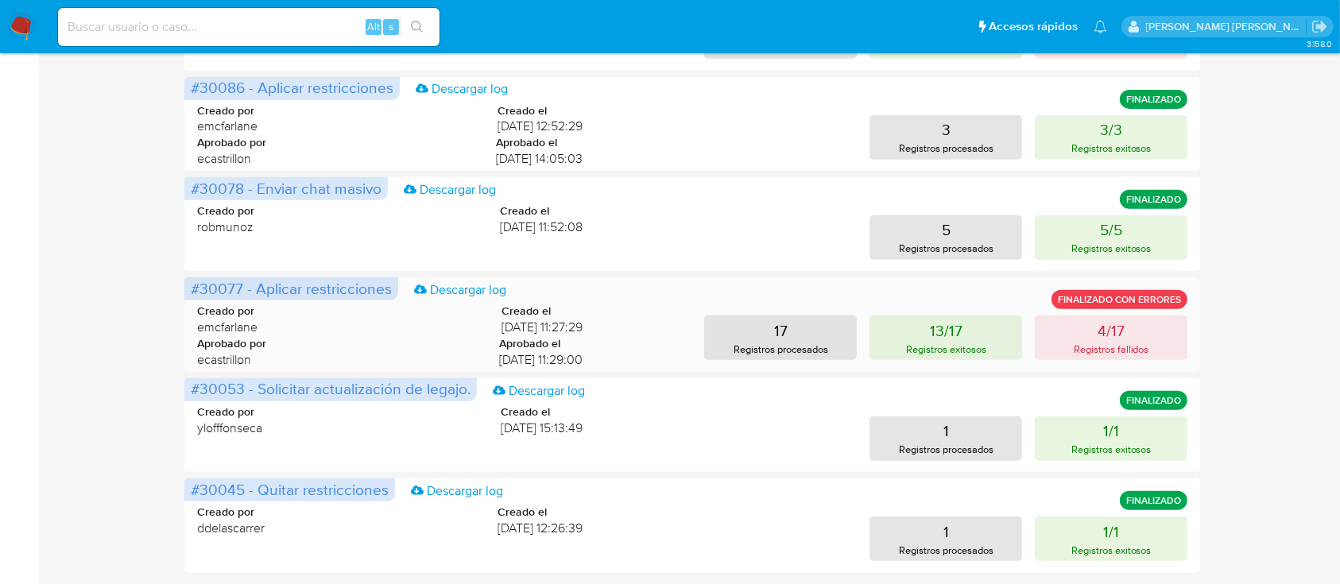
click at [246, 328] on span "emcfarlane" at bounding box center [227, 327] width 60 height 17
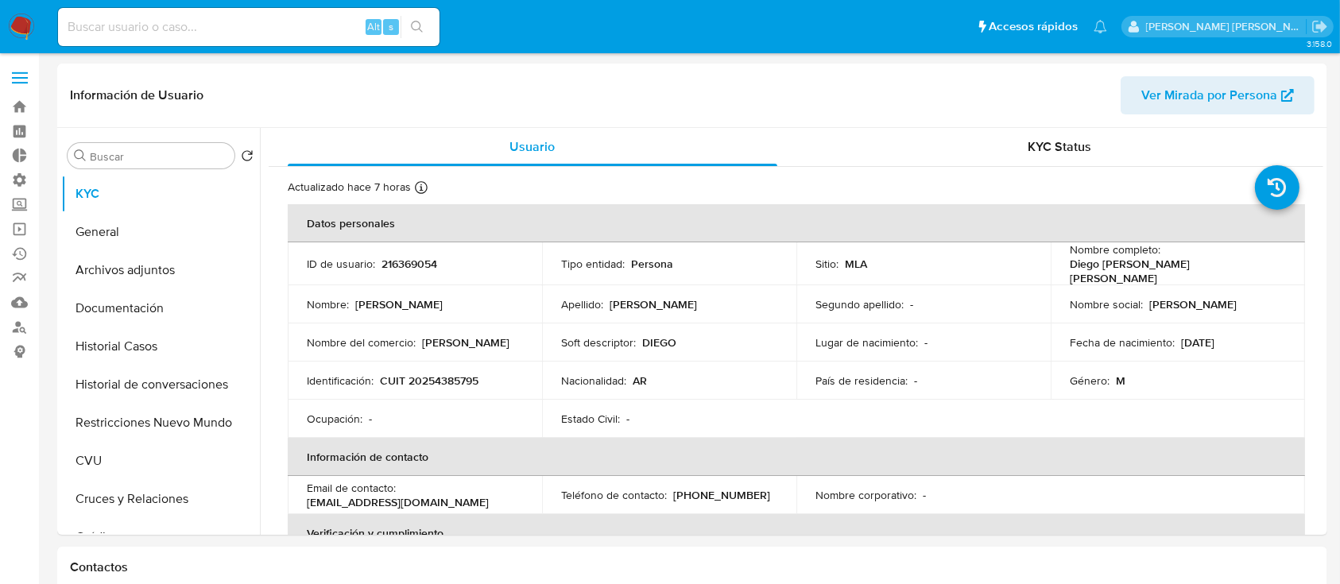
select select "10"
click at [166, 417] on button "Restricciones Nuevo Mundo" at bounding box center [154, 423] width 186 height 38
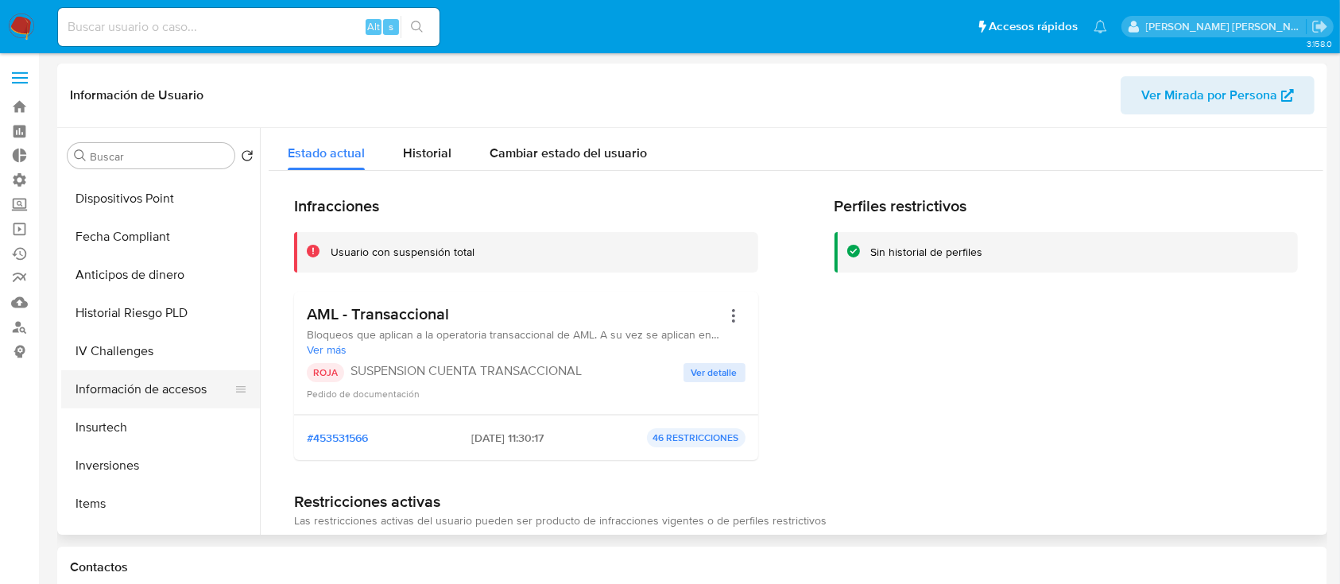
scroll to position [748, 0]
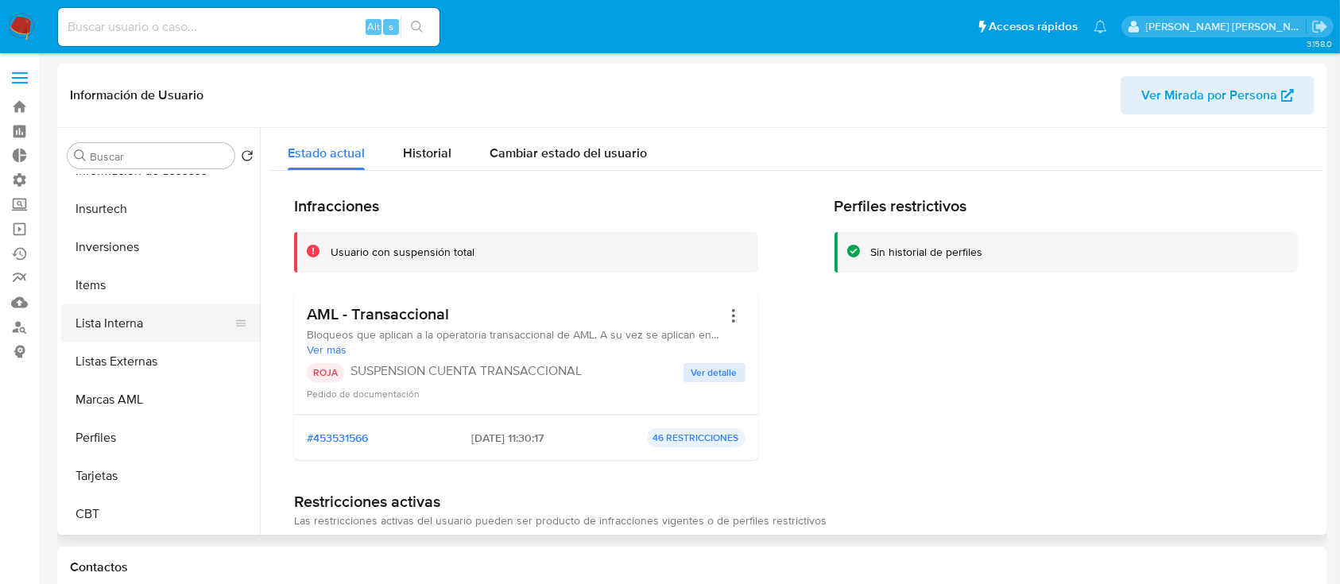
click at [165, 327] on button "Lista Interna" at bounding box center [154, 323] width 186 height 38
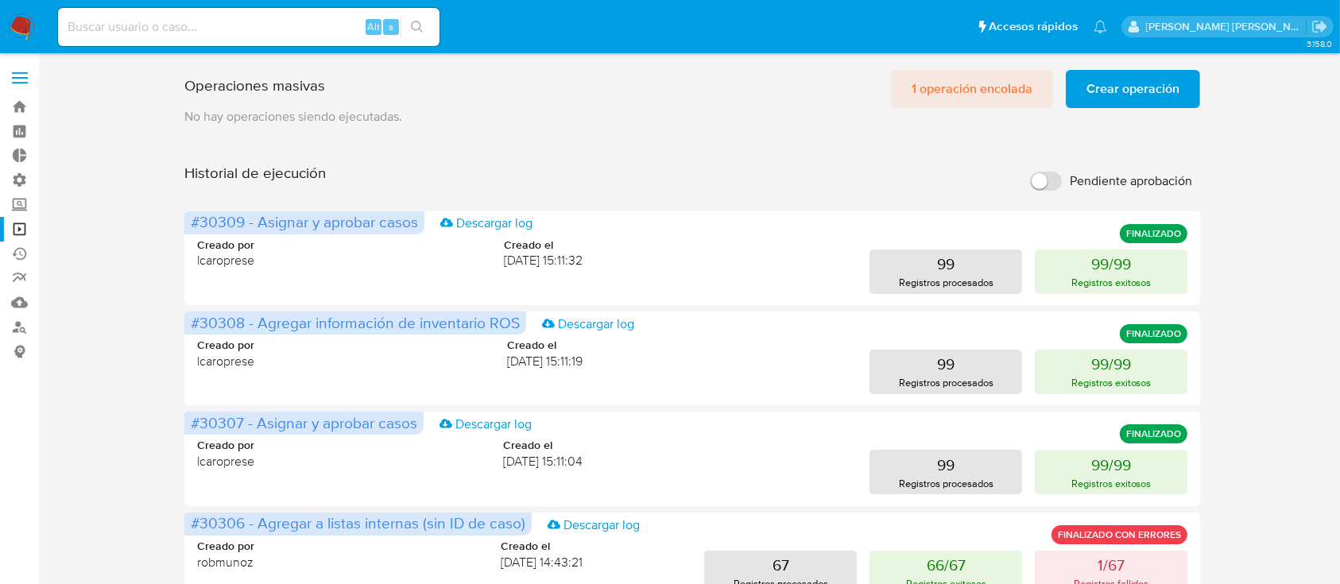
click at [949, 93] on span "1 operación encolada" at bounding box center [972, 89] width 121 height 35
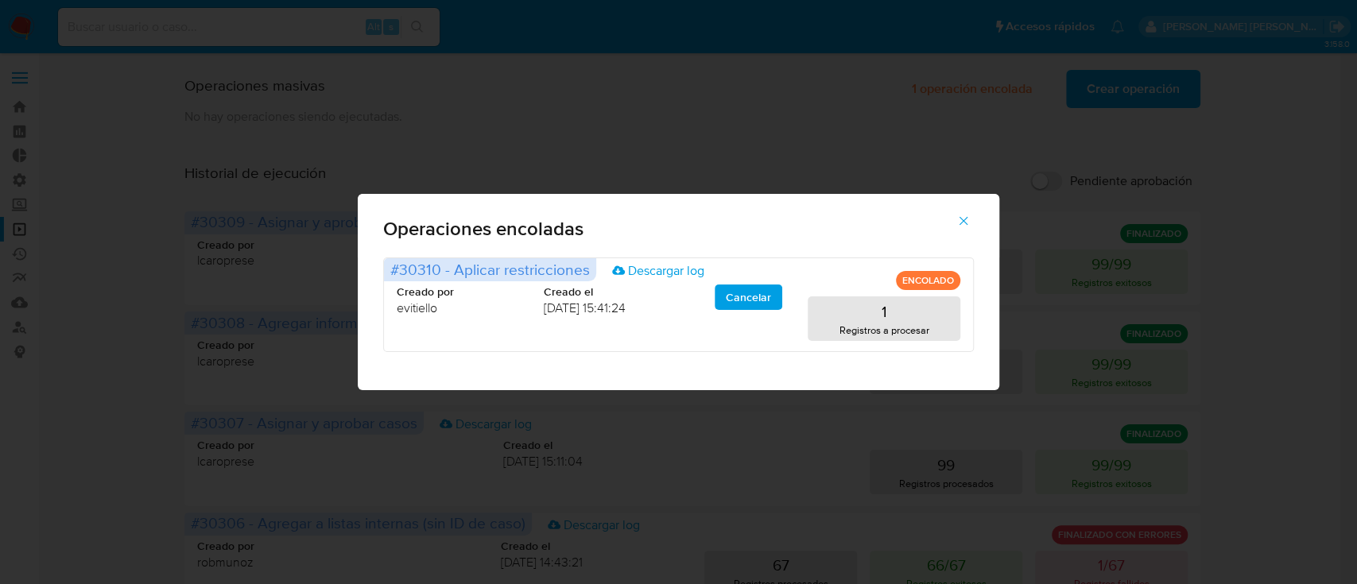
click at [968, 213] on span "button" at bounding box center [963, 220] width 14 height 35
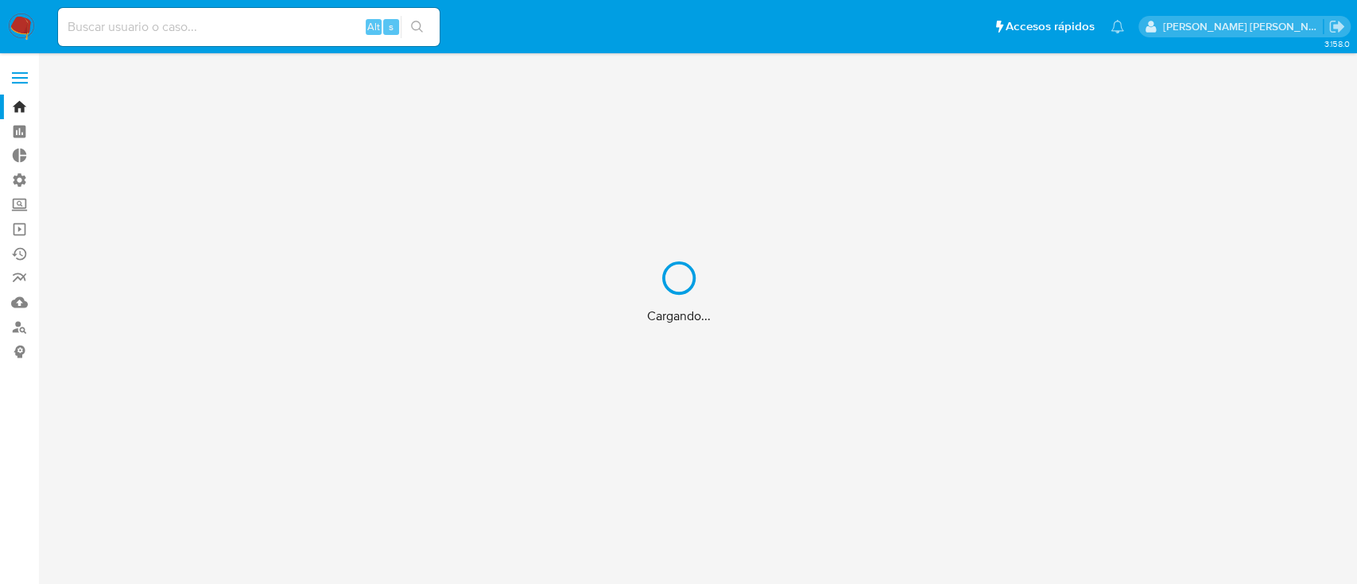
click at [174, 26] on div "Cargando..." at bounding box center [678, 292] width 1357 height 584
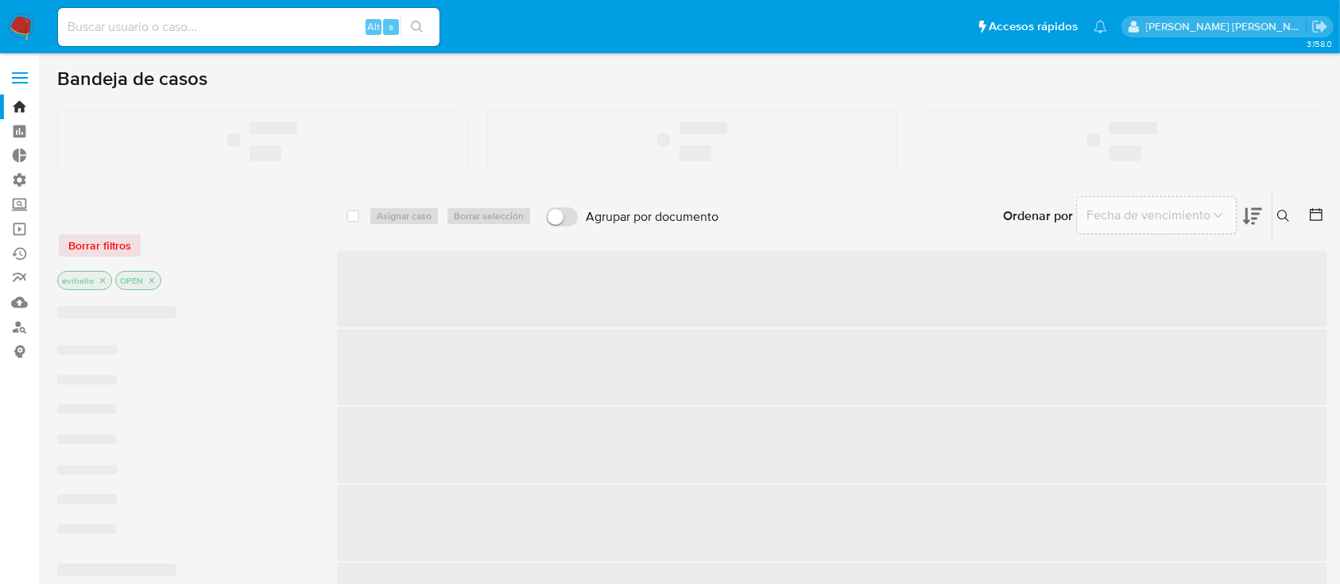
click at [187, 32] on input at bounding box center [249, 27] width 382 height 21
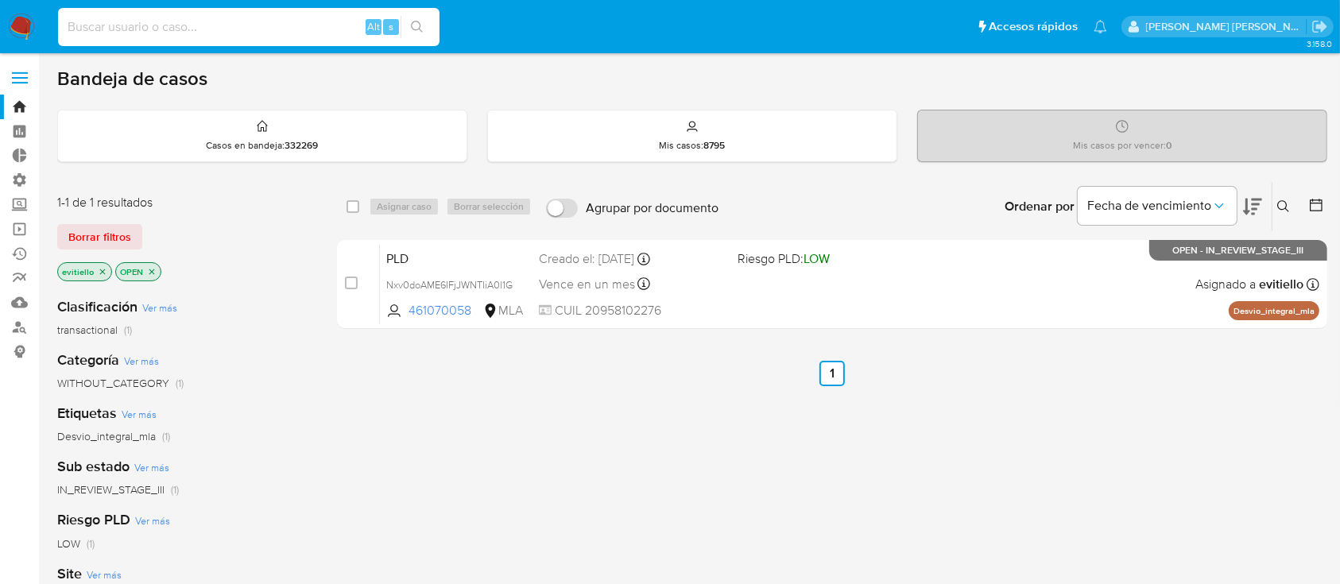
paste input "Hgwest@gmail.com"
type input "Hgwest@gmail.com"
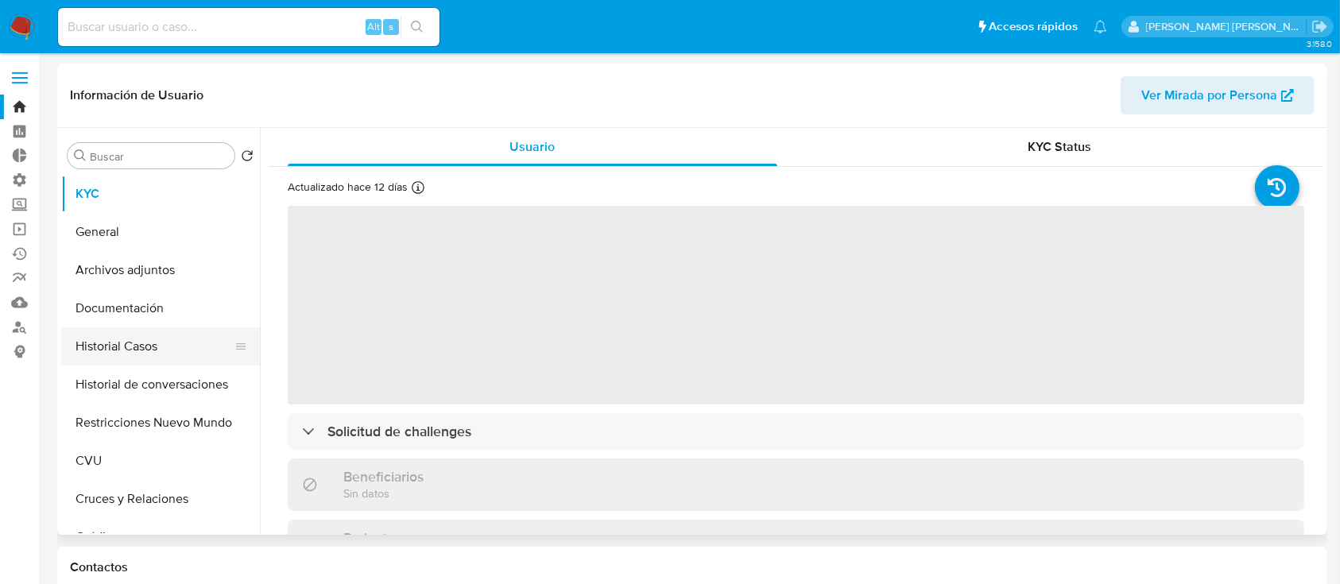
click at [157, 344] on button "Historial Casos" at bounding box center [154, 346] width 186 height 38
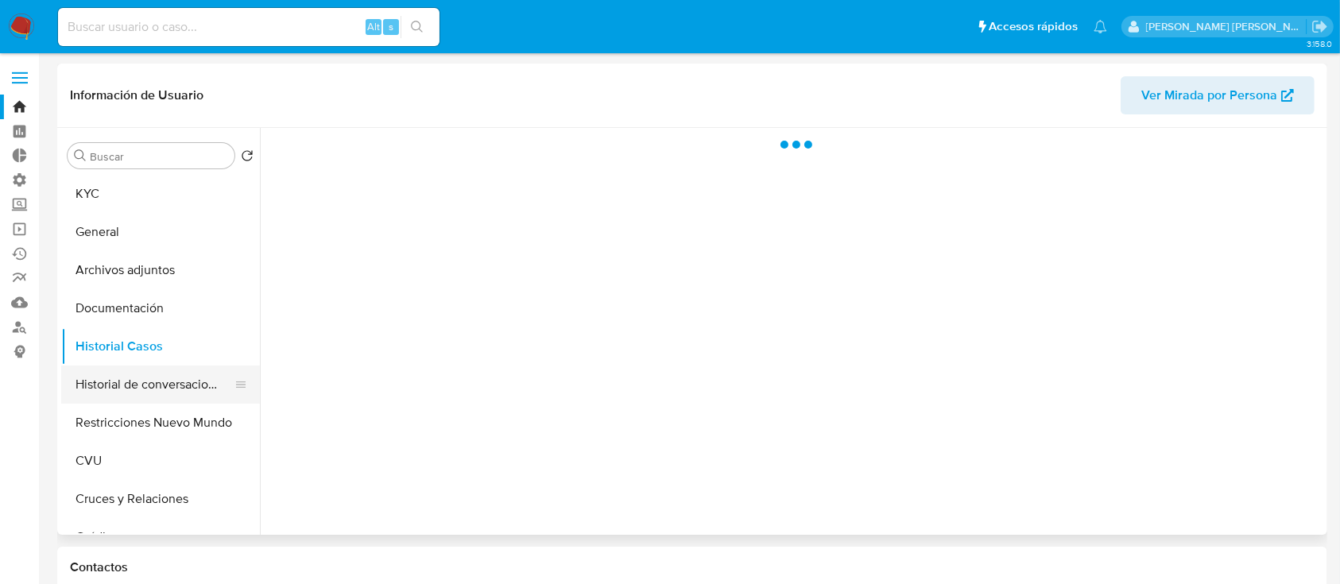
select select "10"
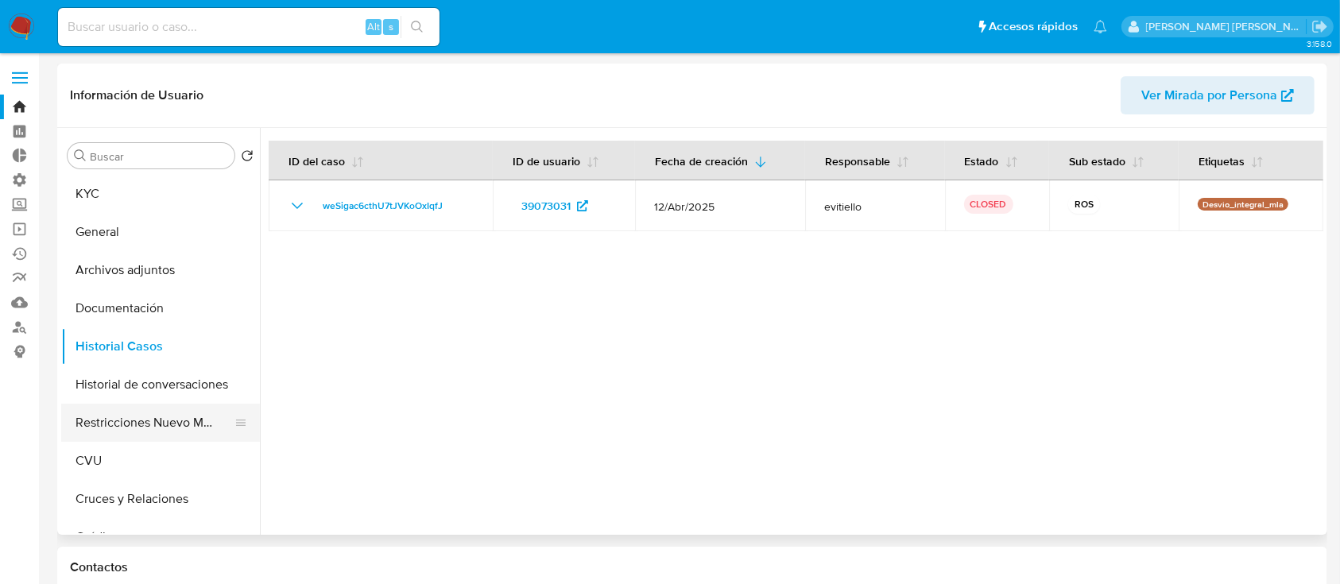
click at [169, 423] on button "Restricciones Nuevo Mundo" at bounding box center [154, 423] width 186 height 38
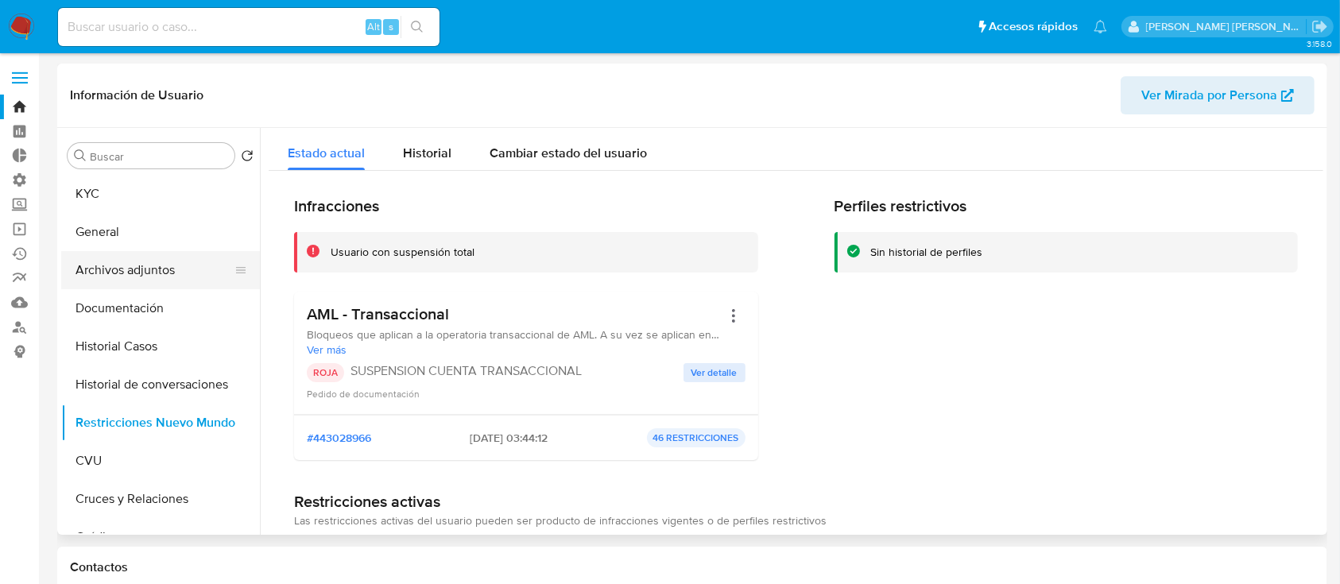
click at [166, 265] on button "Archivos adjuntos" at bounding box center [154, 270] width 186 height 38
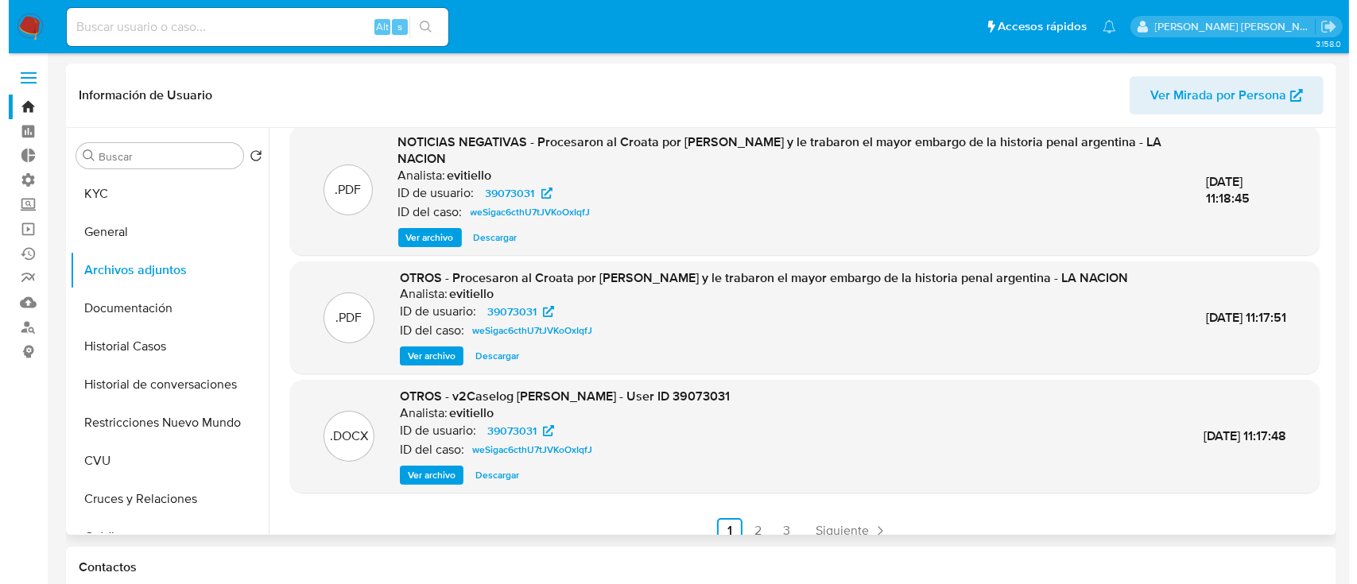
scroll to position [151, 0]
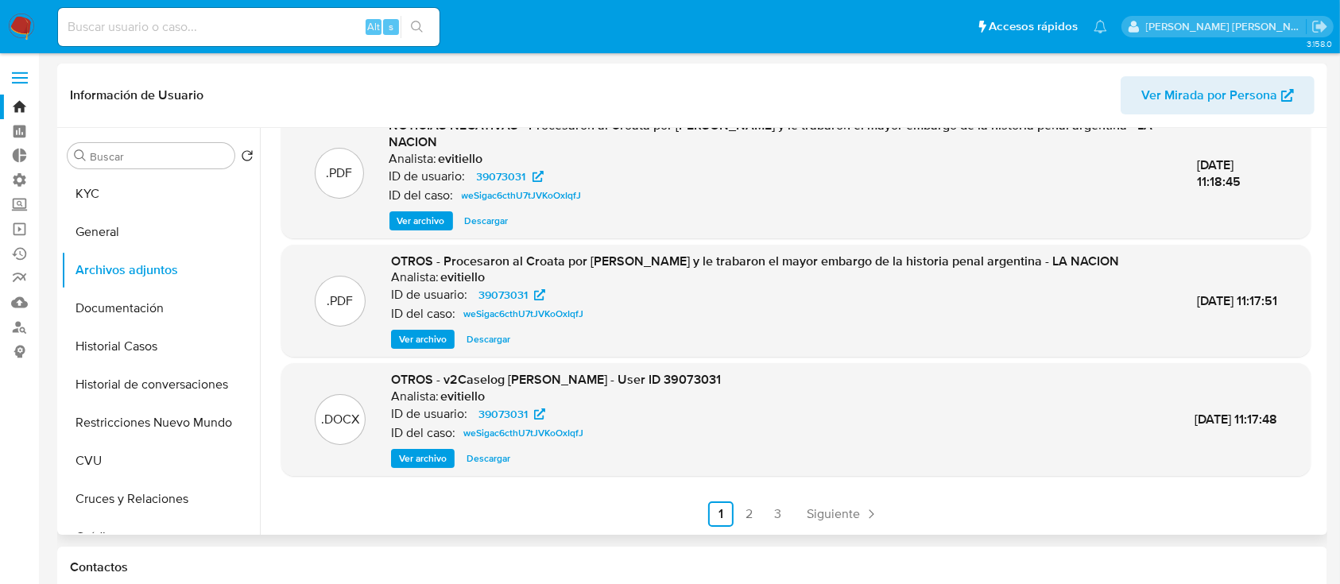
click at [417, 455] on span "Ver archivo" at bounding box center [423, 459] width 48 height 16
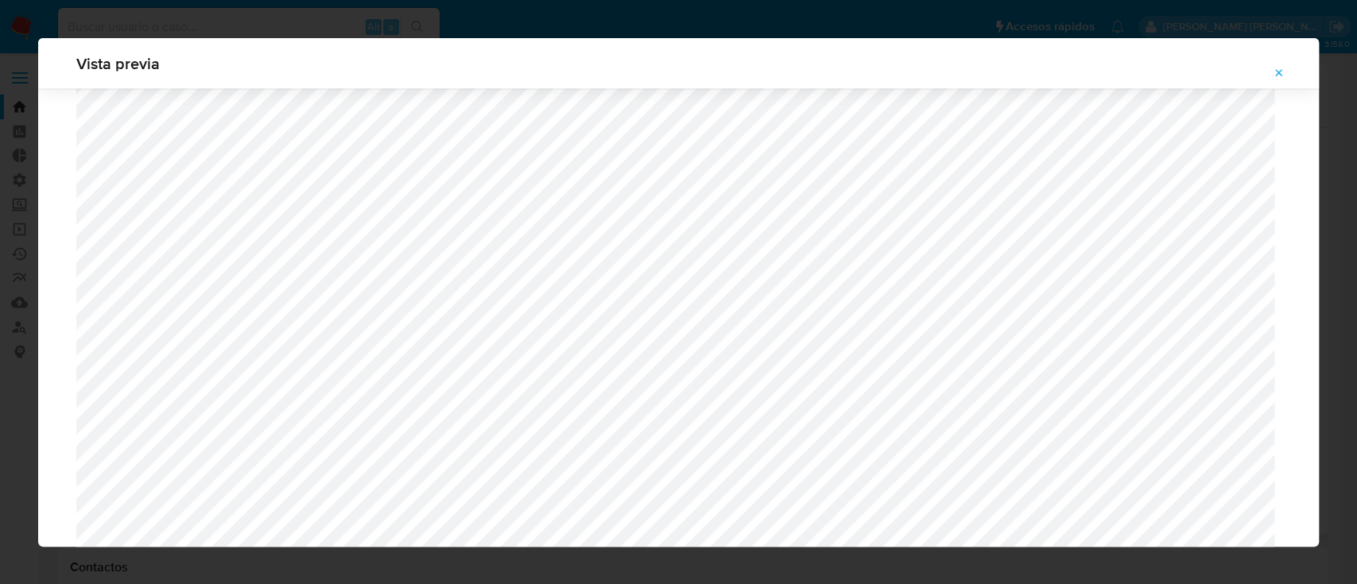
scroll to position [2194, 0]
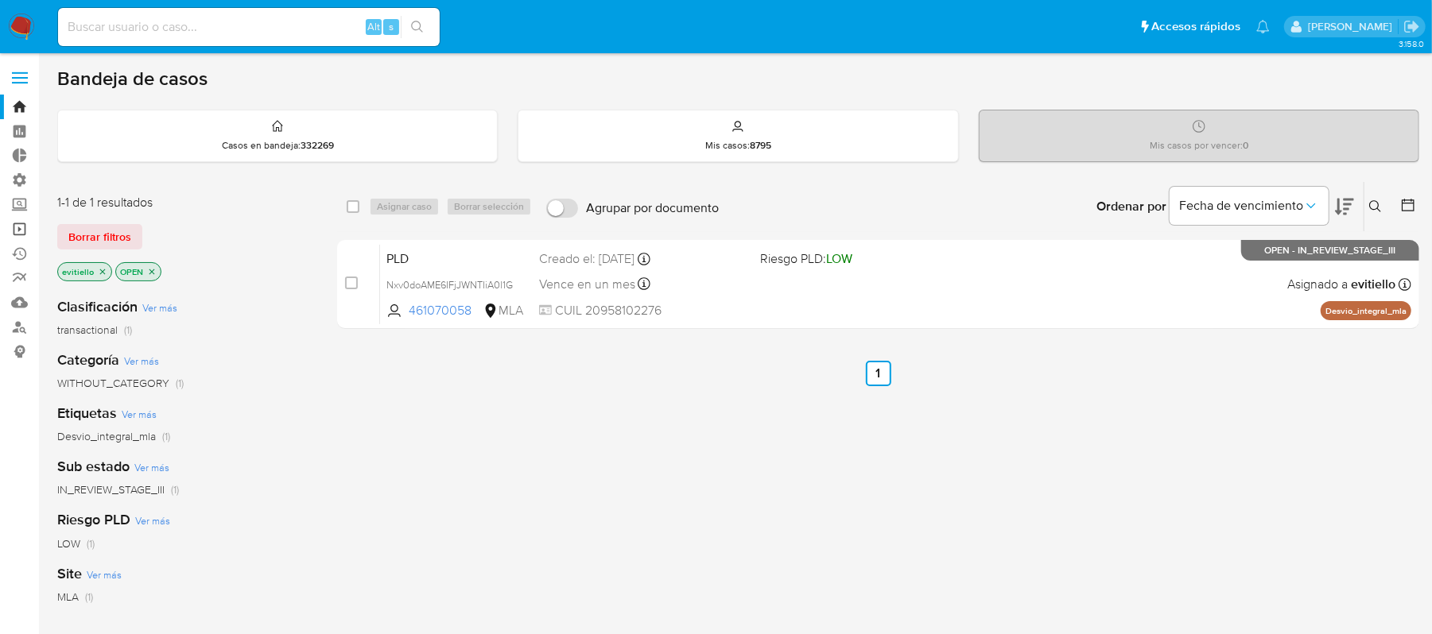
click at [20, 226] on link "Operaciones masivas" at bounding box center [94, 229] width 189 height 25
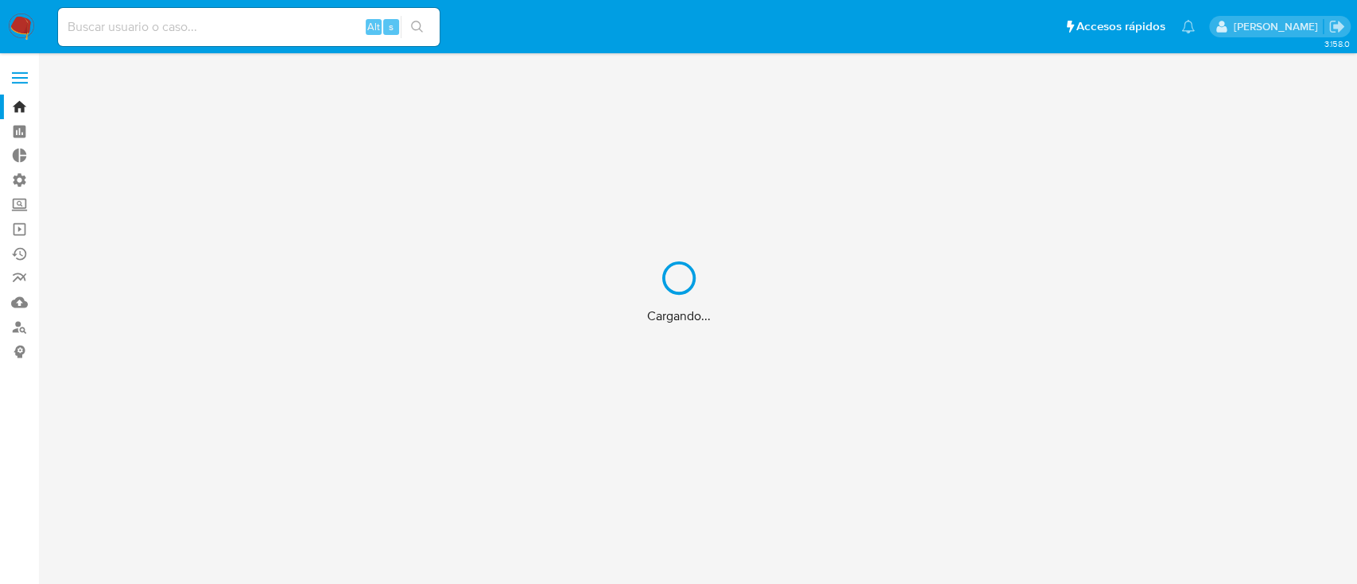
click at [13, 238] on div "Cargando..." at bounding box center [678, 292] width 1357 height 584
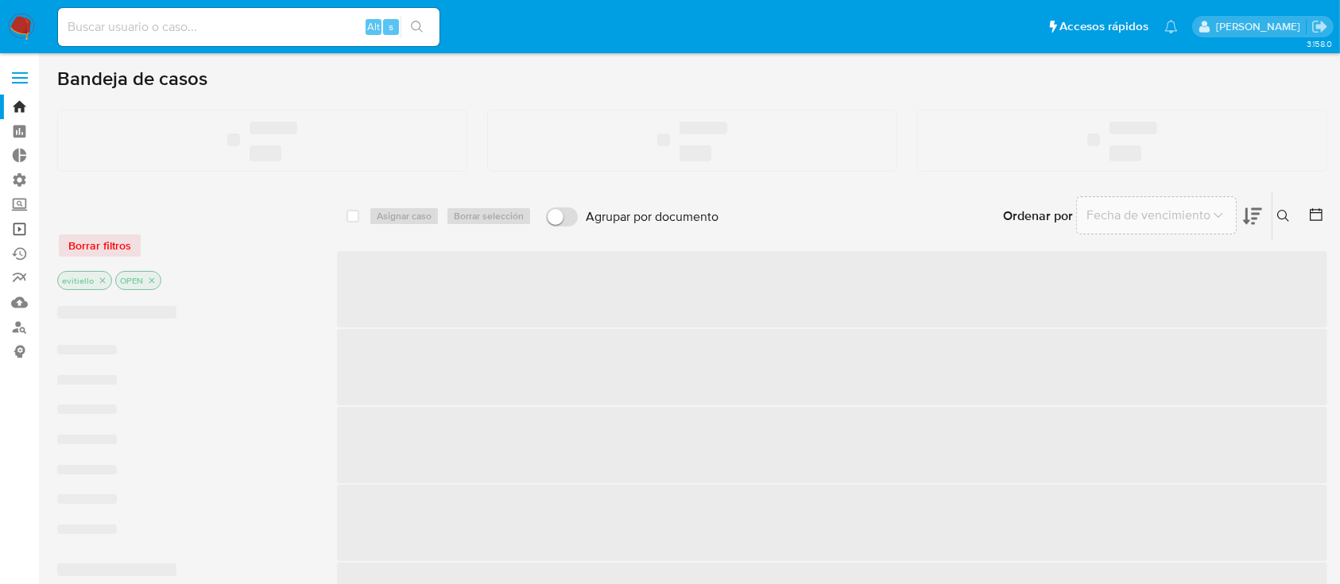
click at [13, 227] on link "Operaciones masivas" at bounding box center [94, 229] width 189 height 25
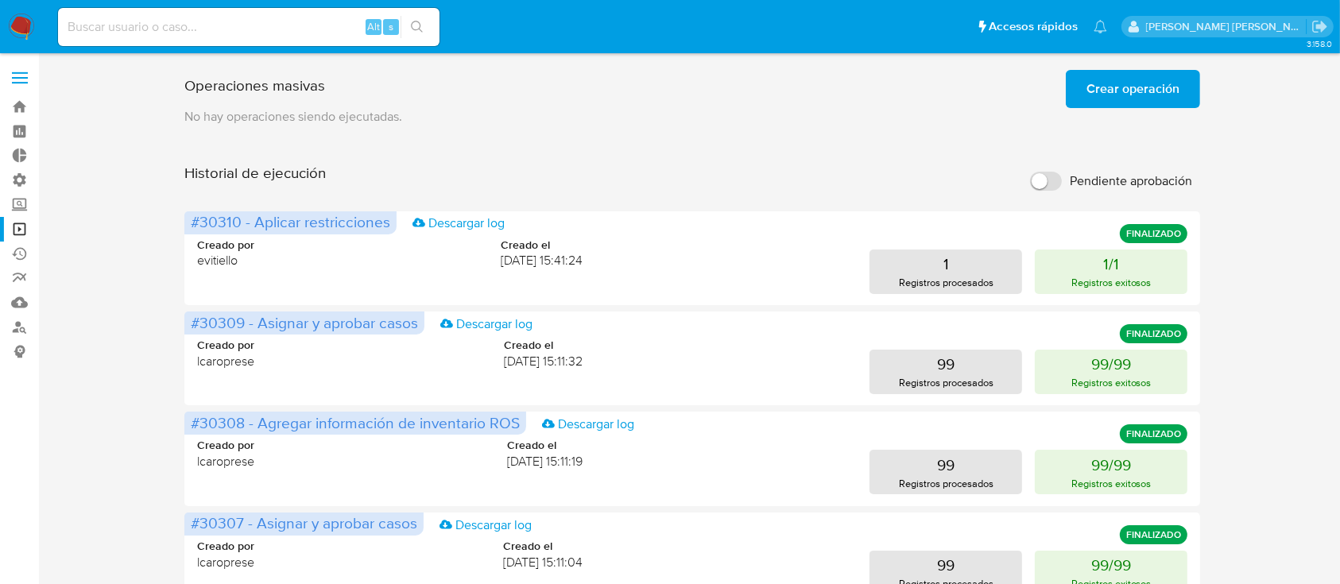
click at [1090, 103] on span "Crear operación" at bounding box center [1133, 89] width 93 height 35
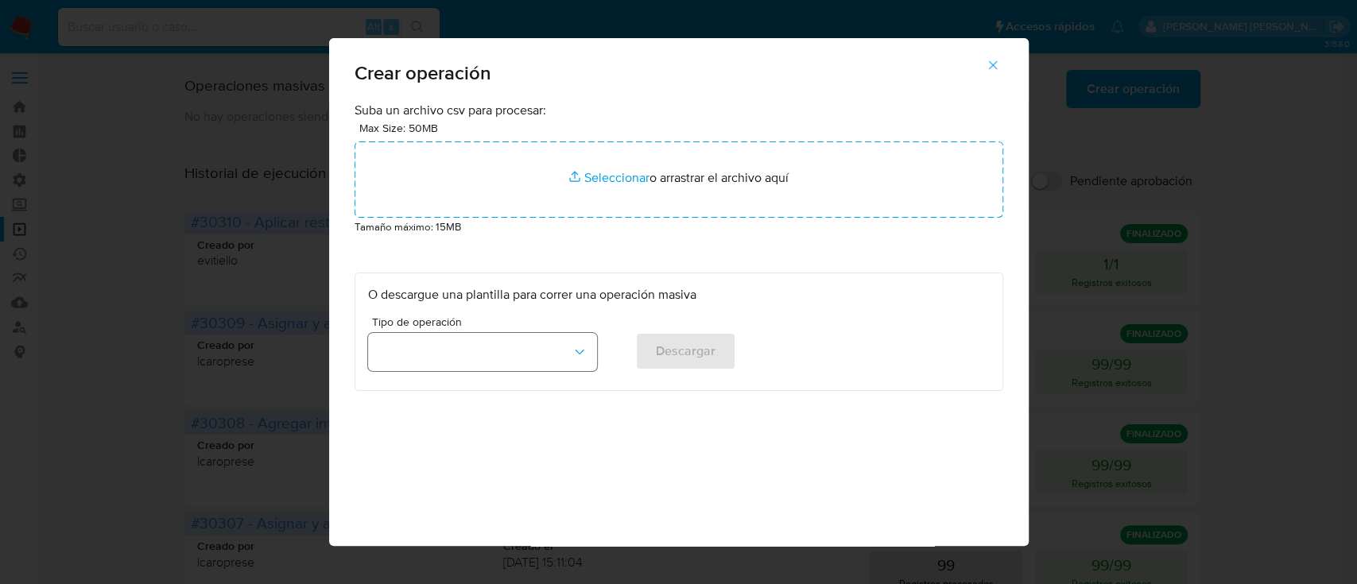
click at [478, 358] on button "button" at bounding box center [482, 352] width 229 height 38
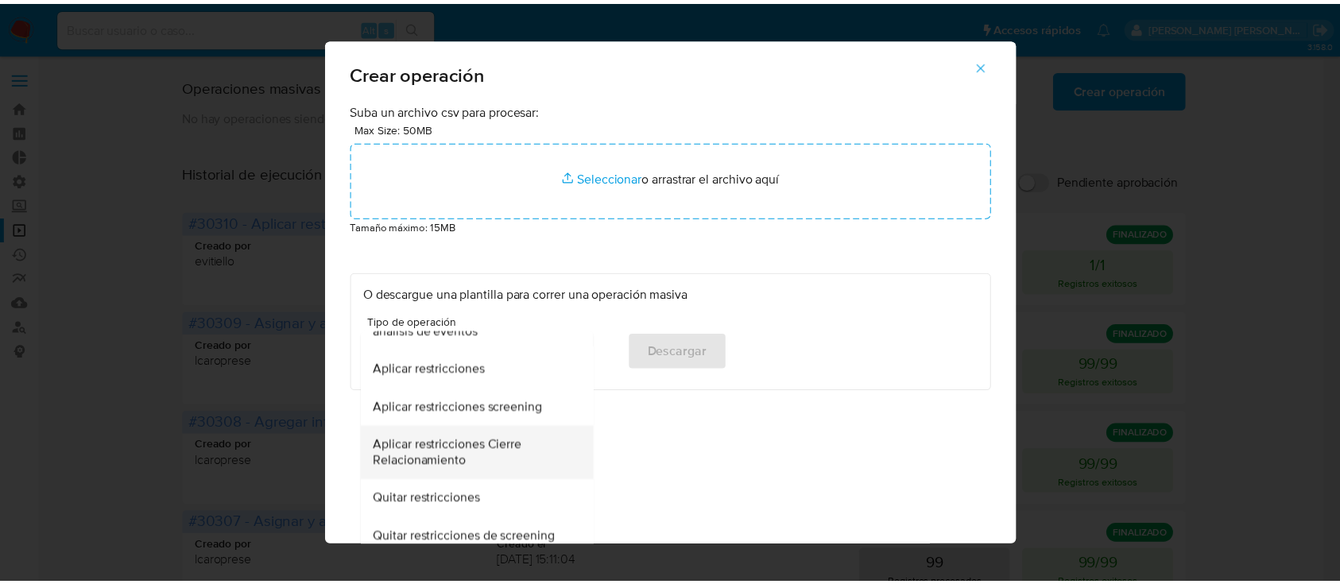
scroll to position [424, 0]
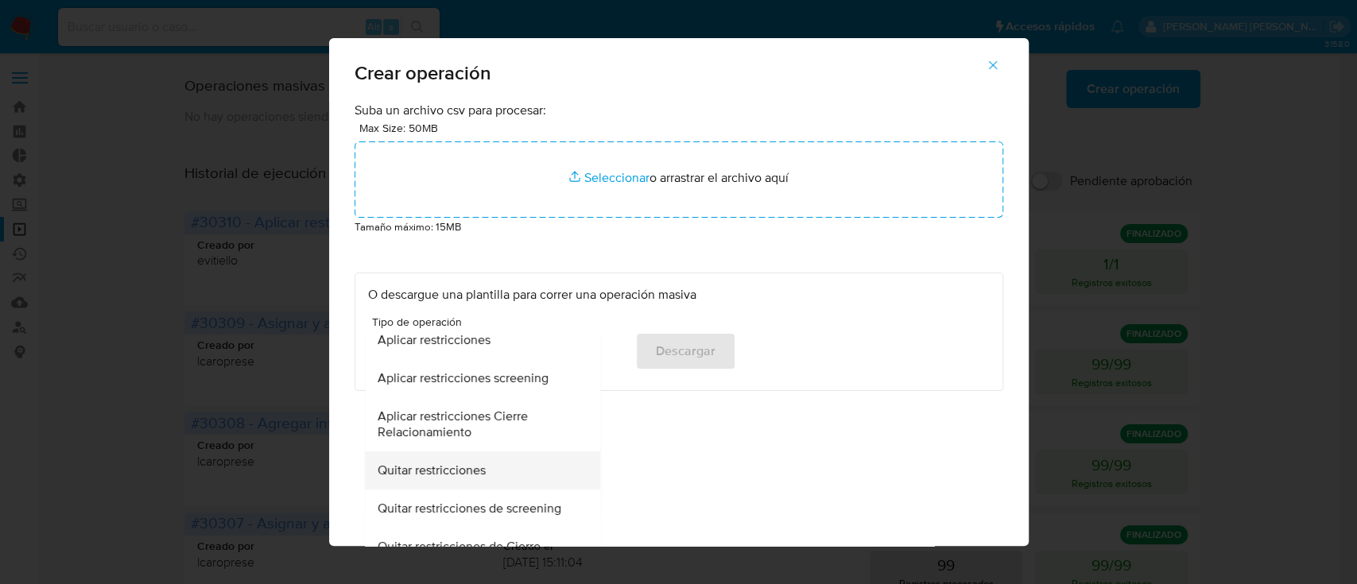
click at [454, 467] on span "Quitar restricciones" at bounding box center [432, 471] width 108 height 16
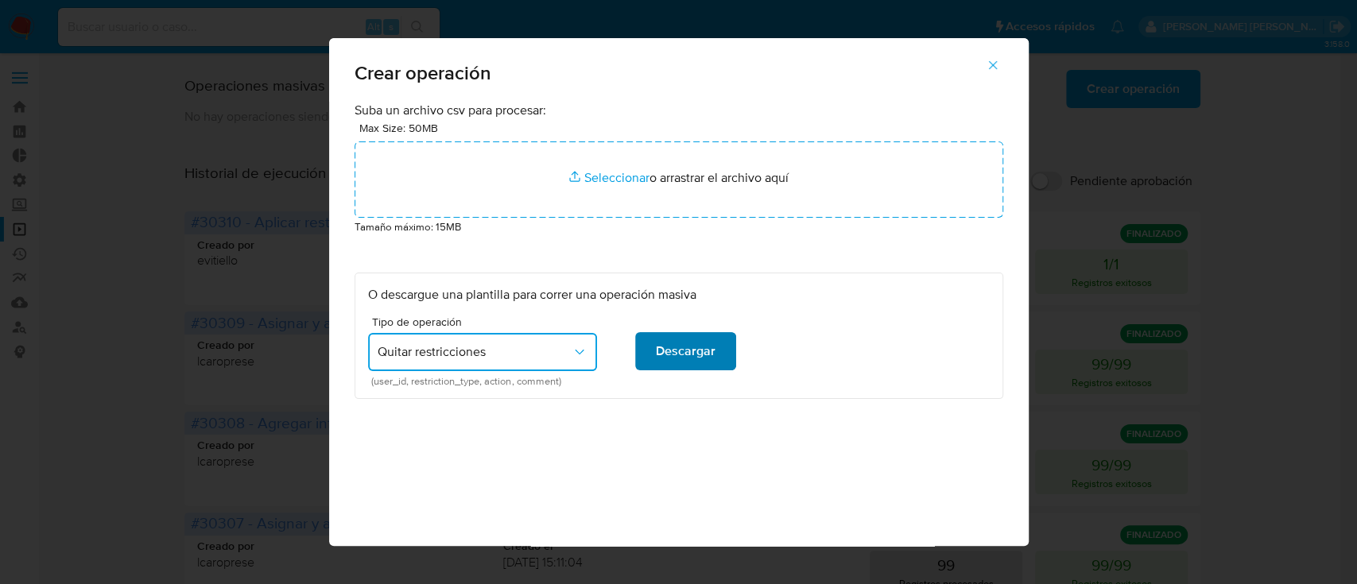
click at [656, 362] on span "Descargar" at bounding box center [686, 351] width 60 height 35
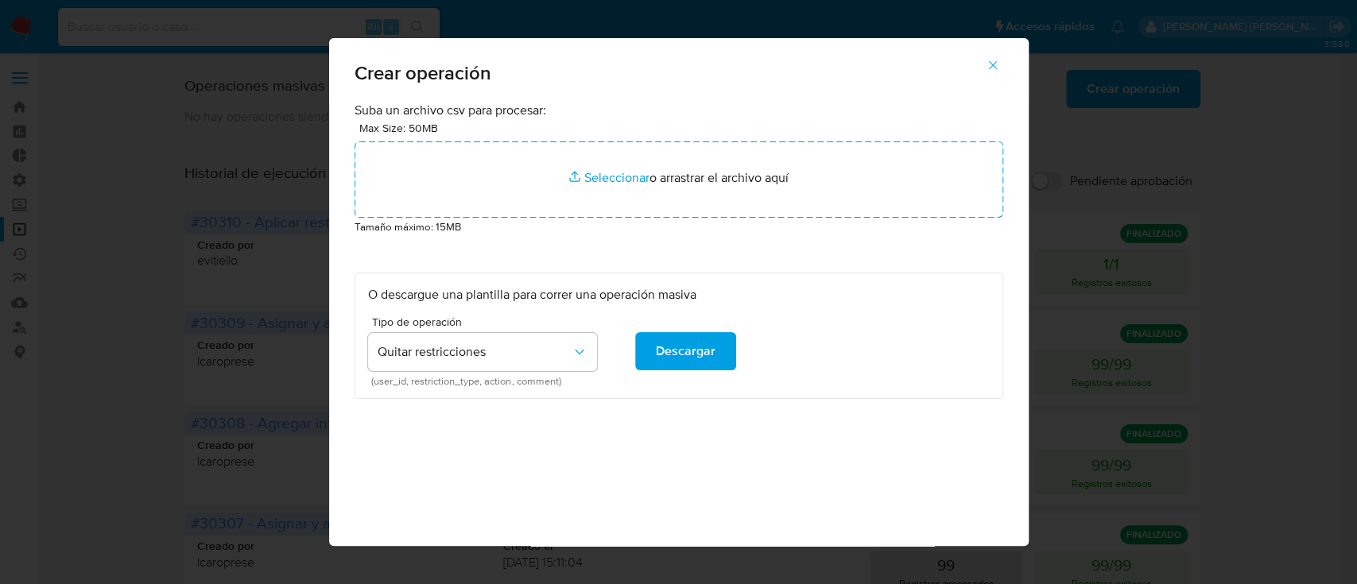
click at [1017, 67] on button "button" at bounding box center [993, 65] width 56 height 38
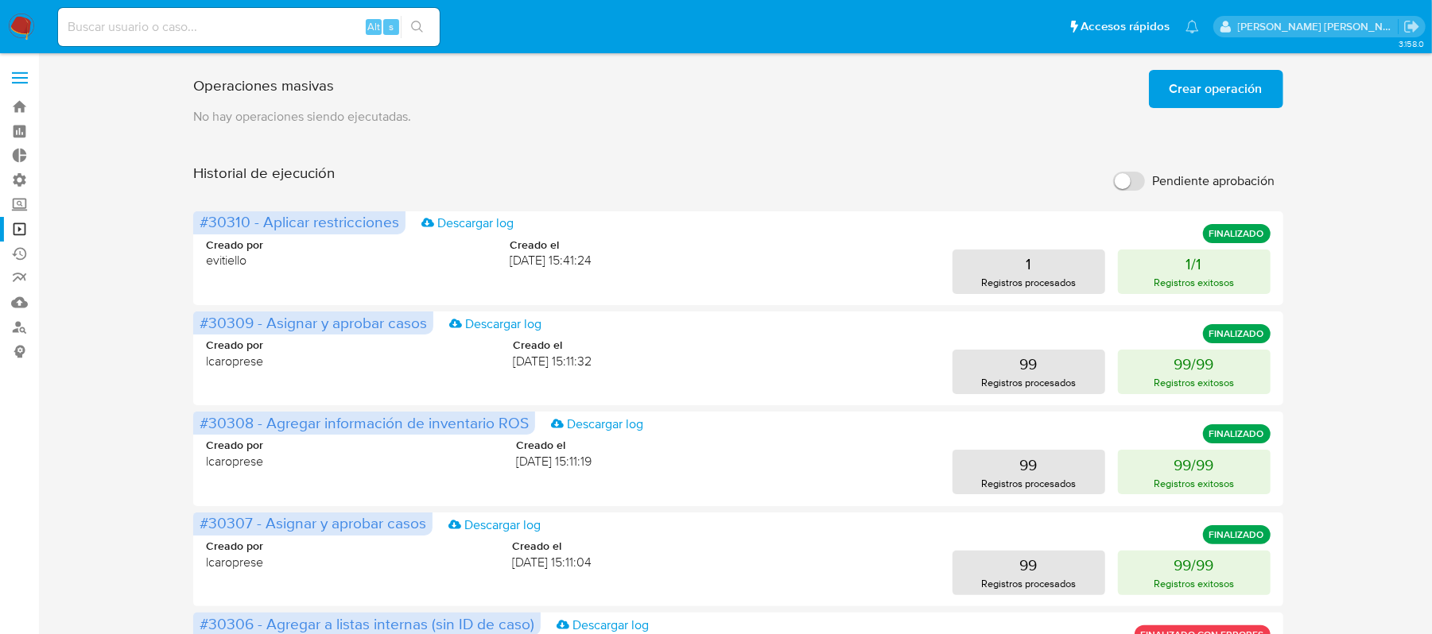
click at [1215, 106] on span "Crear operación" at bounding box center [1215, 89] width 93 height 35
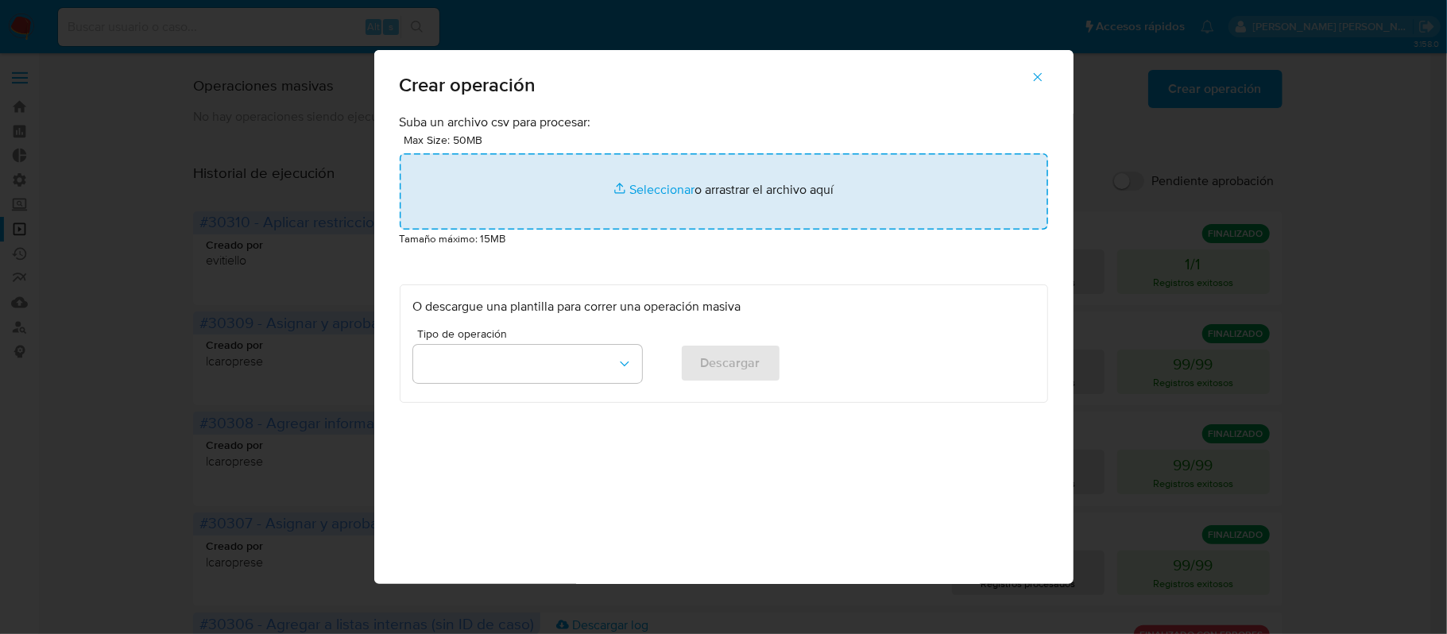
click at [637, 202] on input "file" at bounding box center [724, 191] width 649 height 76
type input "C:\fakepath\DELETE_RESTRICTION.csv"
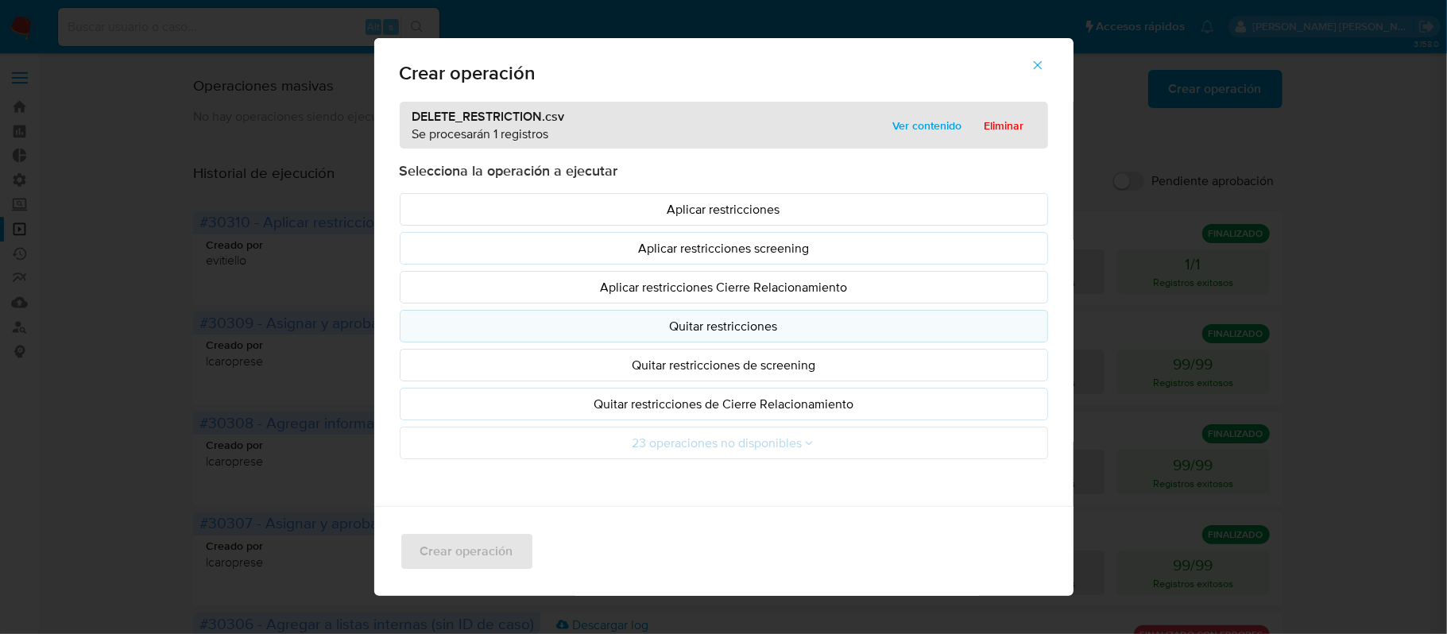
click at [796, 332] on p "Quitar restricciones" at bounding box center [724, 326] width 622 height 18
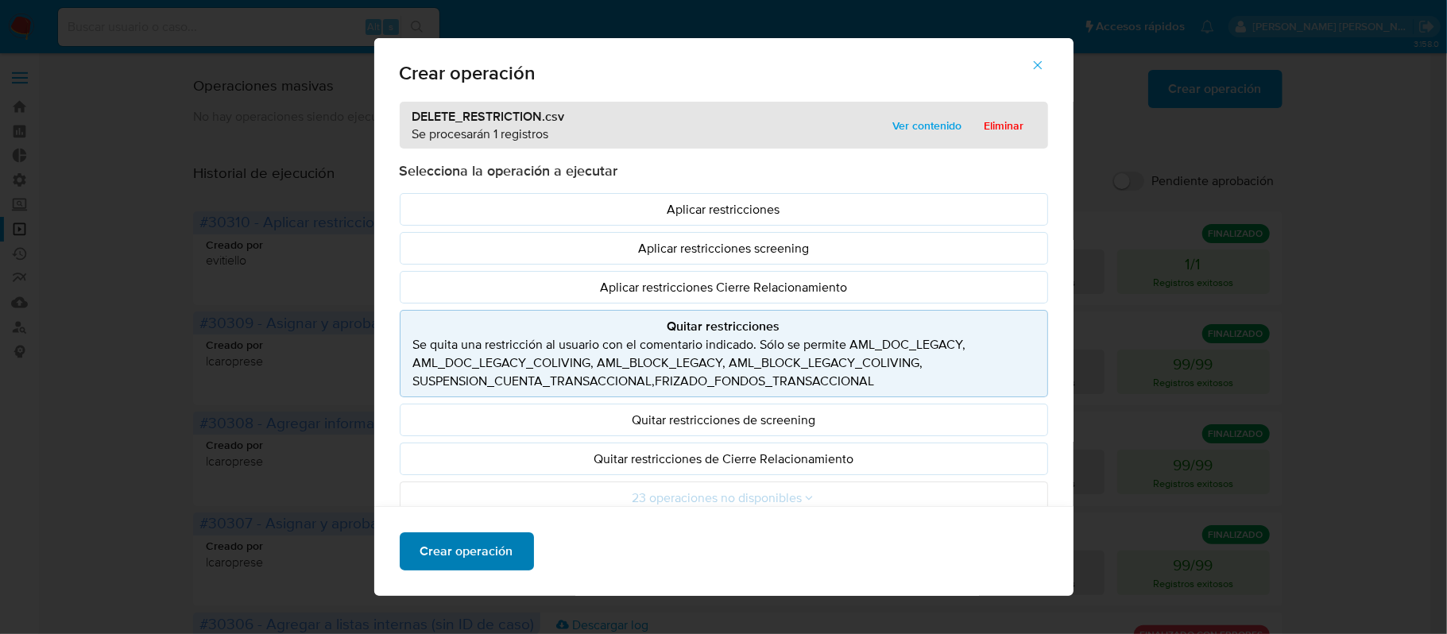
click at [464, 542] on span "Crear operación" at bounding box center [466, 551] width 93 height 35
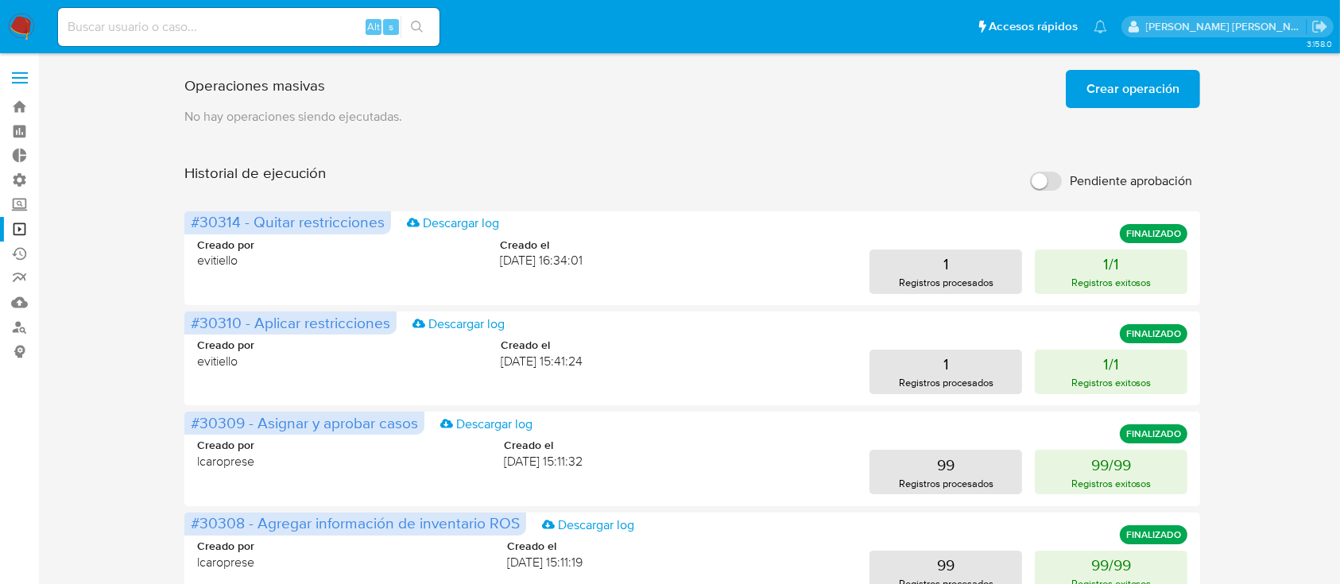
drag, startPoint x: 19, startPoint y: 30, endPoint x: 52, endPoint y: 45, distance: 35.9
click at [19, 30] on img at bounding box center [21, 27] width 27 height 27
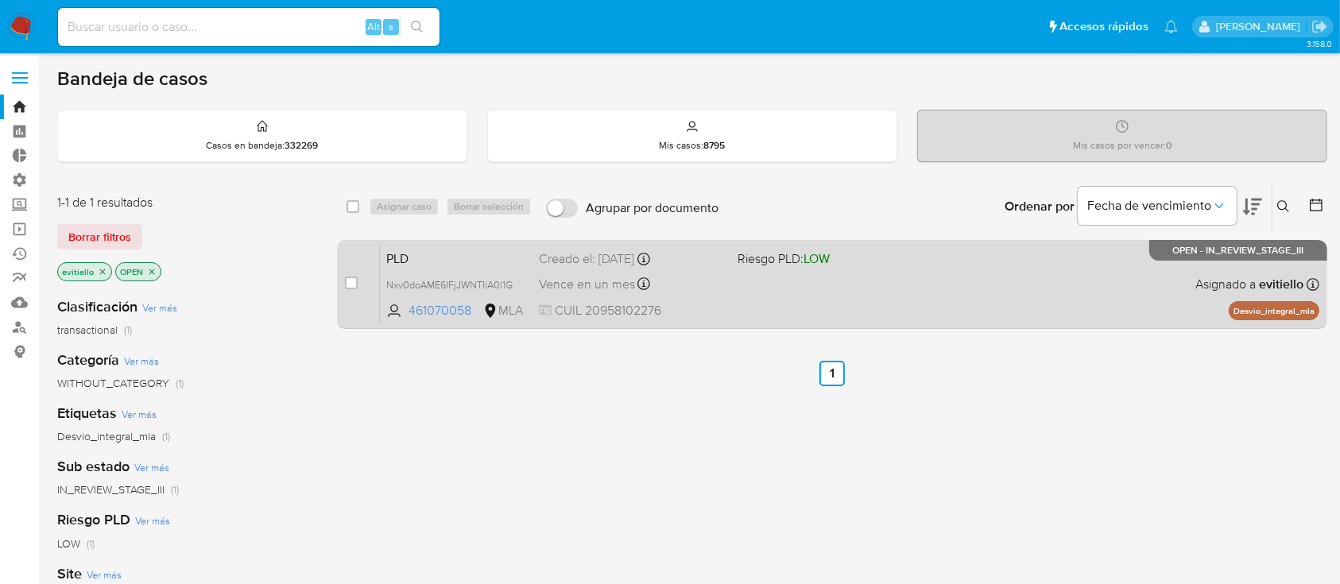
click at [1029, 263] on div "PLD Nxv0doAME6IFjJWNTIiA0l1G 461070058 MLA Riesgo PLD: LOW Creado el: [DATE] Cr…" at bounding box center [850, 284] width 940 height 80
click at [763, 321] on div "PLD Nxv0doAME6IFjJWNTIiA0l1G 461070058 MLA Riesgo PLD: LOW Creado el: [DATE] Cr…" at bounding box center [850, 284] width 940 height 80
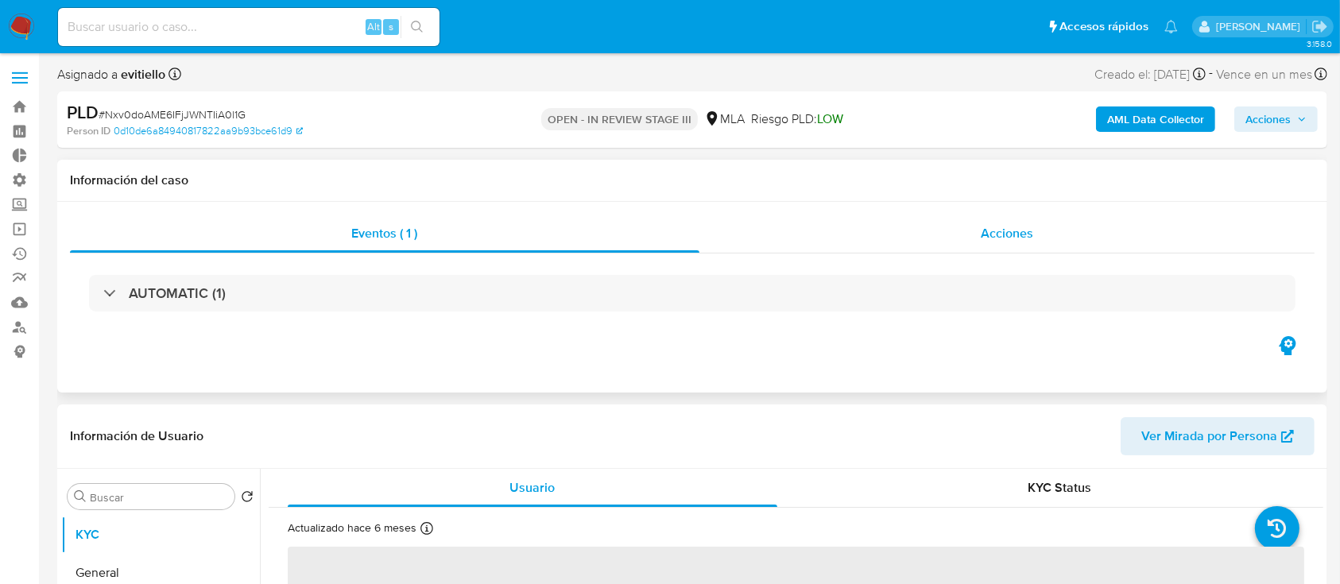
click at [1022, 223] on div "Acciones" at bounding box center [1007, 234] width 616 height 38
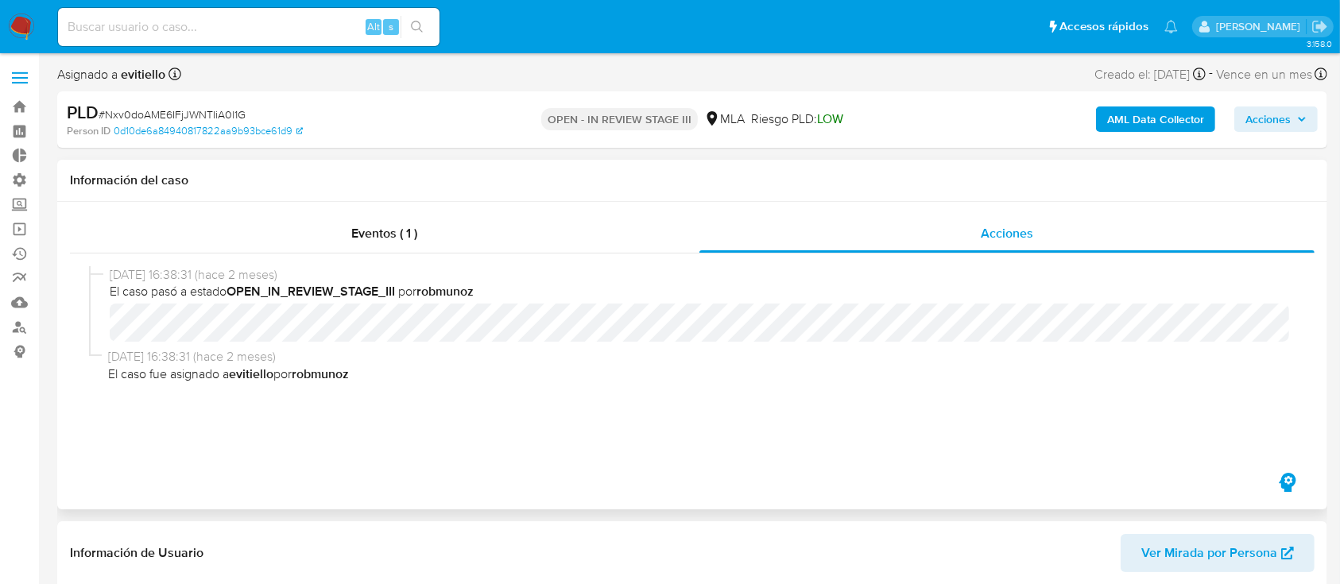
select select "10"
click at [1253, 118] on span "Acciones" at bounding box center [1268, 119] width 45 height 25
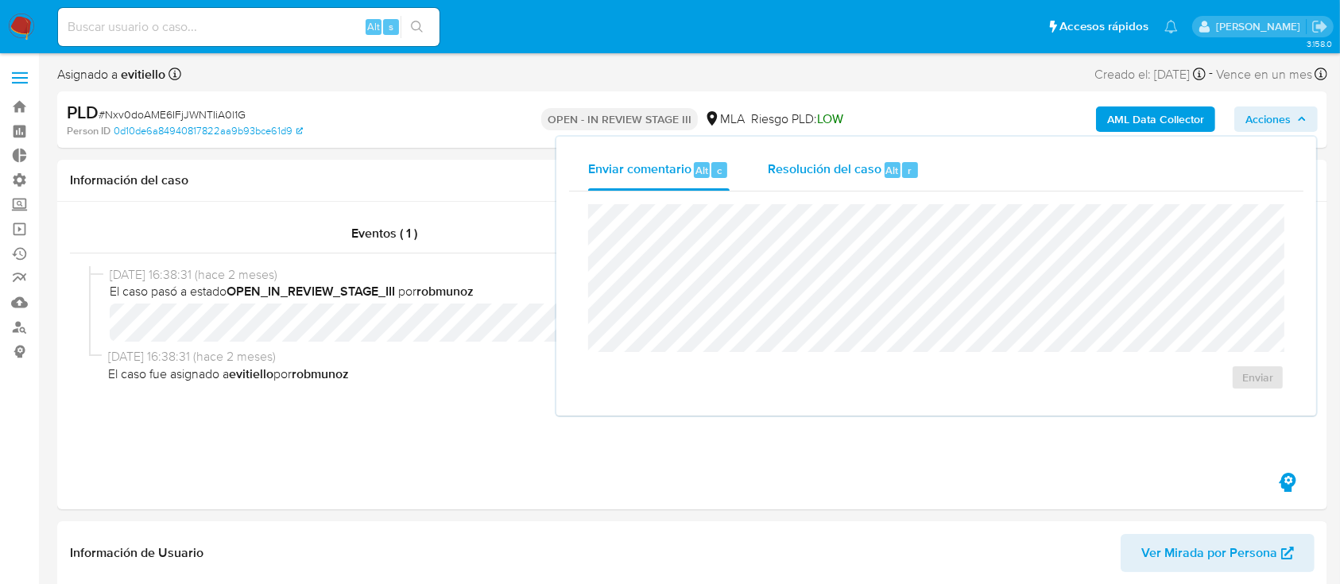
click at [865, 171] on span "Resolución del caso" at bounding box center [825, 170] width 114 height 18
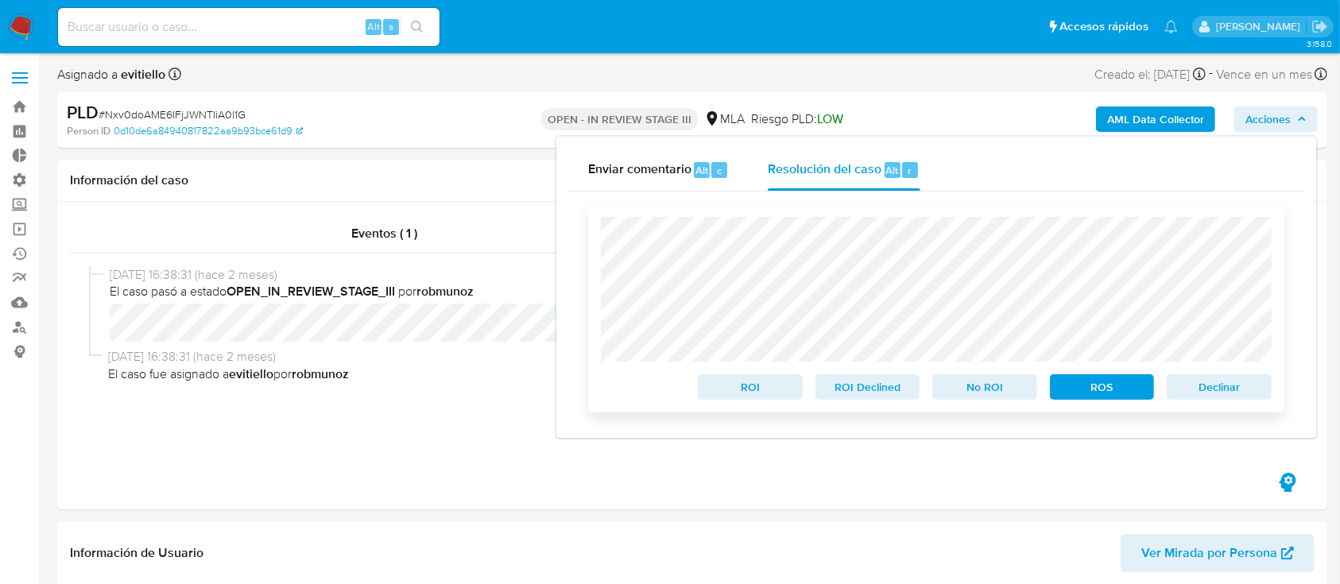
click at [1242, 376] on div "Declinar" at bounding box center [1215, 384] width 111 height 32
click at [1240, 390] on span "Declinar" at bounding box center [1219, 387] width 83 height 22
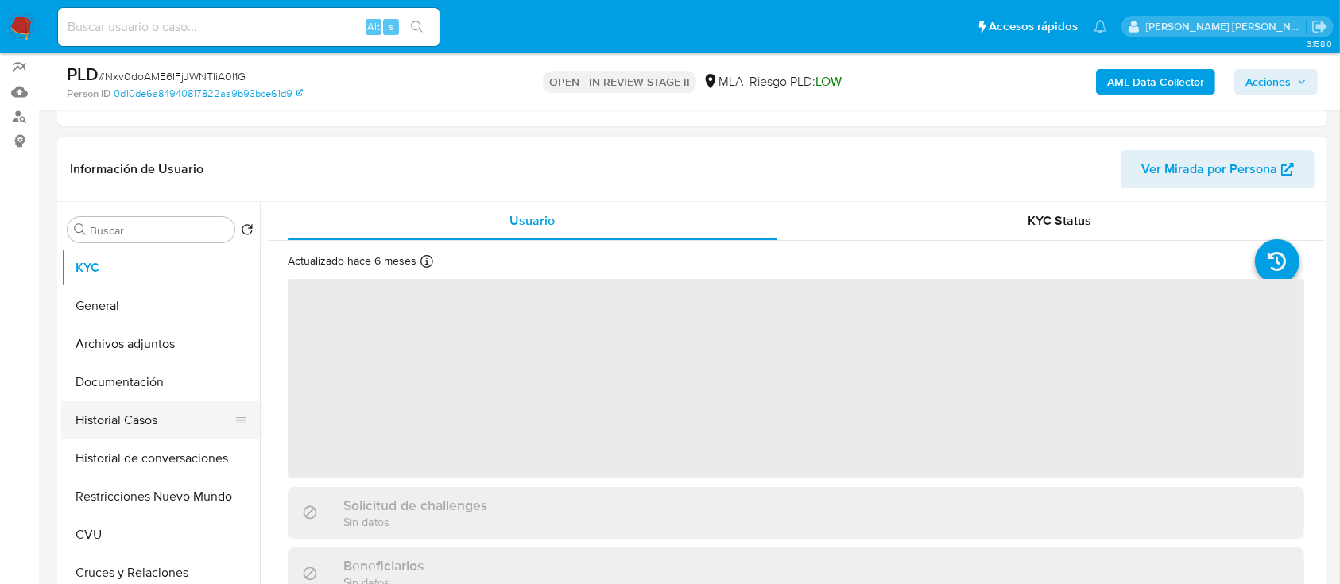
scroll to position [211, 0]
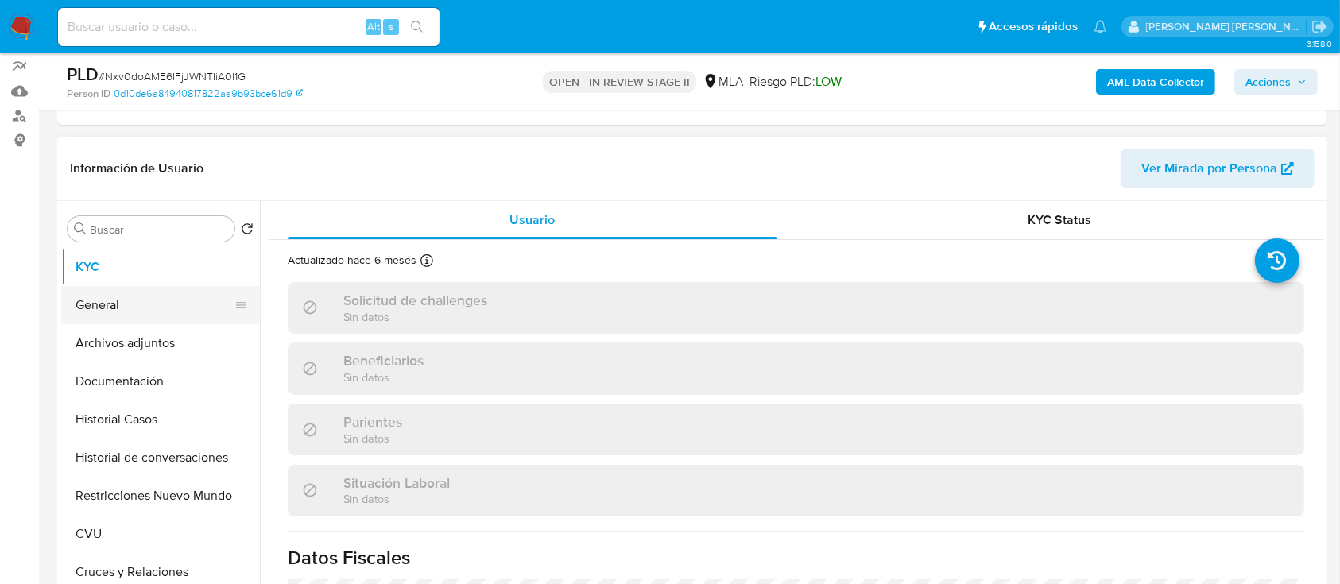
click at [163, 308] on button "General" at bounding box center [154, 305] width 186 height 38
select select "10"
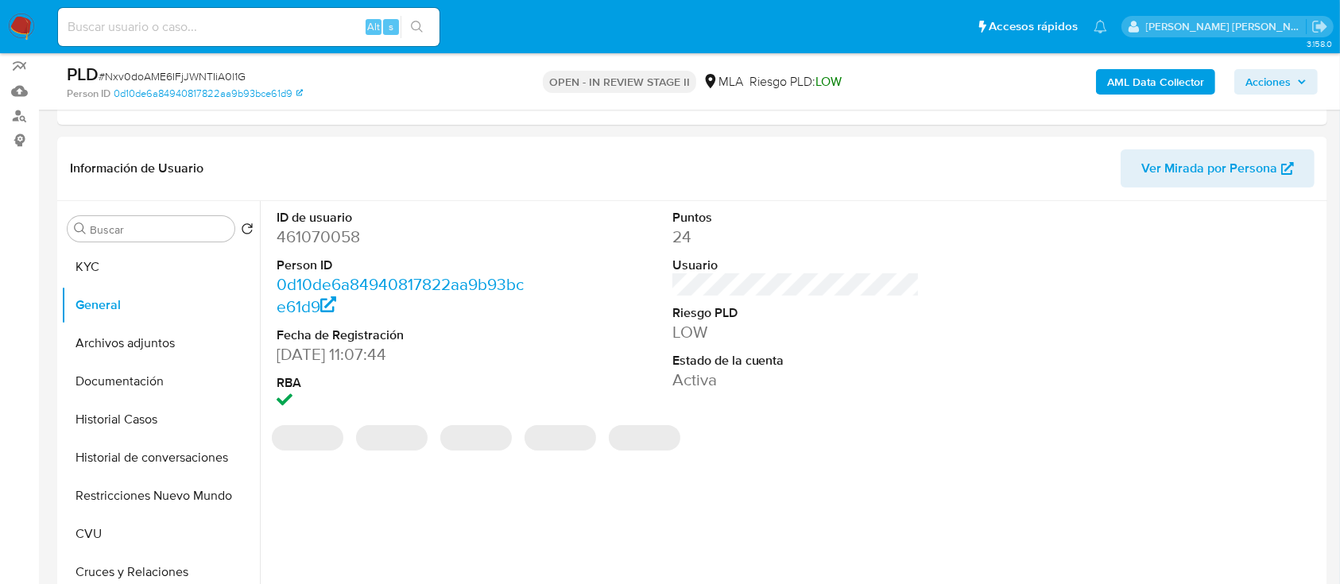
click at [349, 239] on dd "461070058" at bounding box center [401, 237] width 248 height 22
copy dd "461070058"
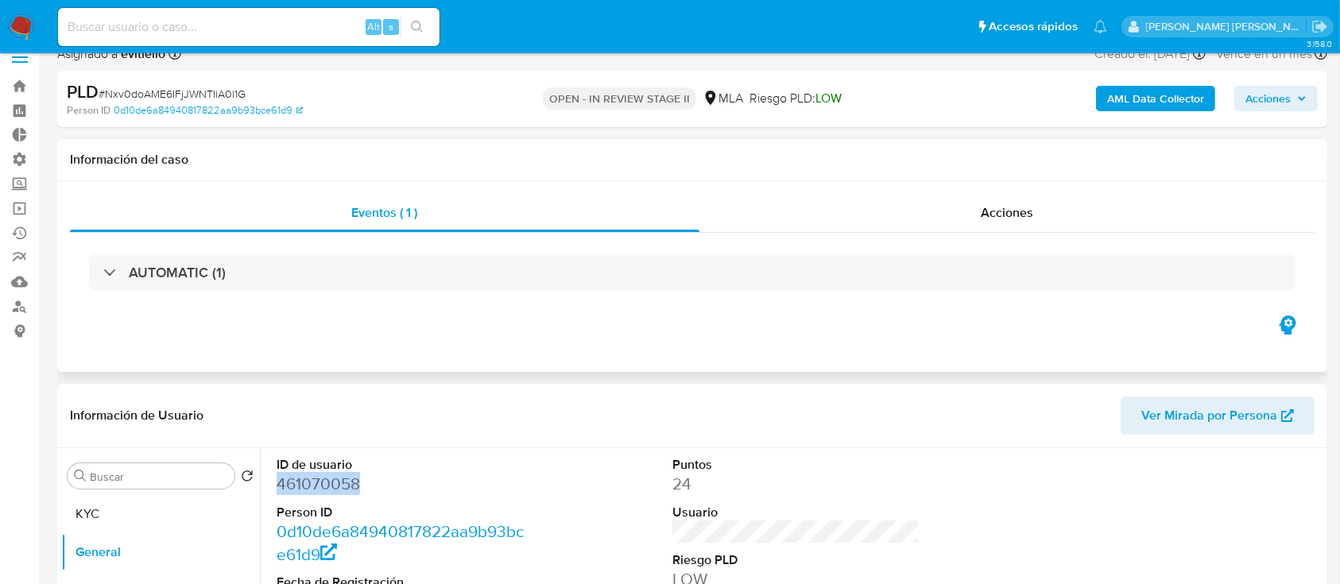
scroll to position [0, 0]
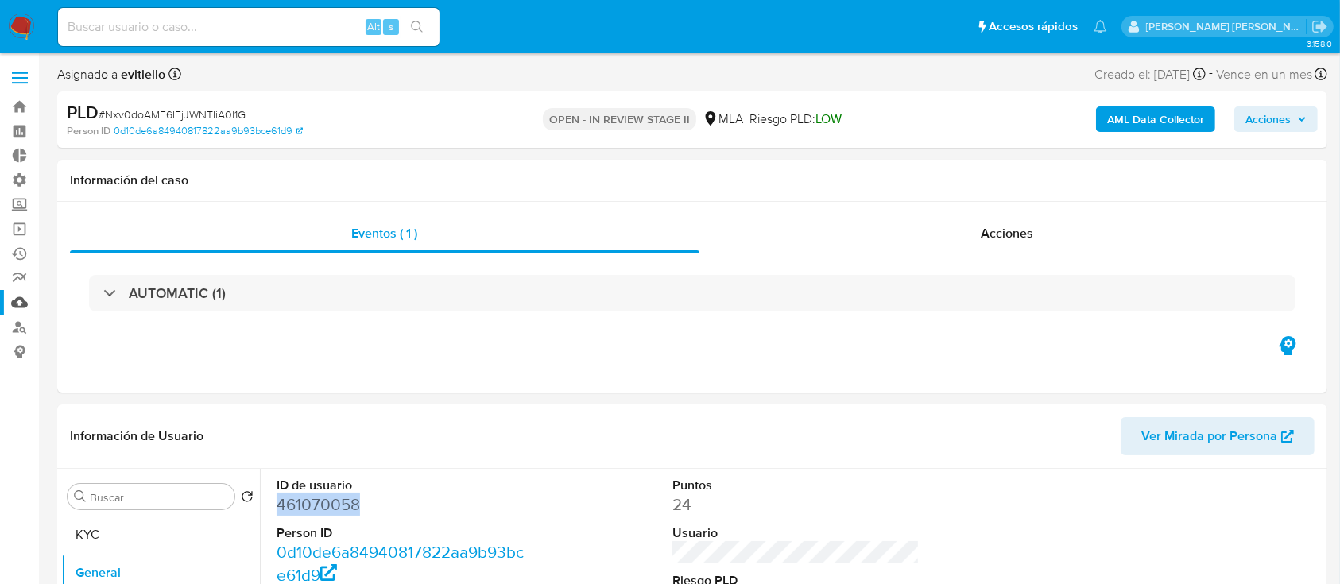
click at [19, 302] on link "Mulan" at bounding box center [94, 302] width 189 height 25
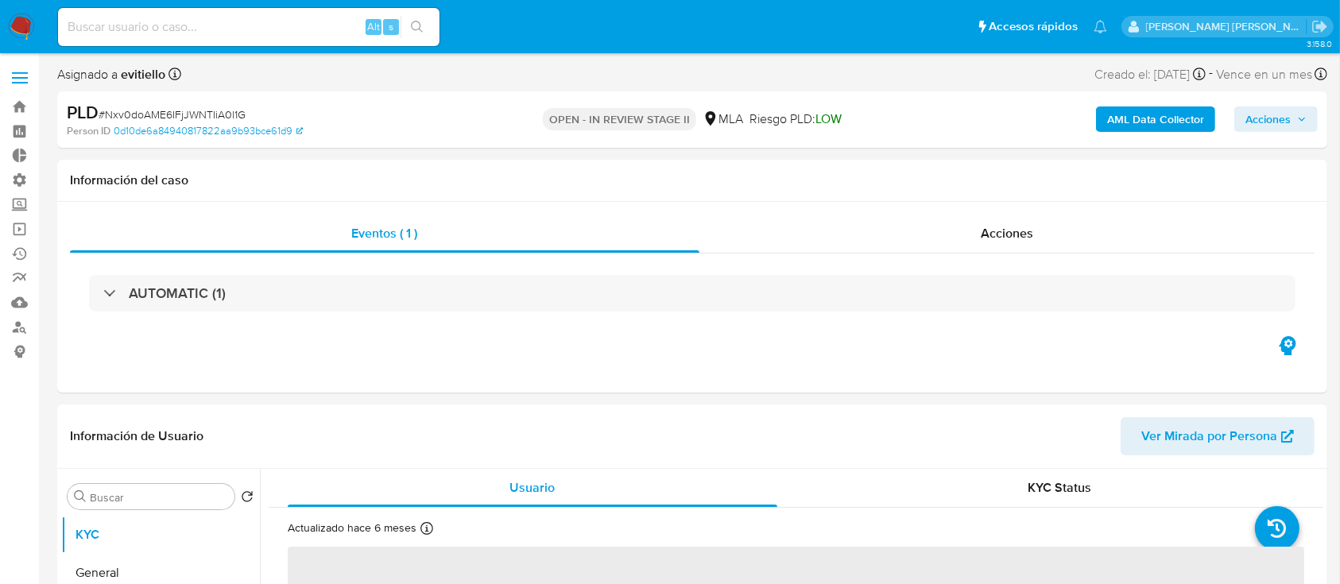
click at [176, 113] on span "# Nxv0doAME6IFjJWNTIiA0l1G" at bounding box center [172, 115] width 147 height 16
copy span "Nxv0doAME6IFjJWNTIiA0l1G"
select select "10"
